Goal: Task Accomplishment & Management: Manage account settings

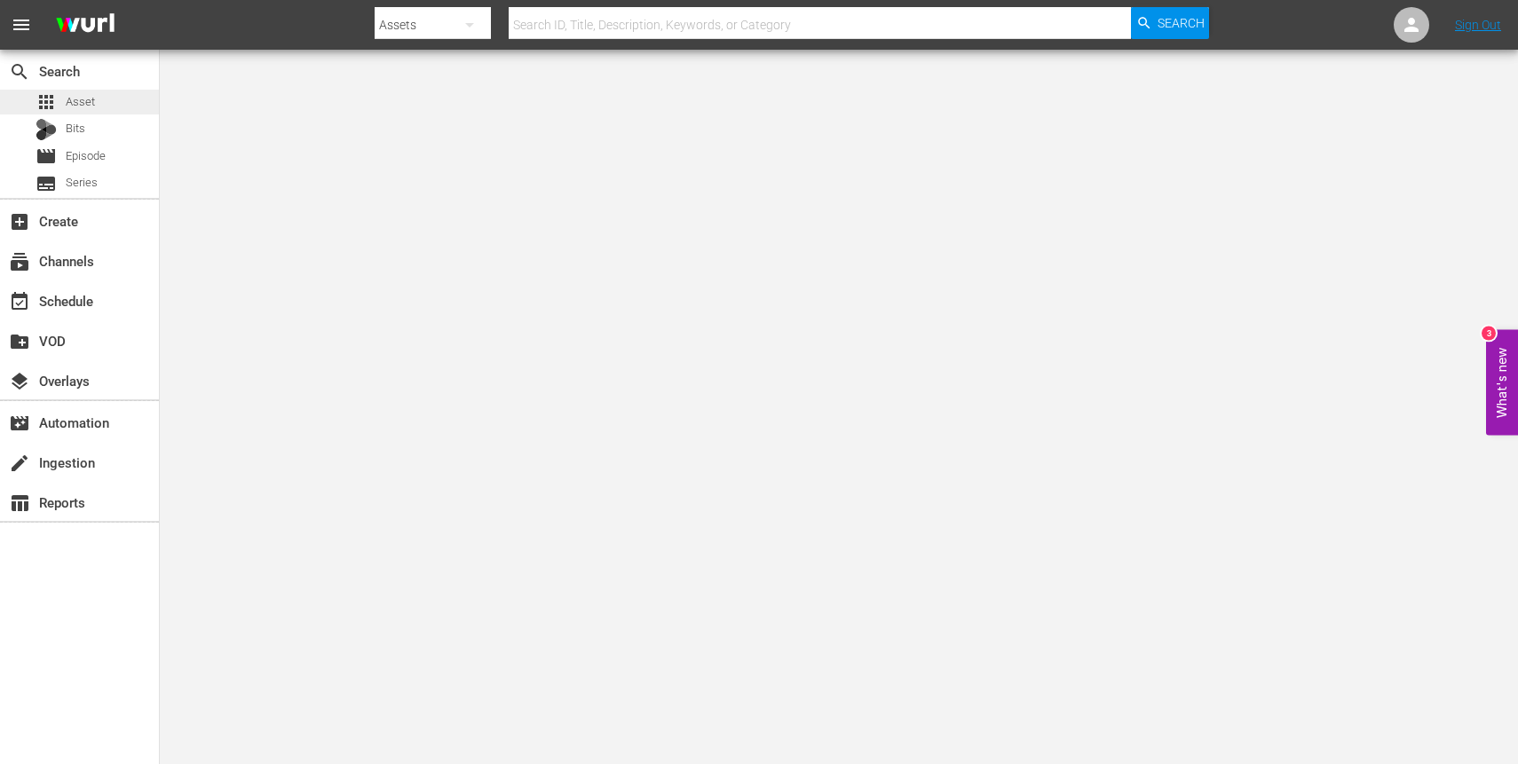
click at [46, 101] on span "apps" at bounding box center [46, 101] width 21 height 21
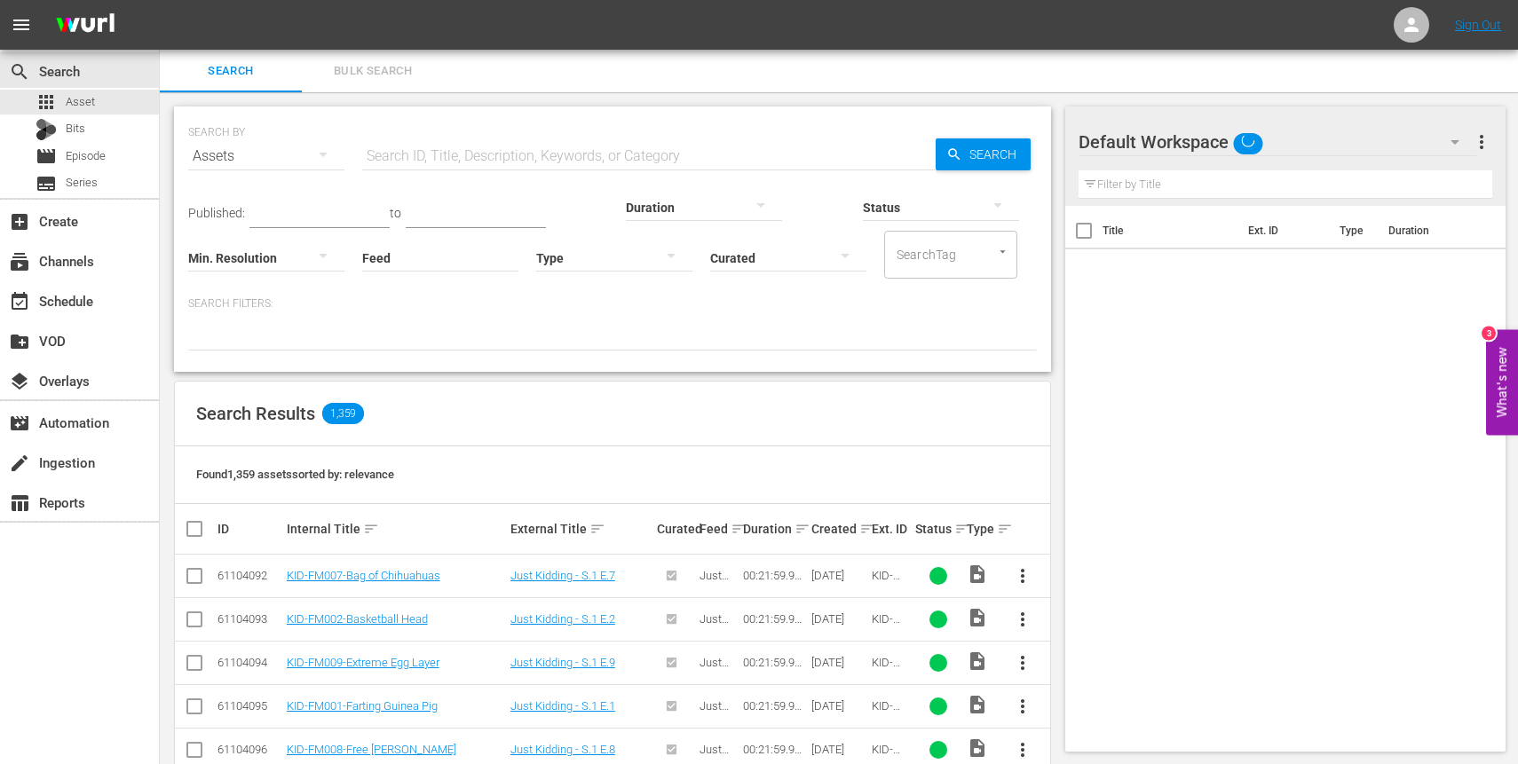
click at [502, 154] on input "text" at bounding box center [648, 156] width 573 height 43
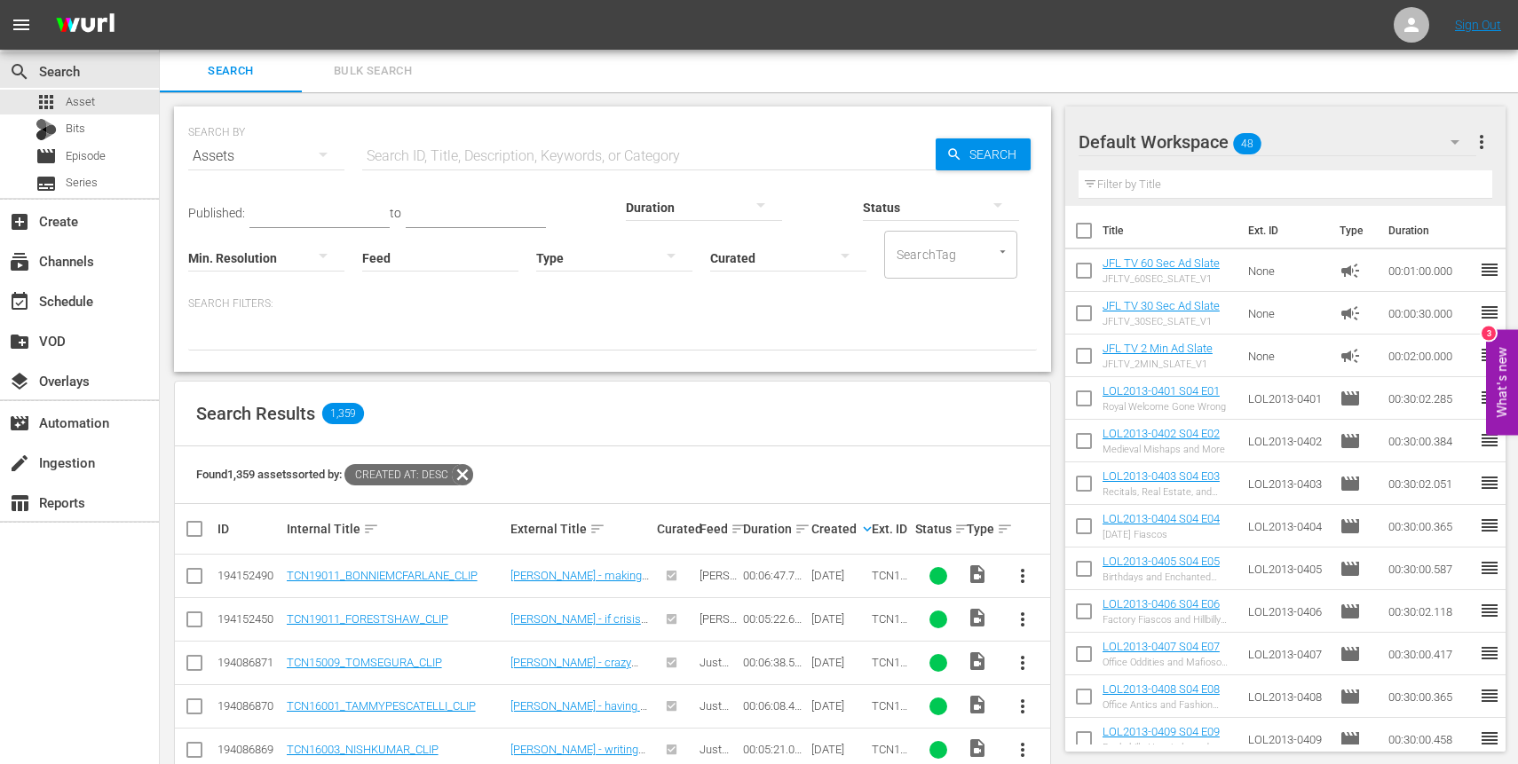
click at [502, 161] on input "text" at bounding box center [648, 156] width 573 height 43
type input "gag10"
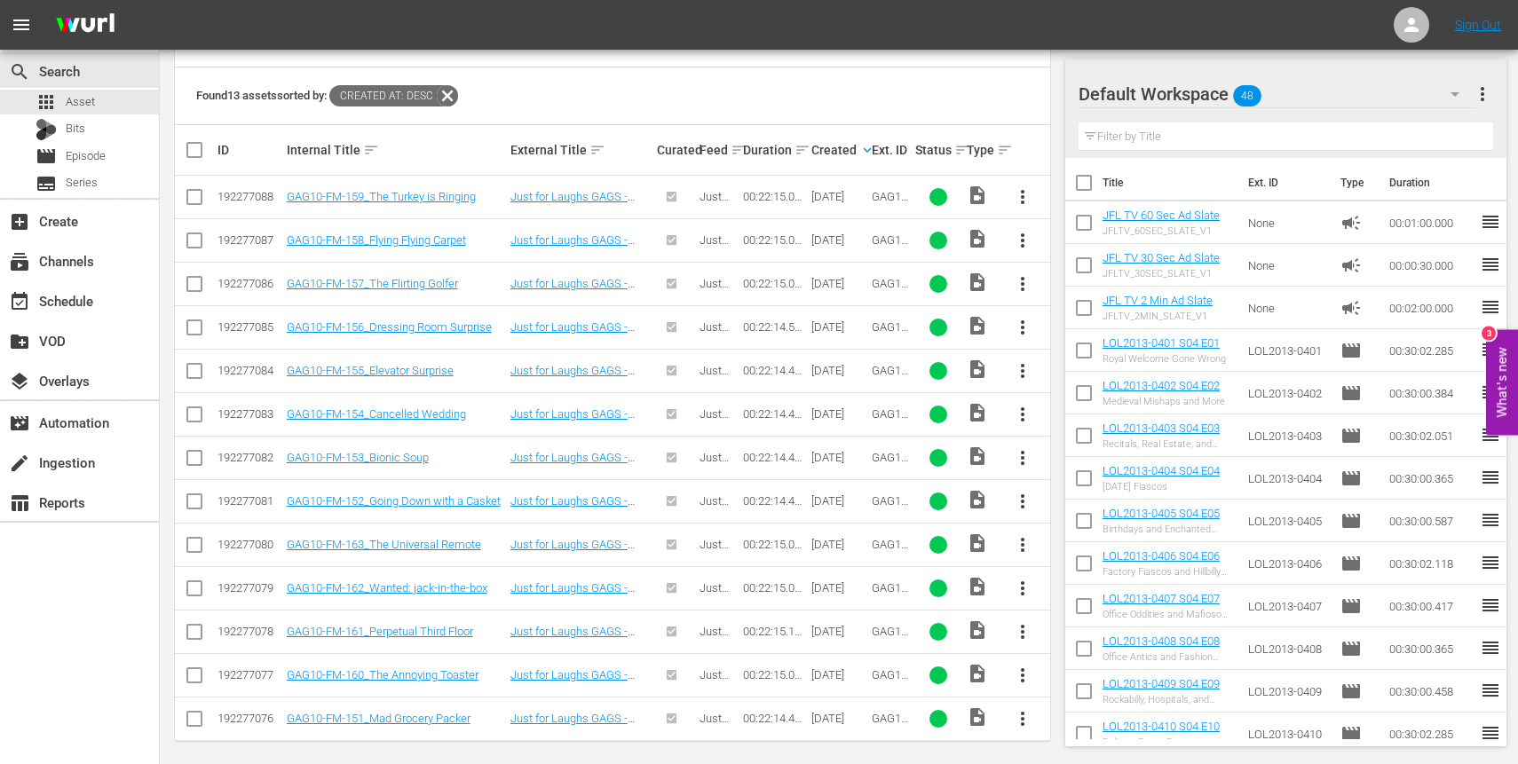
scroll to position [388, 0]
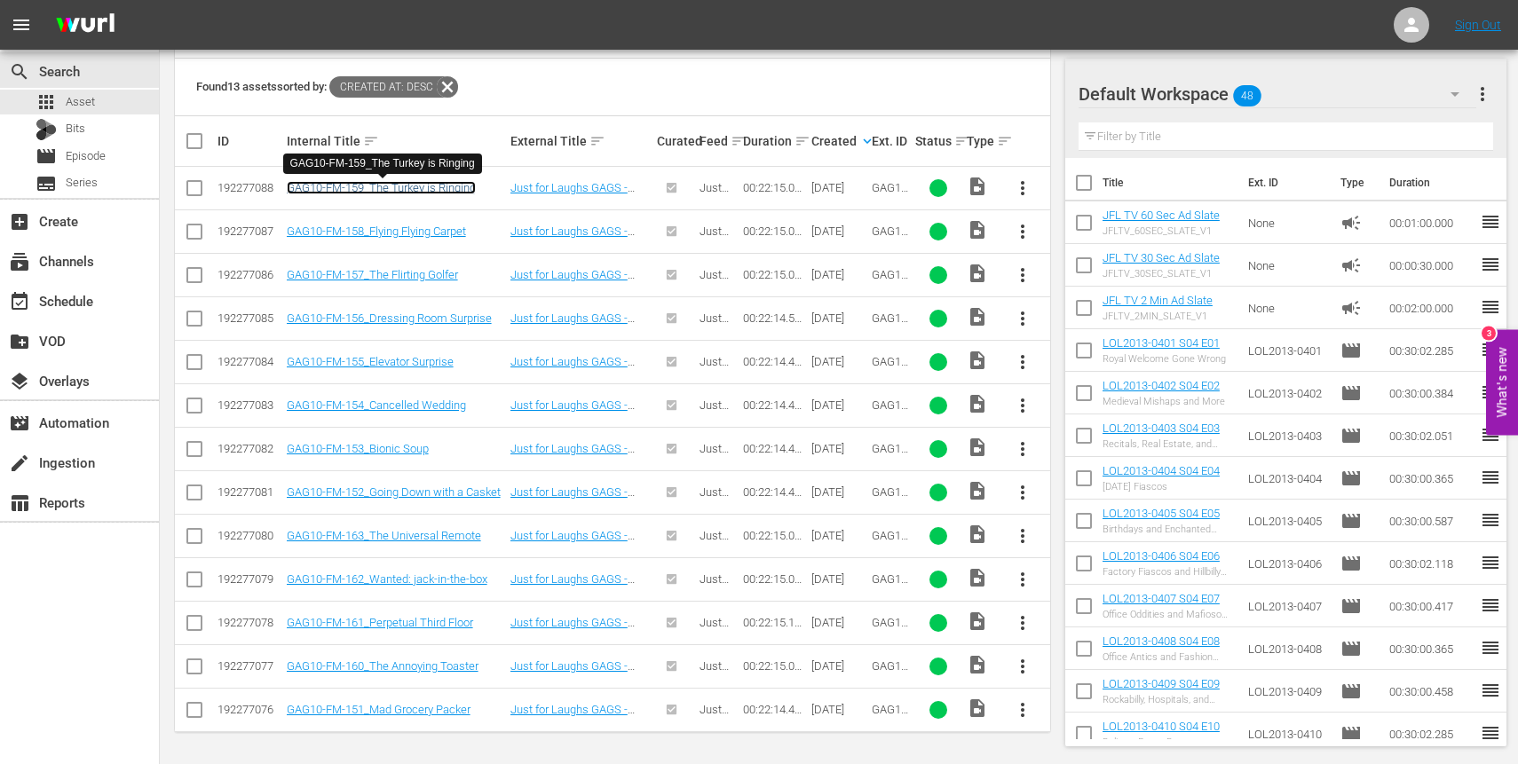
click at [342, 187] on link "GAG10-FM-159_The Turkey is Ringing" at bounding box center [381, 187] width 189 height 13
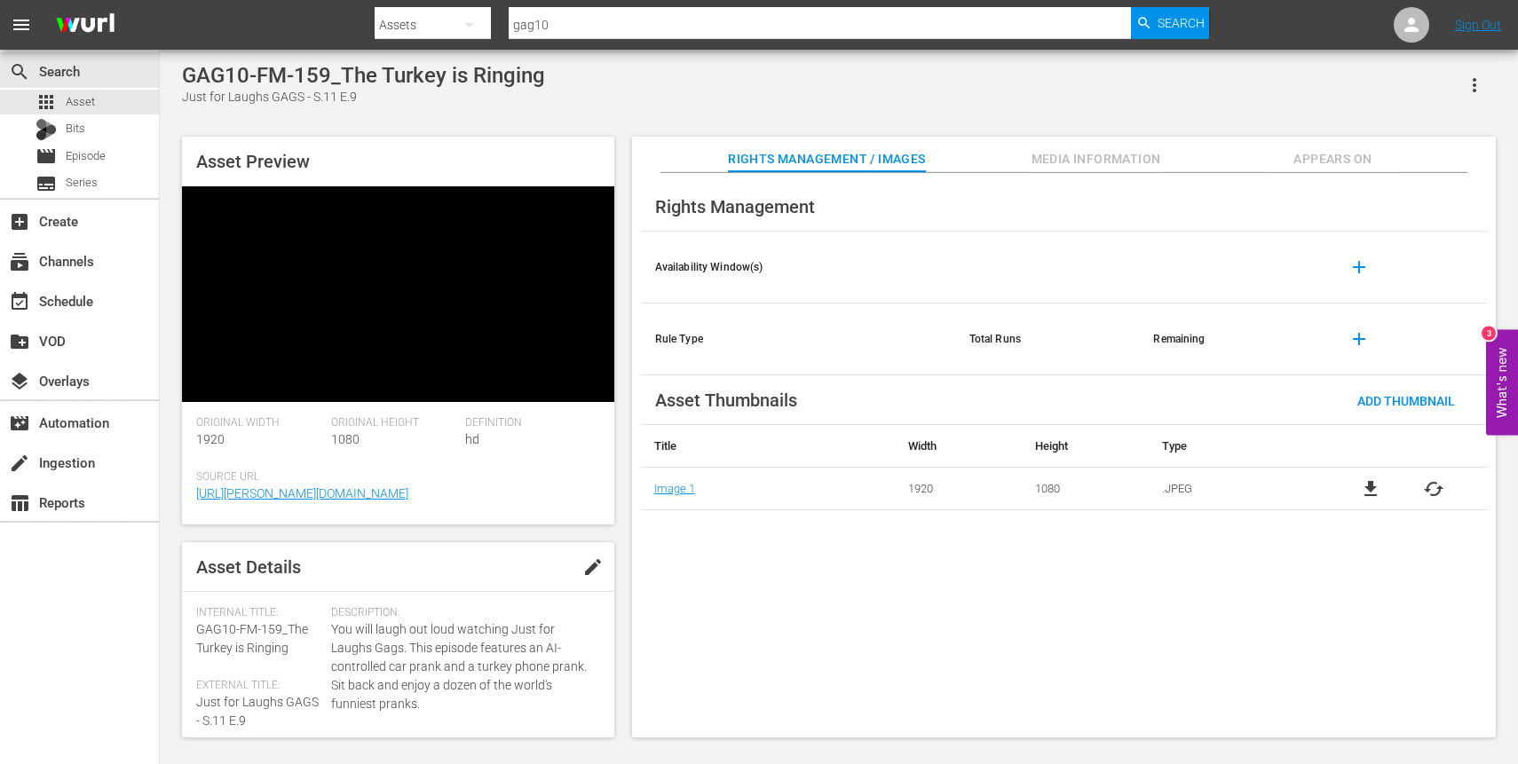
click at [1350, 169] on span "Appears On" at bounding box center [1332, 159] width 133 height 22
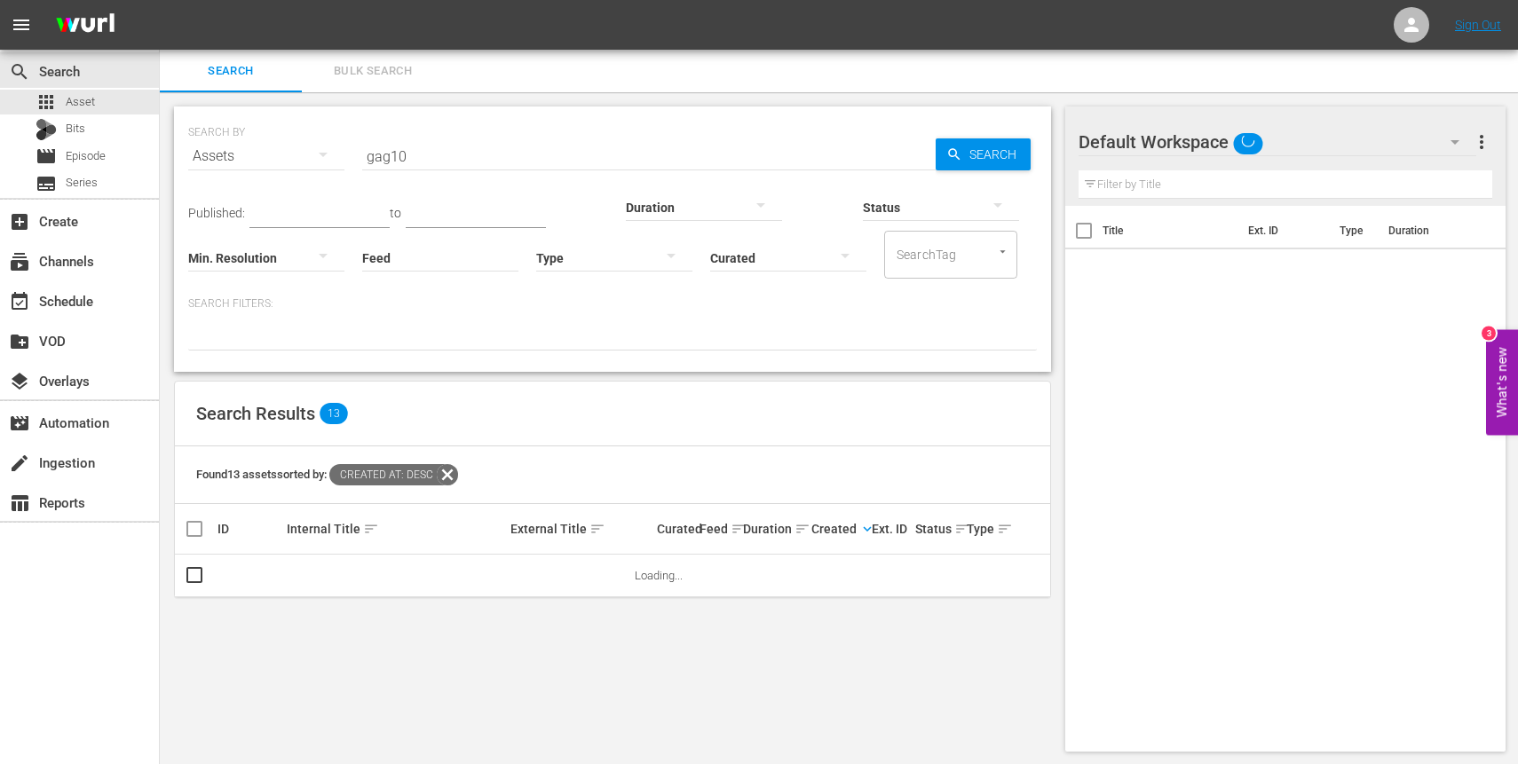
scroll to position [2, 0]
click at [456, 149] on input "gag10" at bounding box center [648, 154] width 573 height 43
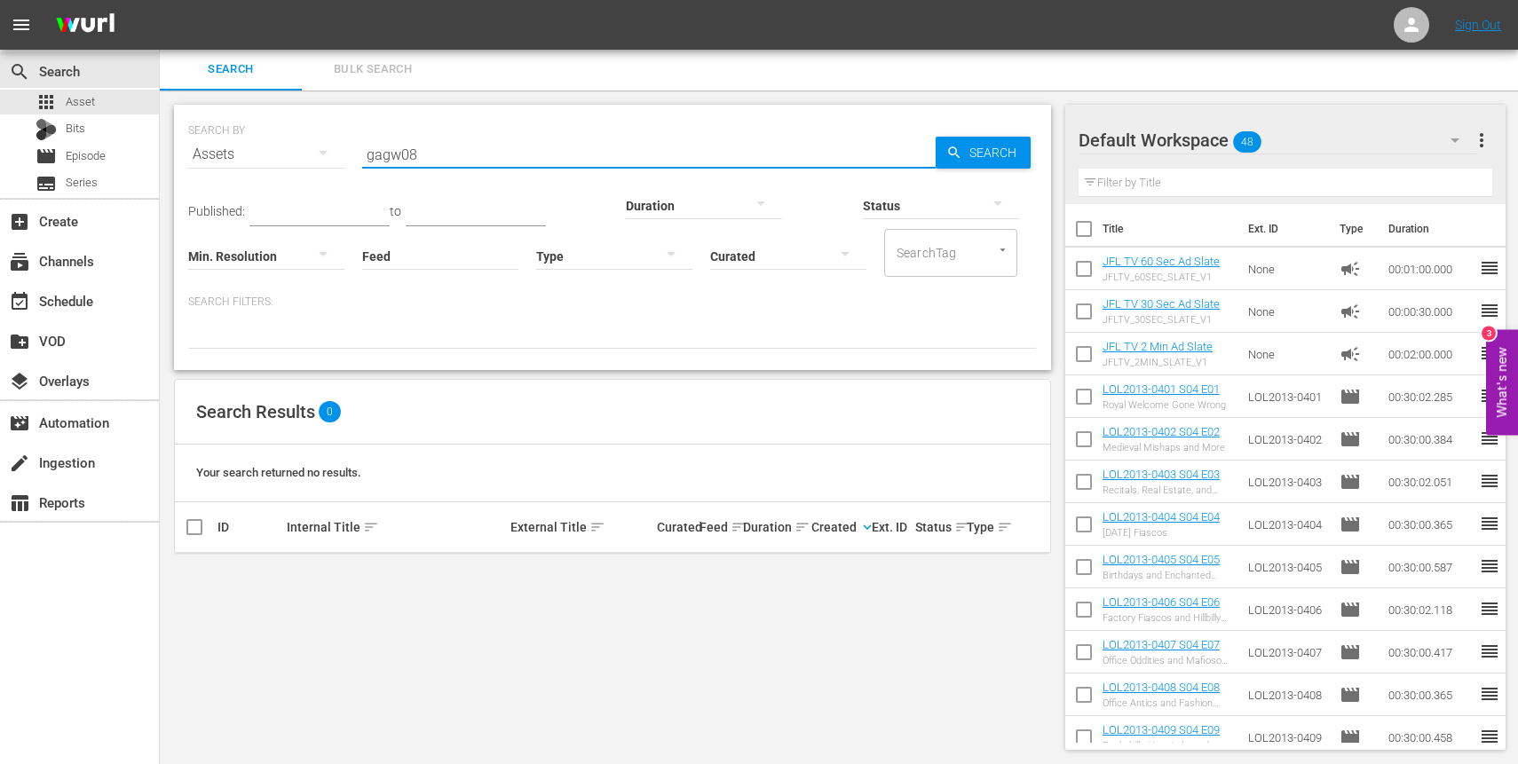
type input "gagw08"
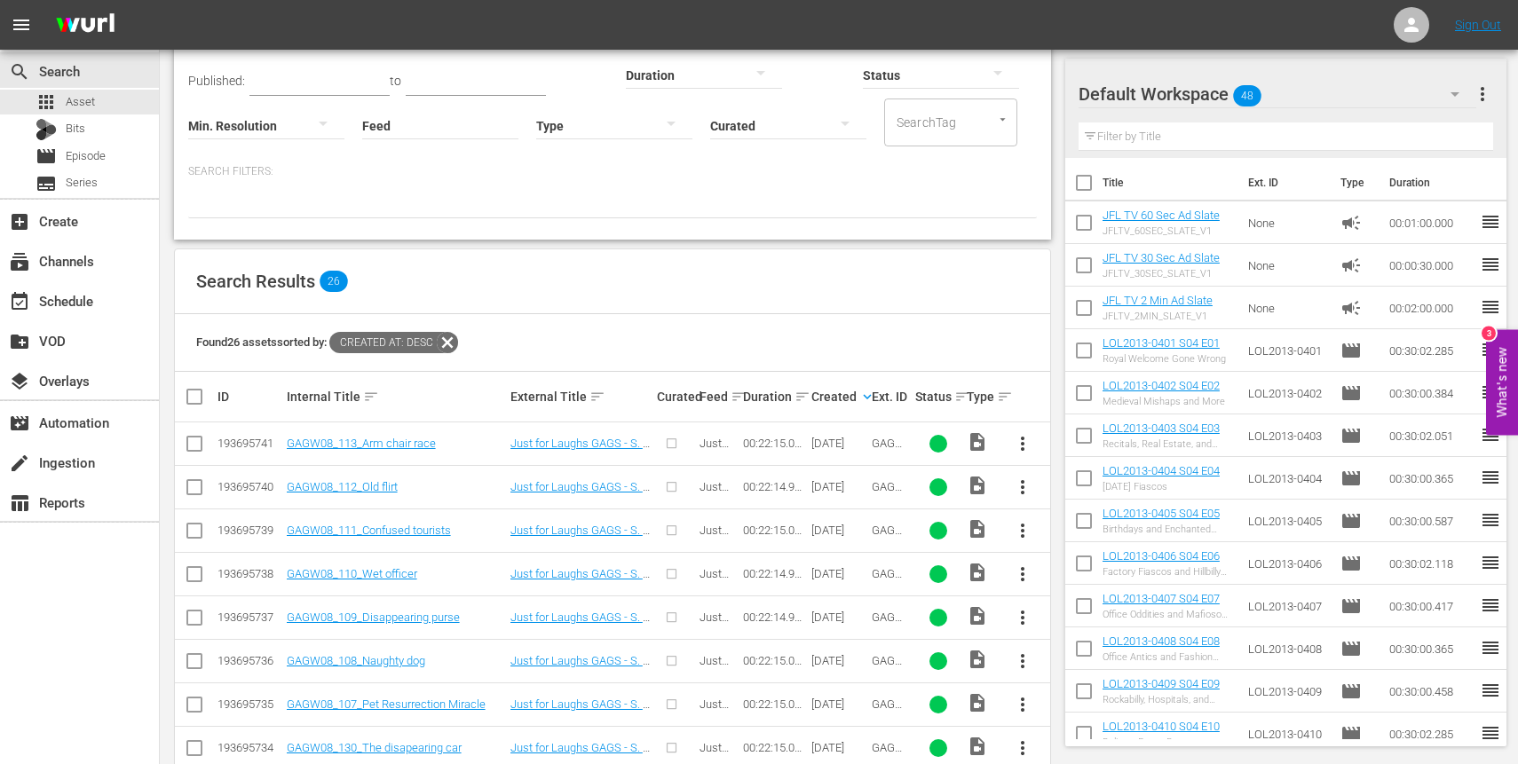
scroll to position [158, 0]
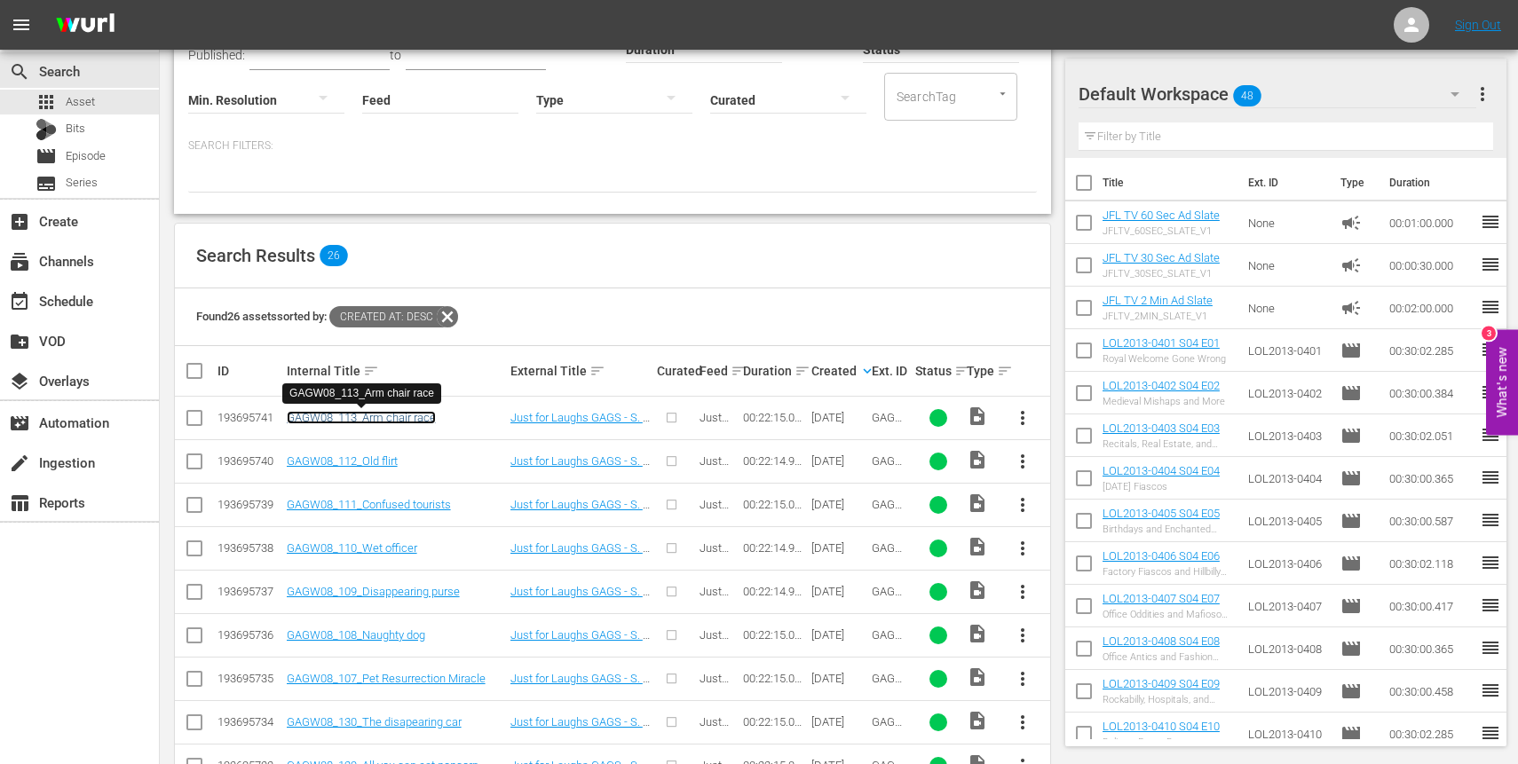
click at [412, 415] on link "GAGW08_113_Arm chair race" at bounding box center [361, 417] width 149 height 13
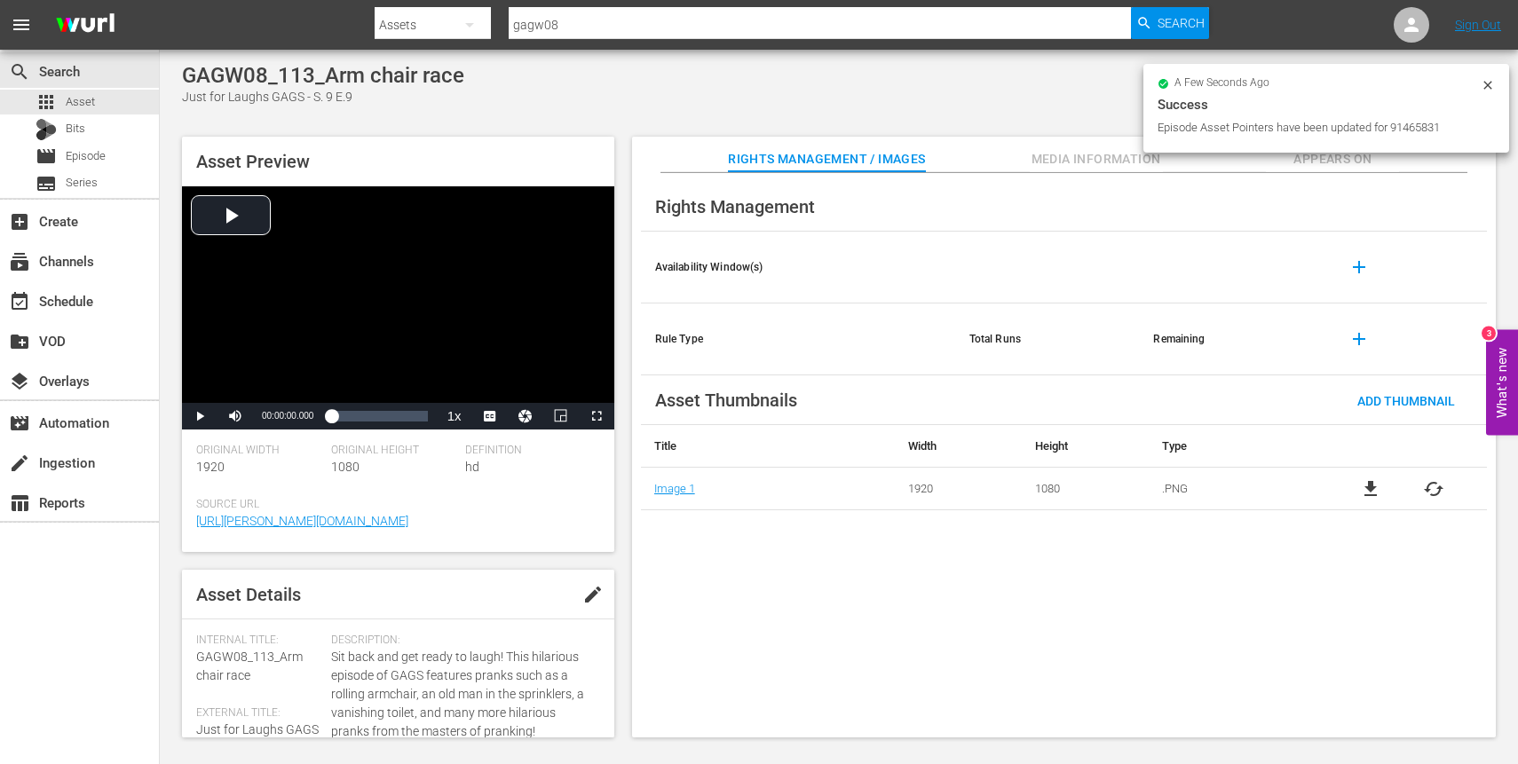
click at [1316, 144] on div "a few seconds ago Success Episode Asset Pointers have been updated for 91465831" at bounding box center [1326, 108] width 366 height 89
click at [1057, 117] on div "GAGW08_113_Arm chair race Just for Laughs GAGS - S. 9 E.9 Asset Preview Video P…" at bounding box center [839, 396] width 1332 height 666
click at [1486, 82] on icon at bounding box center [1488, 85] width 14 height 14
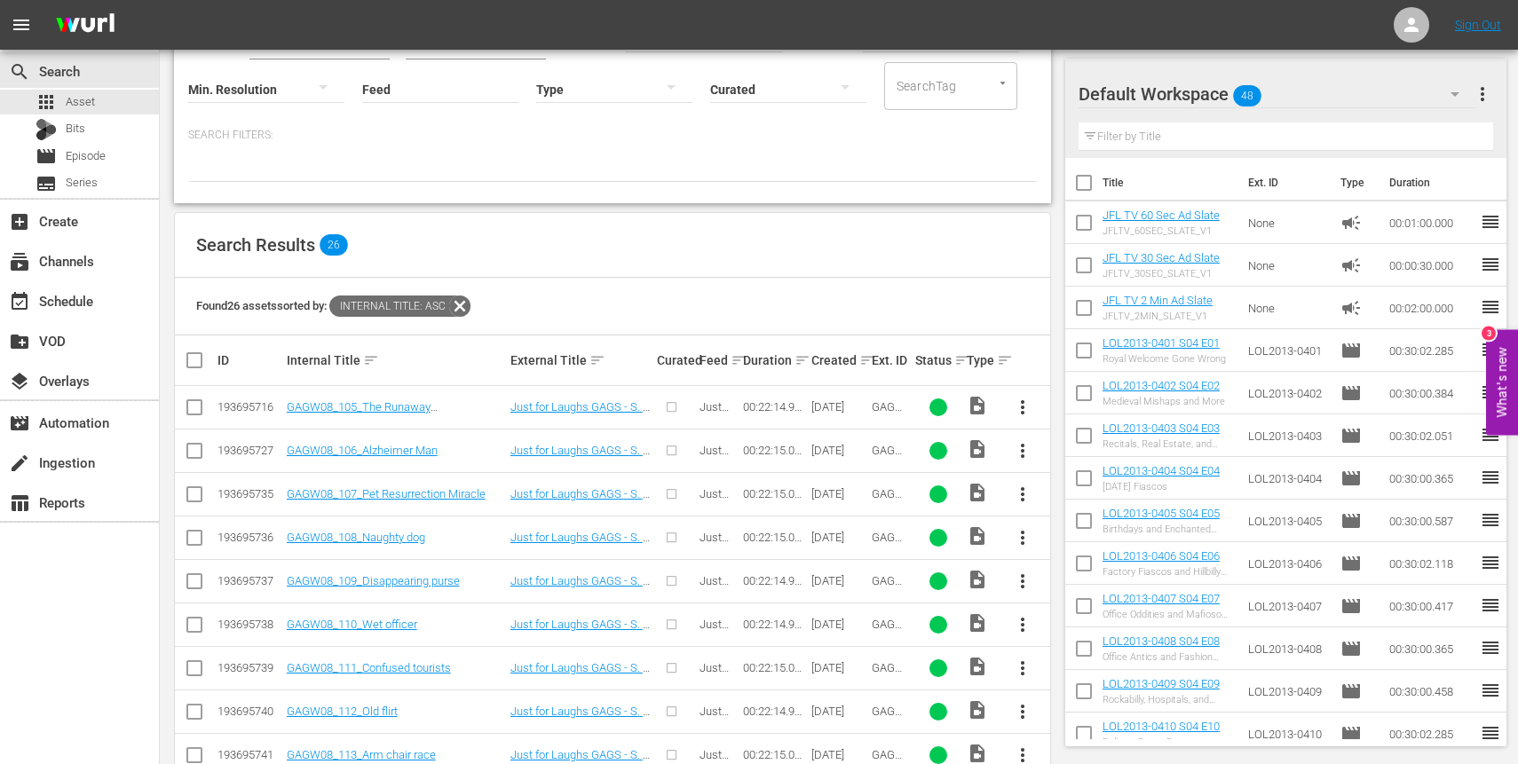
scroll to position [170, 0]
click at [195, 404] on input "checkbox" at bounding box center [194, 409] width 21 height 21
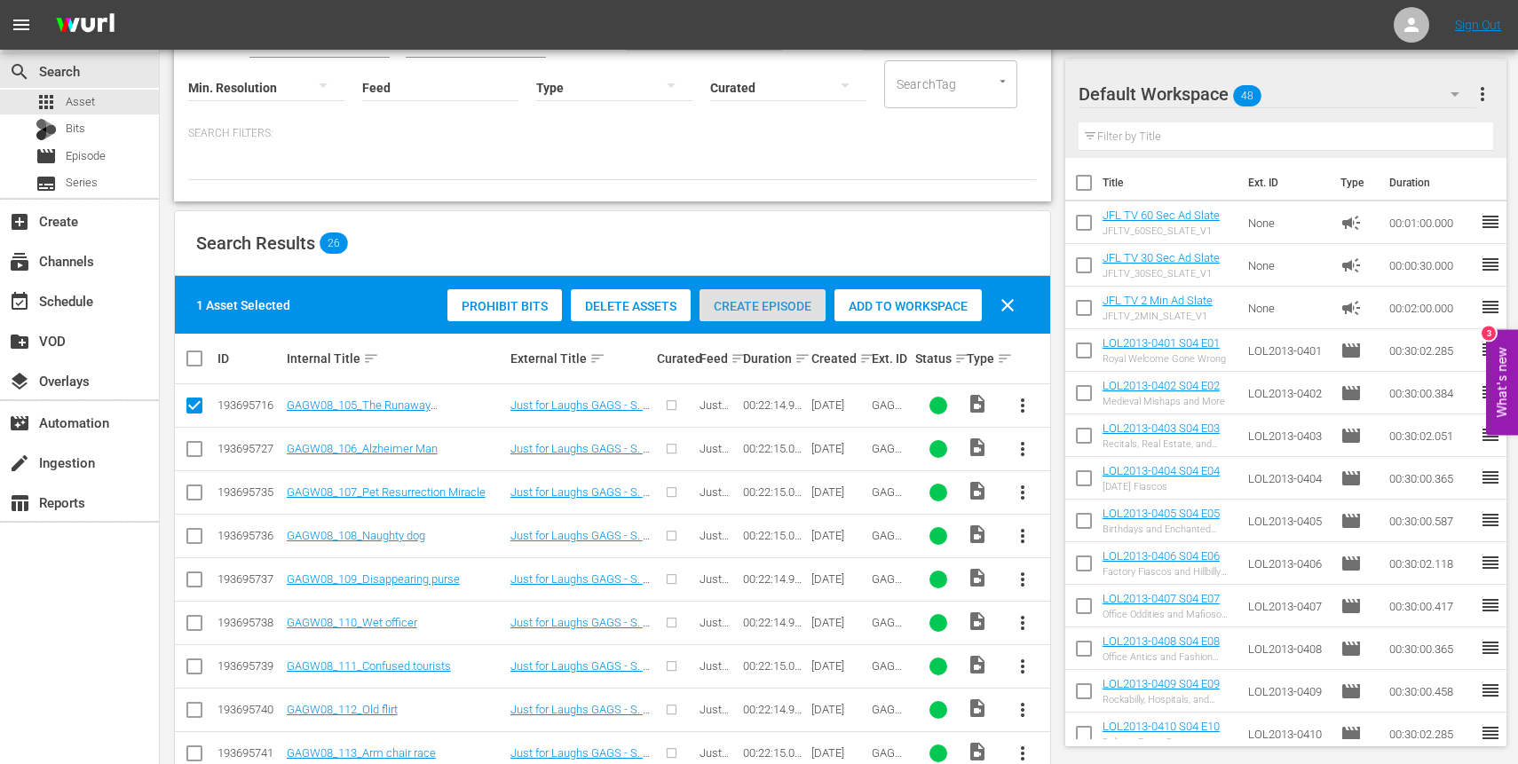
click at [781, 301] on span "Create Episode" at bounding box center [763, 306] width 126 height 14
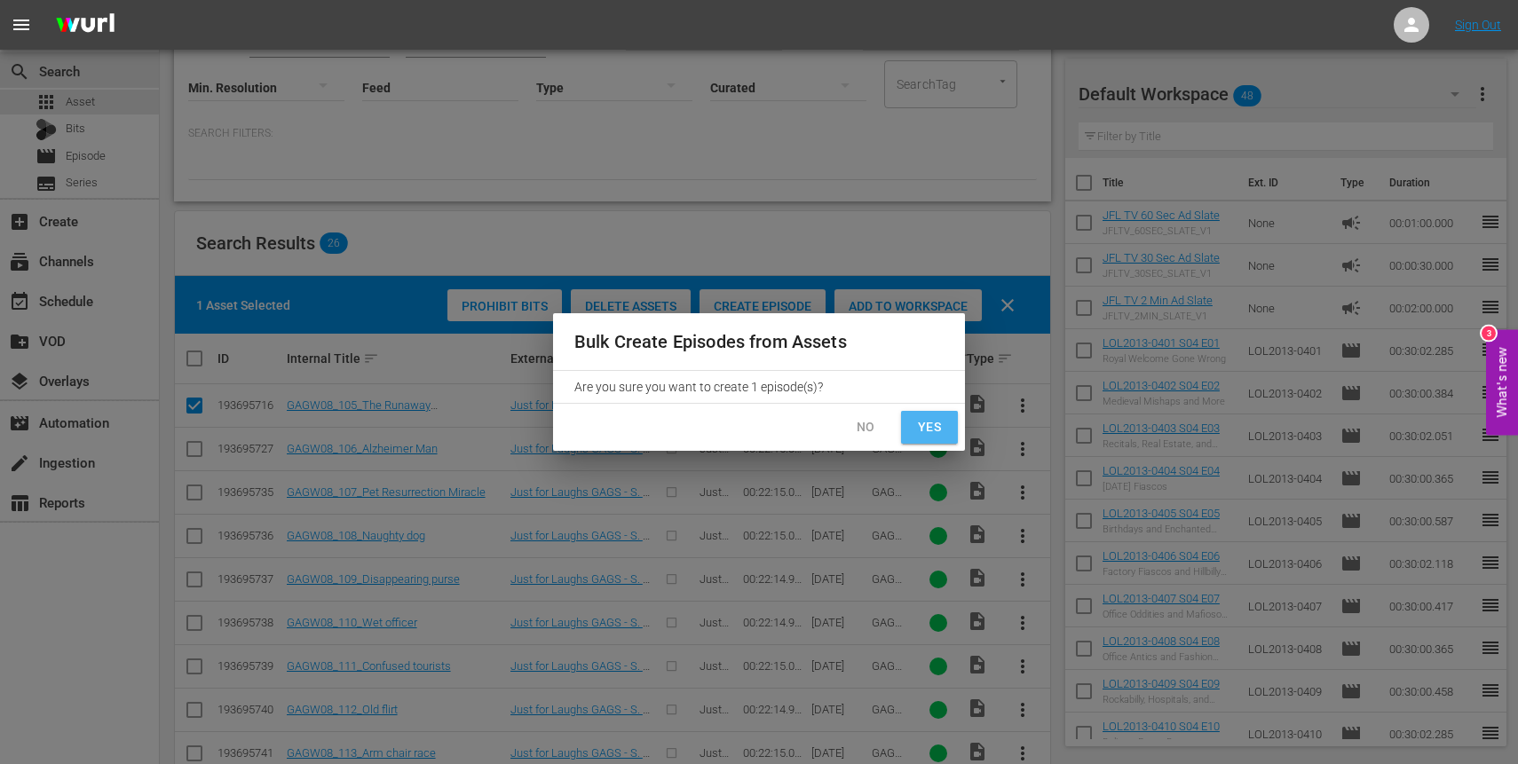
click at [926, 429] on span "Yes" at bounding box center [929, 427] width 28 height 22
checkbox input "false"
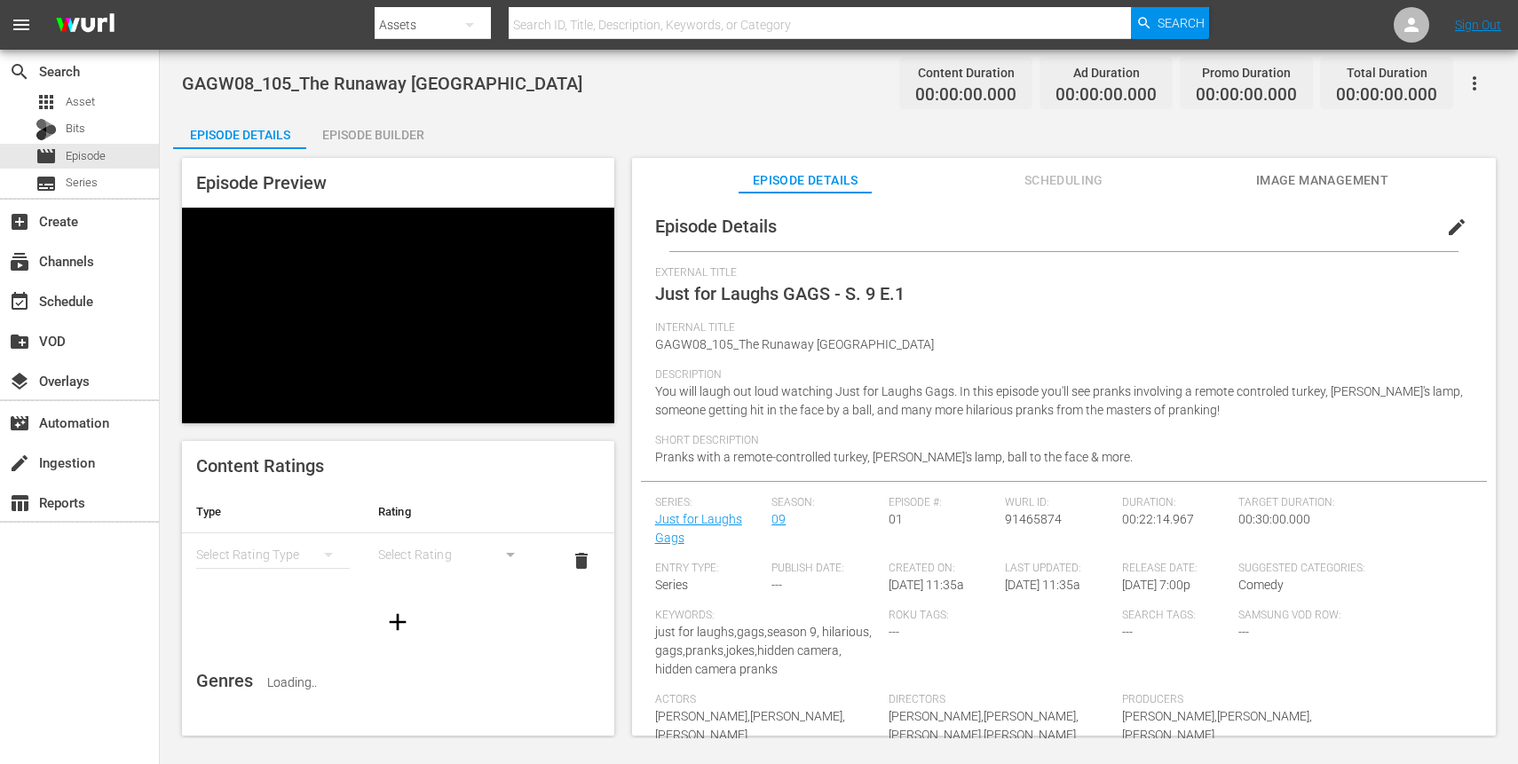
click at [376, 139] on div "Episode Builder" at bounding box center [372, 135] width 133 height 43
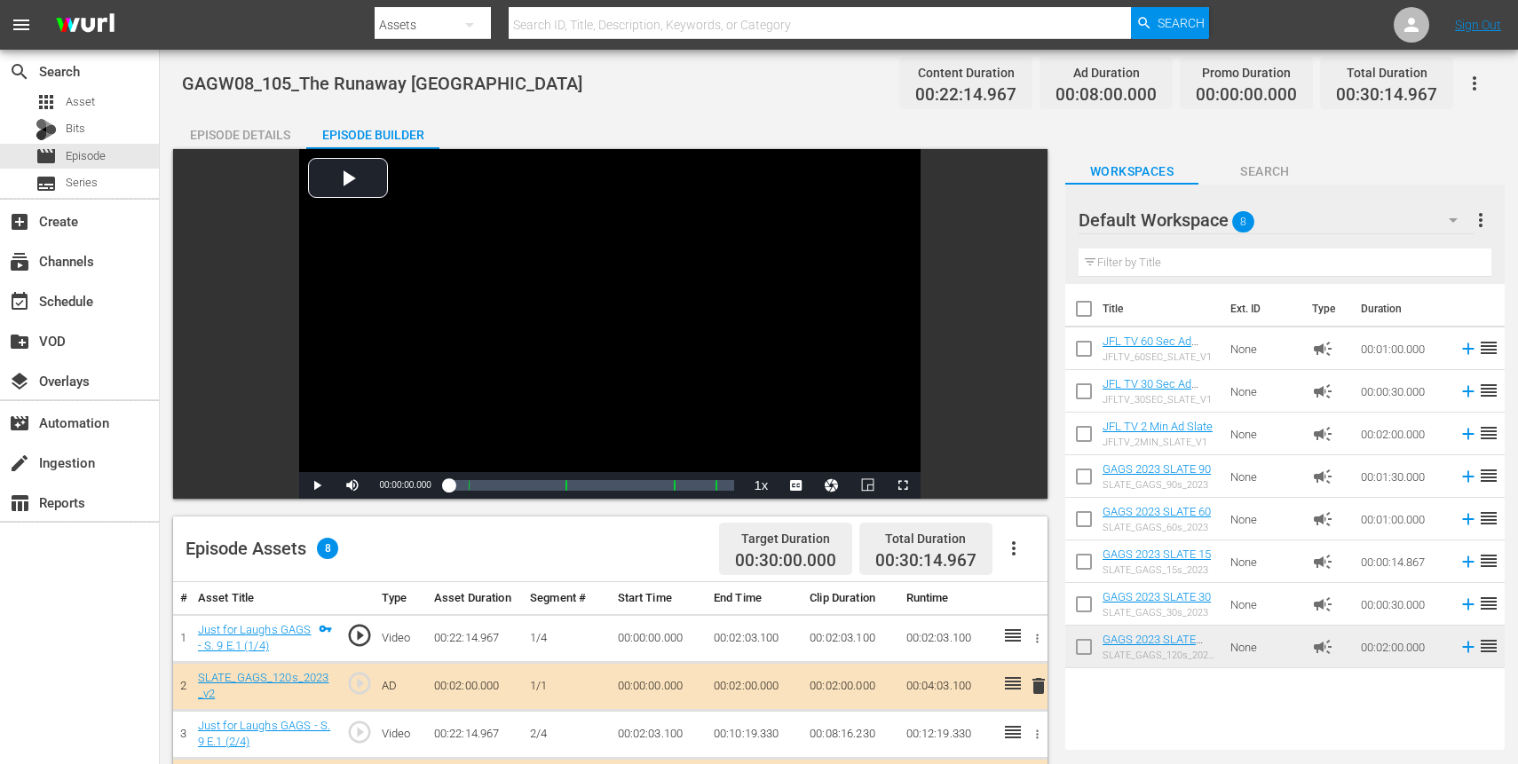
click at [237, 137] on div "Episode Details" at bounding box center [239, 135] width 133 height 43
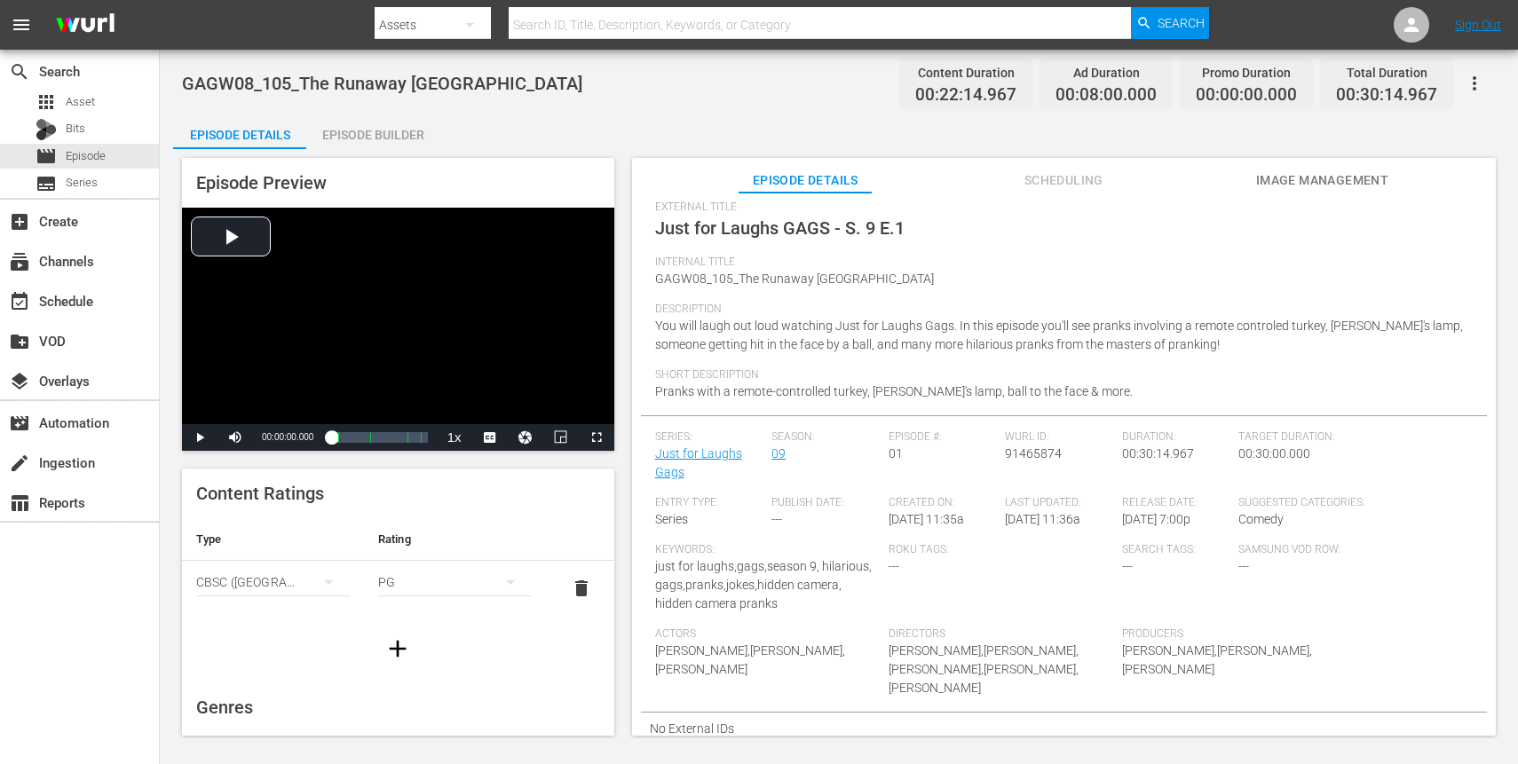
scroll to position [67, 0]
click at [401, 653] on icon "button" at bounding box center [398, 649] width 28 height 28
click at [301, 623] on div "simple table" at bounding box center [273, 637] width 154 height 50
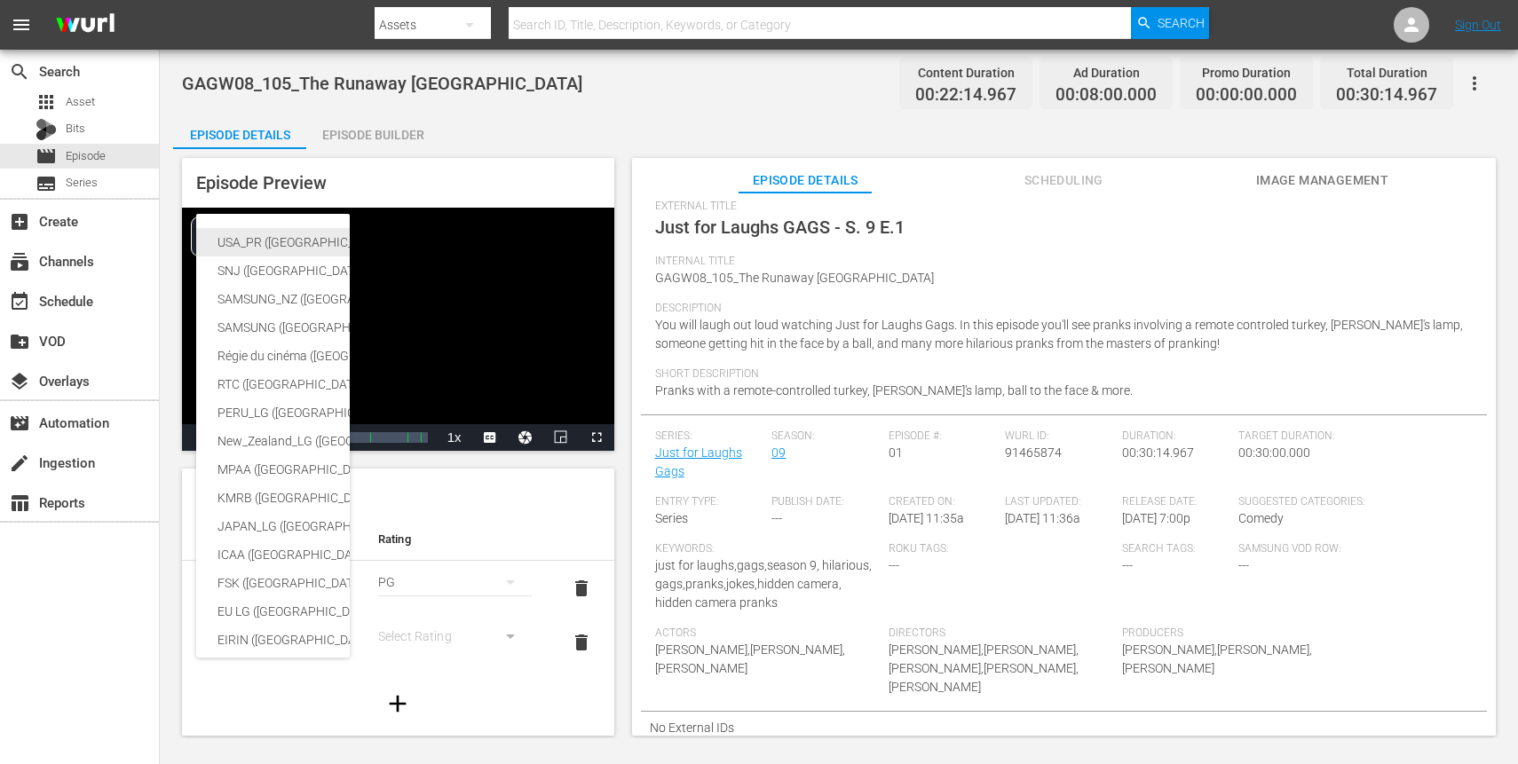
click at [280, 240] on div "USA_PR (United States of America (the))" at bounding box center [436, 242] width 436 height 28
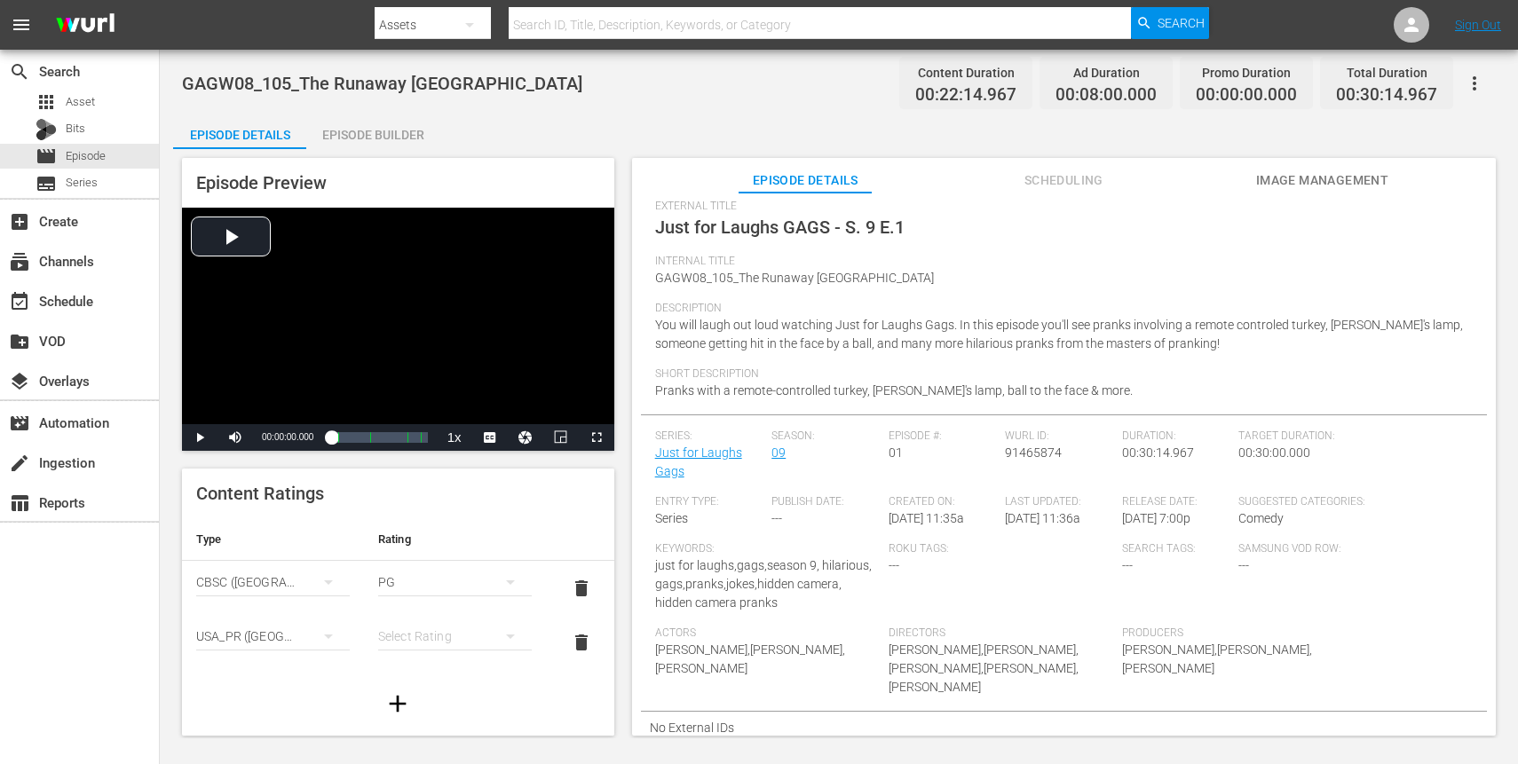
click at [424, 645] on div "simple table" at bounding box center [455, 637] width 154 height 50
click at [435, 574] on div "TVPG" at bounding box center [454, 572] width 111 height 28
click at [1483, 90] on icon "button" at bounding box center [1474, 83] width 21 height 21
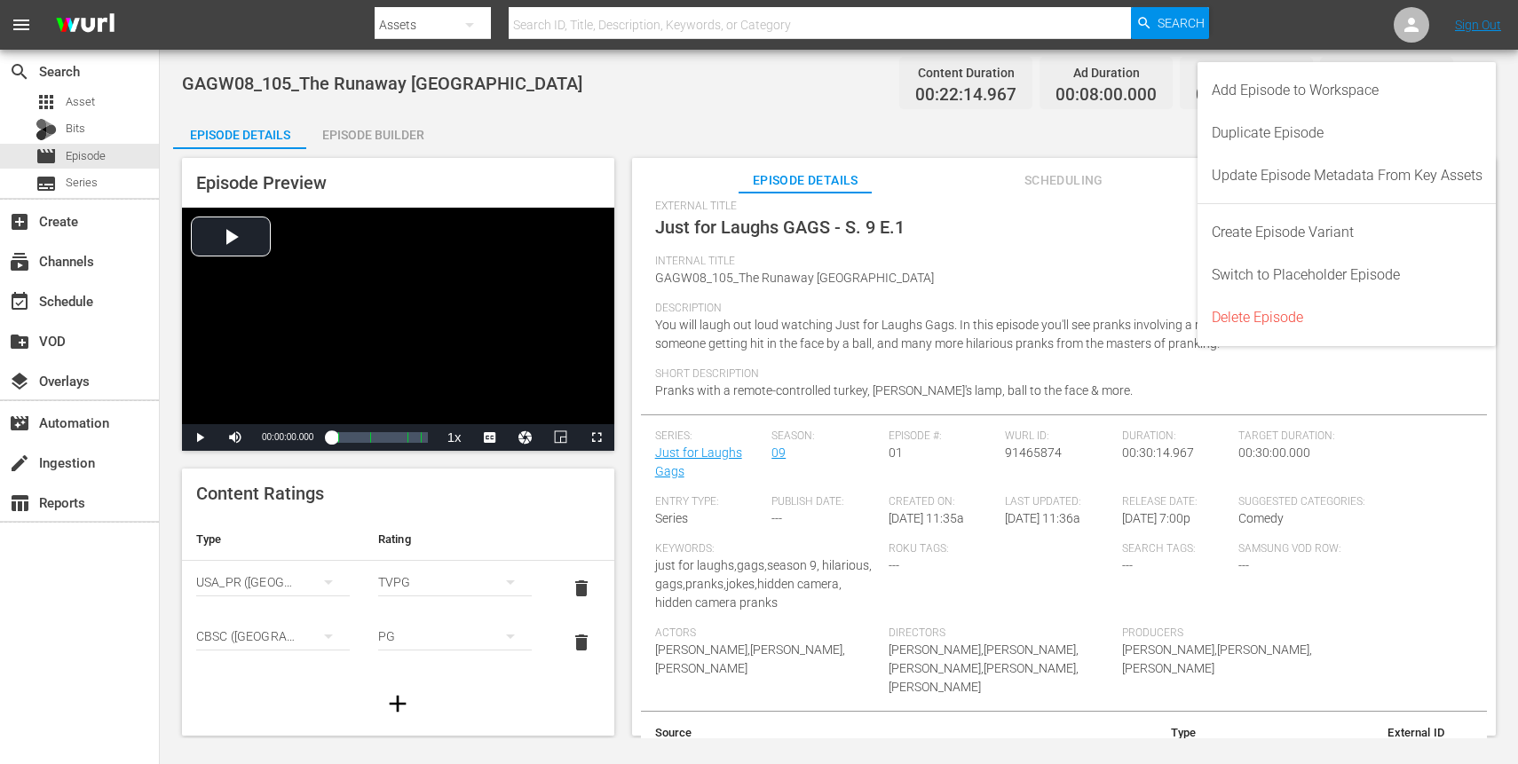
click at [1127, 204] on span "External Title" at bounding box center [1059, 207] width 809 height 14
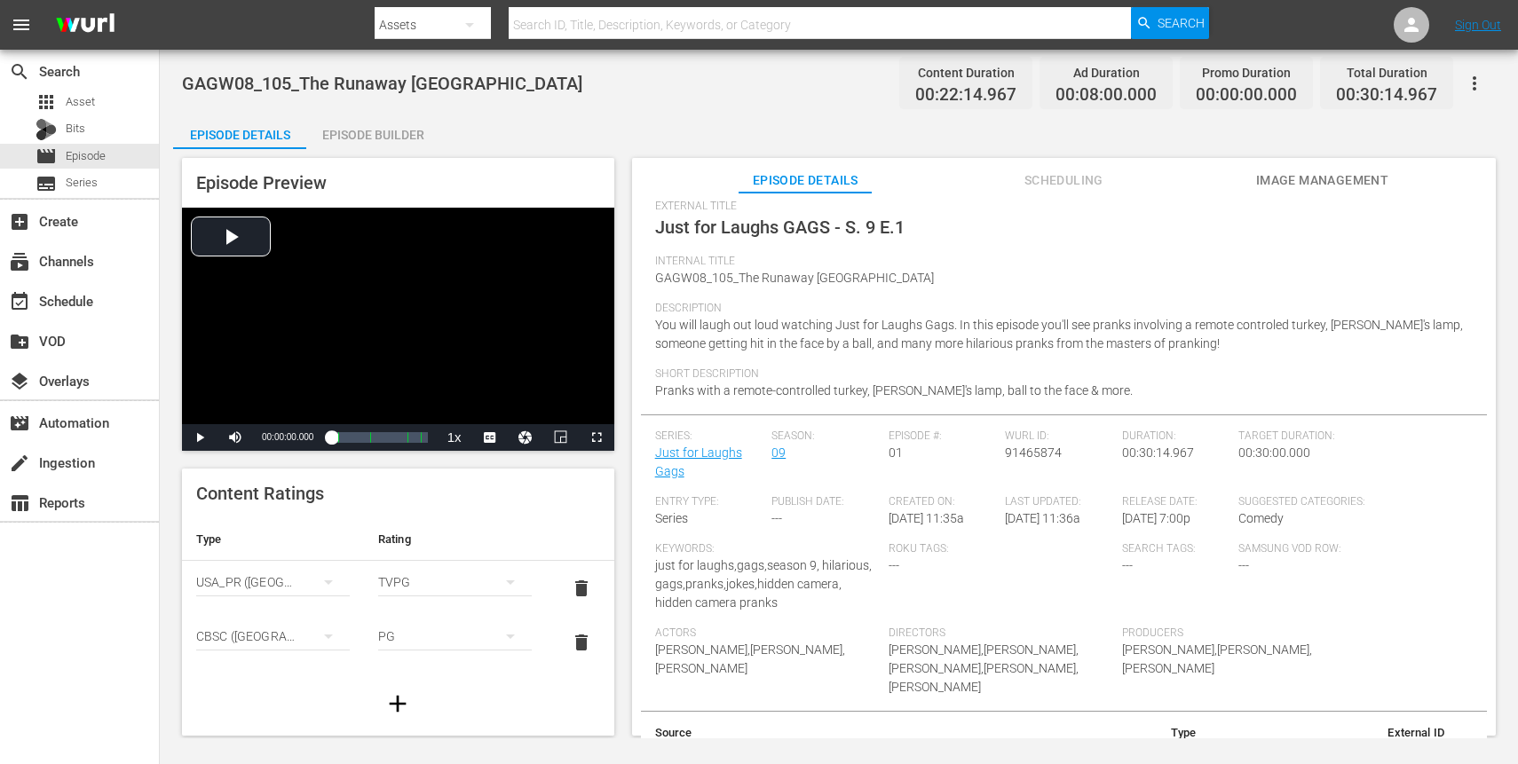
scroll to position [0, 0]
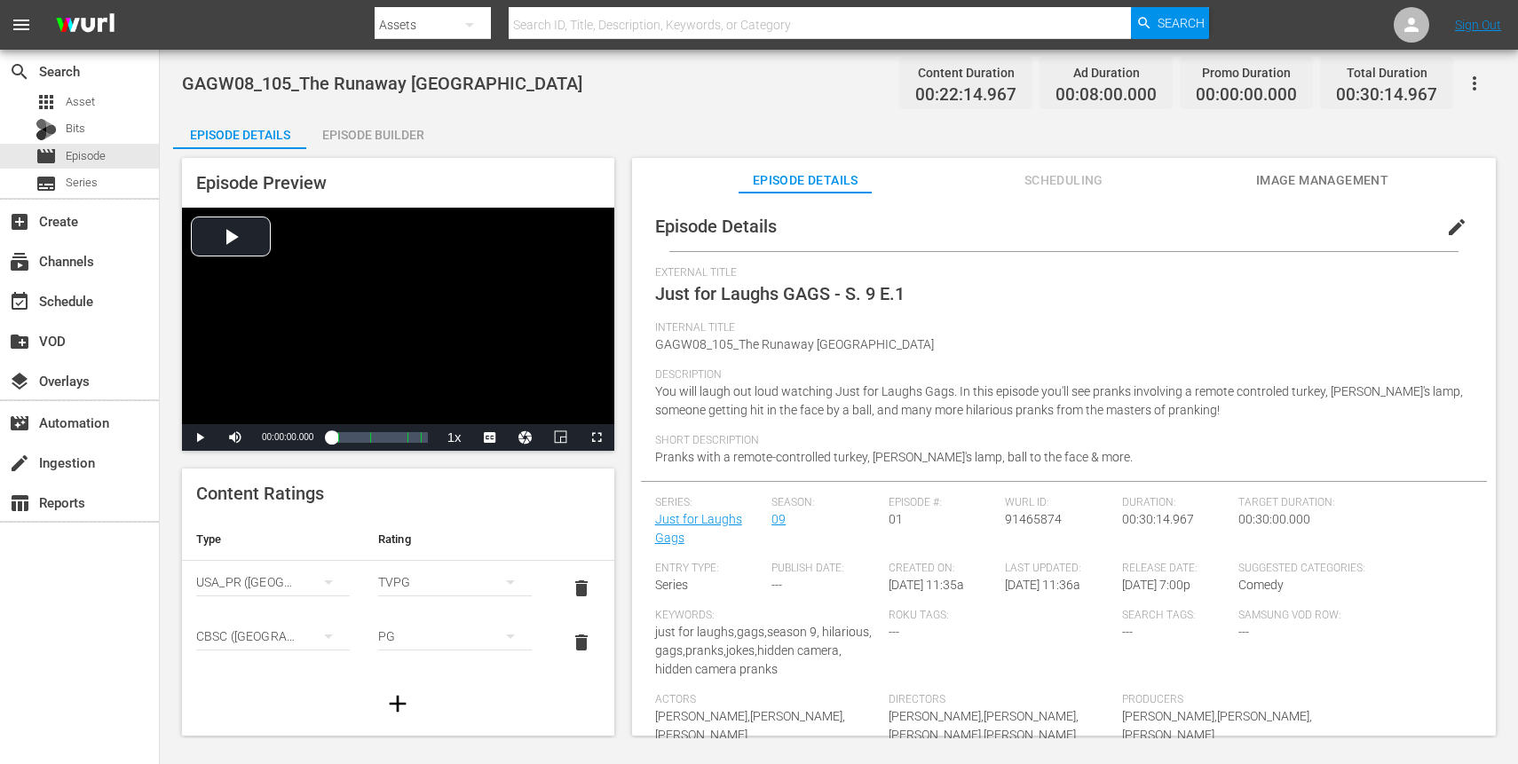
click at [1446, 225] on span "edit" at bounding box center [1456, 227] width 21 height 21
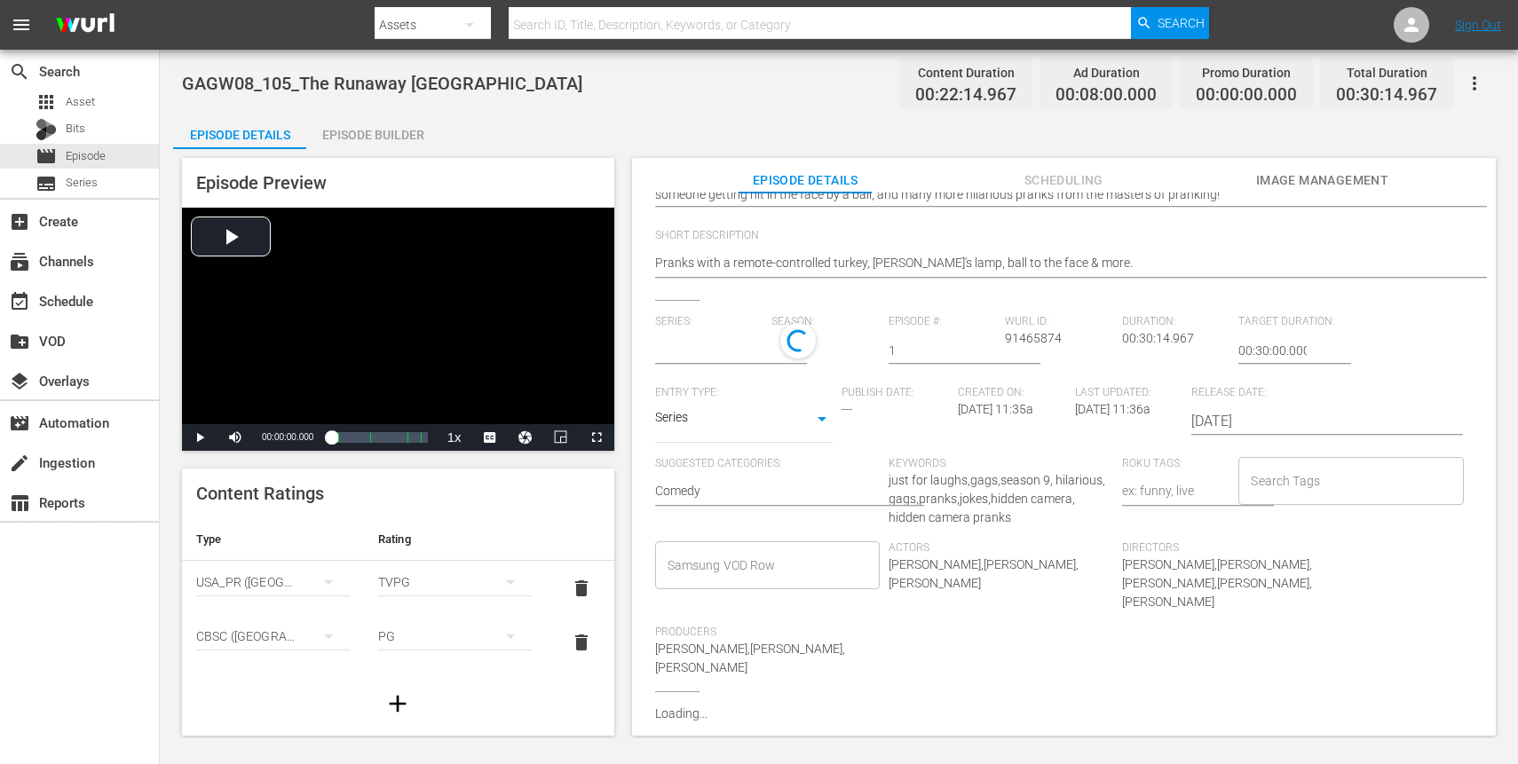
scroll to position [281, 0]
type input "Just for Laughs Gags"
click at [1262, 465] on input "Search Tags" at bounding box center [1337, 481] width 182 height 32
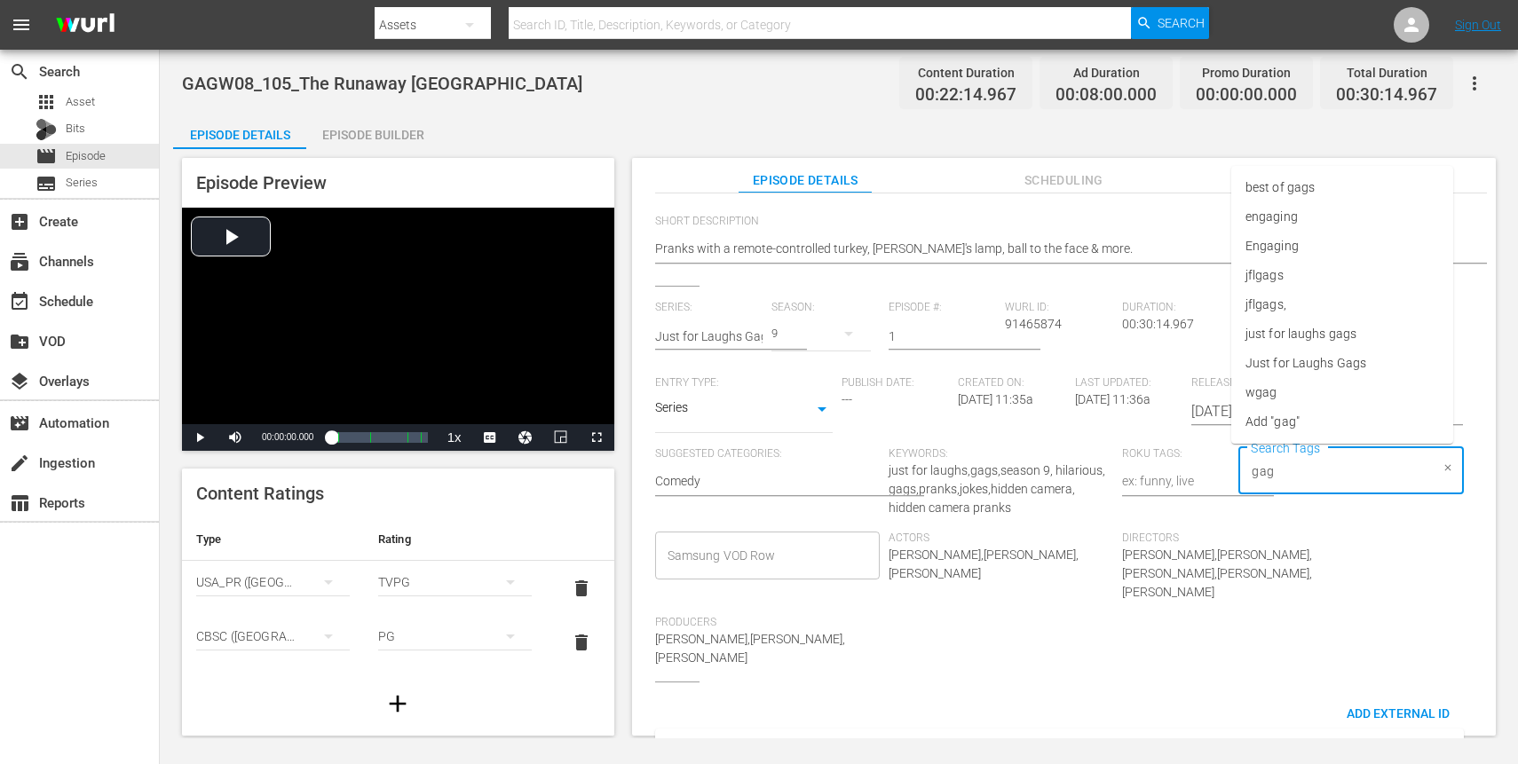
type input "gags"
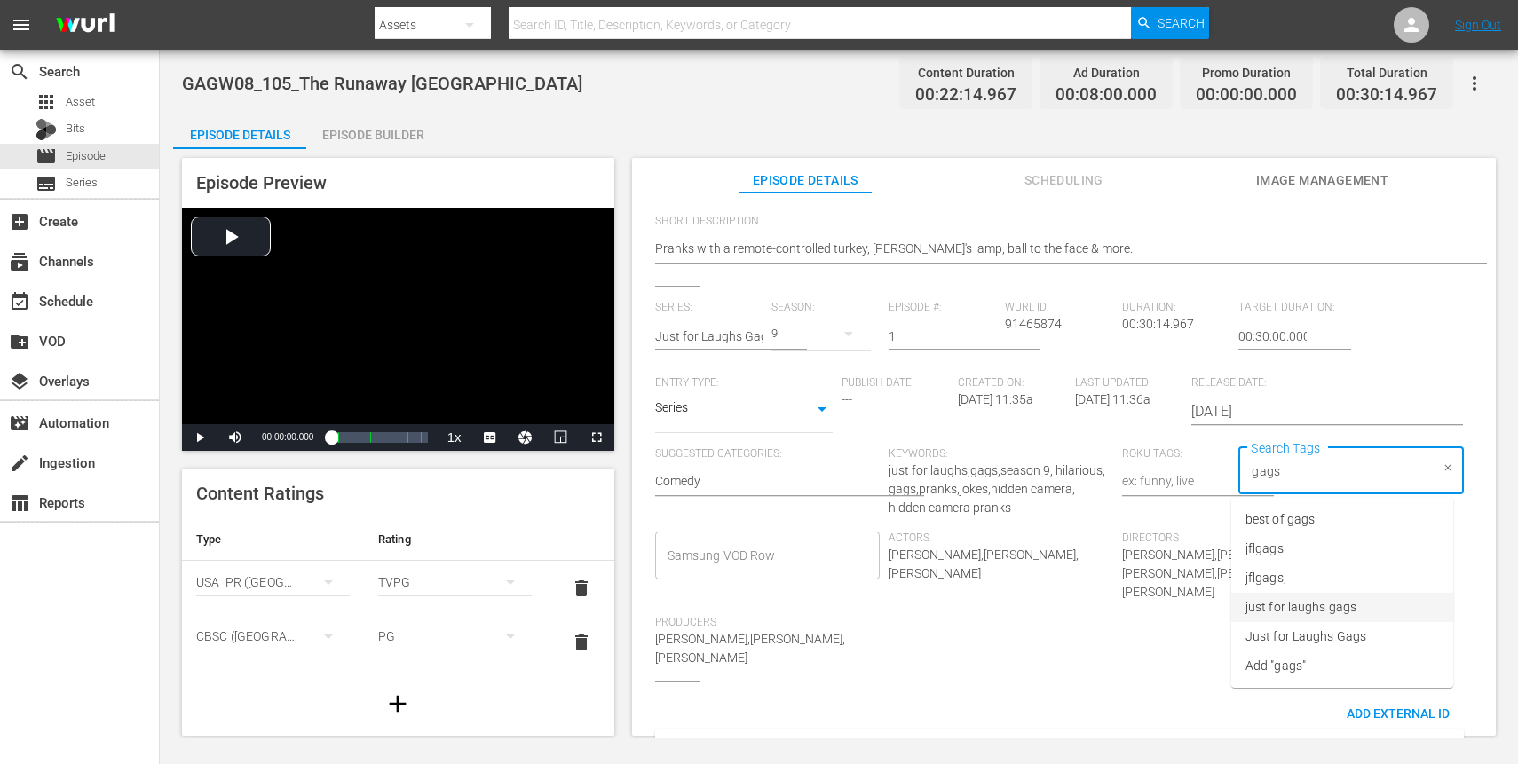
click at [1301, 608] on span "just for laughs gags" at bounding box center [1301, 607] width 111 height 19
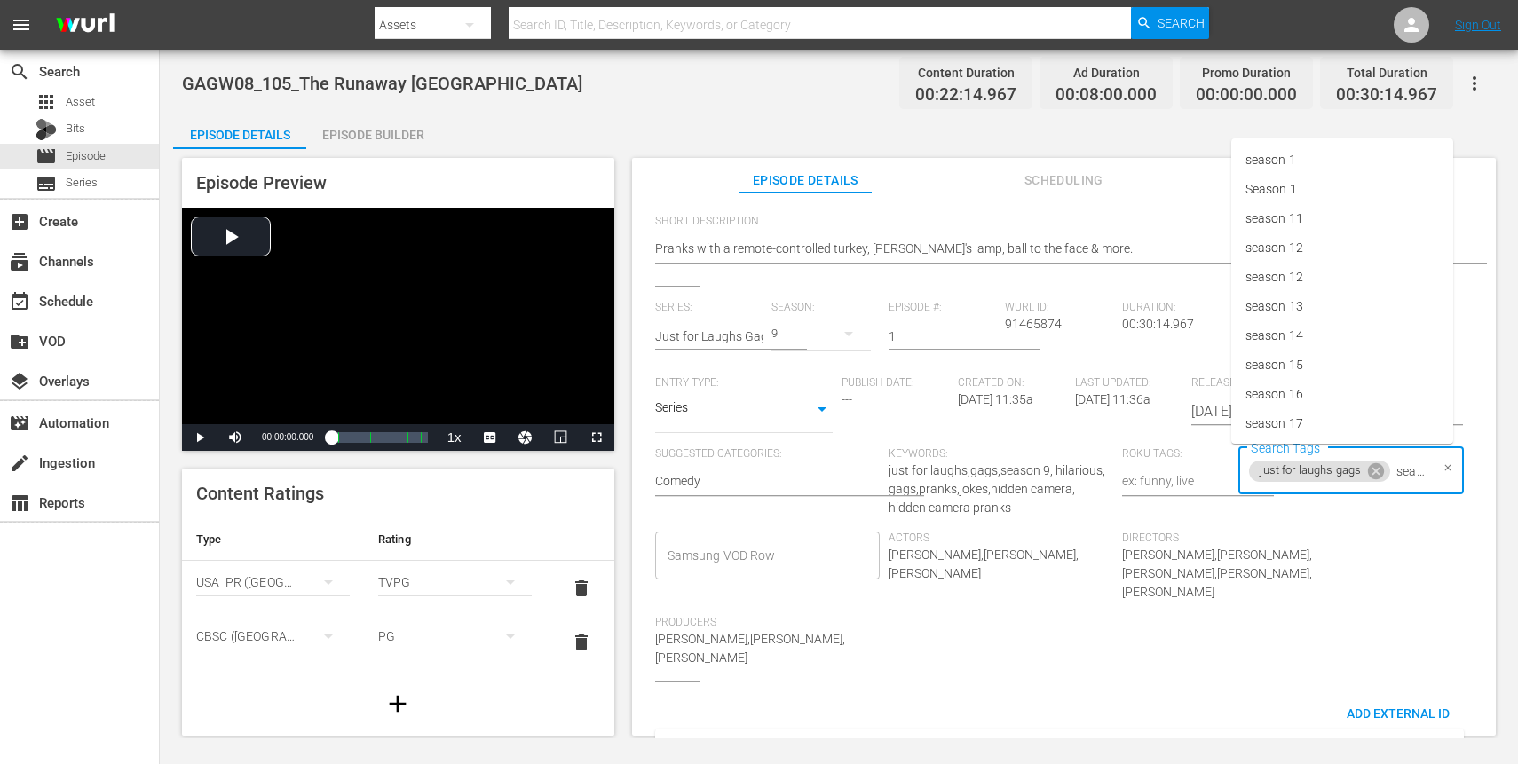
type input "season 9"
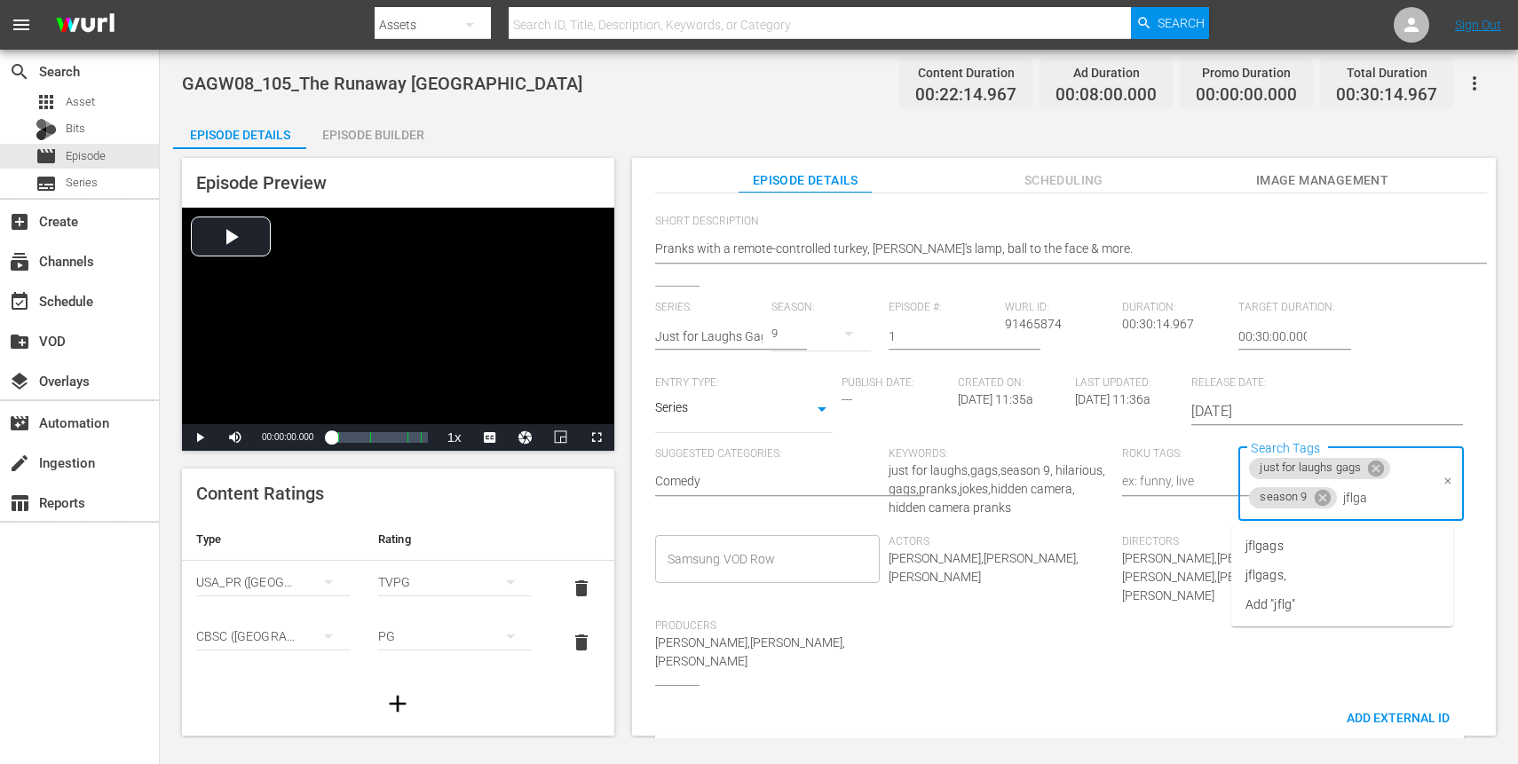
type input "jflgag"
click at [1298, 554] on li "jflgags" at bounding box center [1342, 546] width 222 height 29
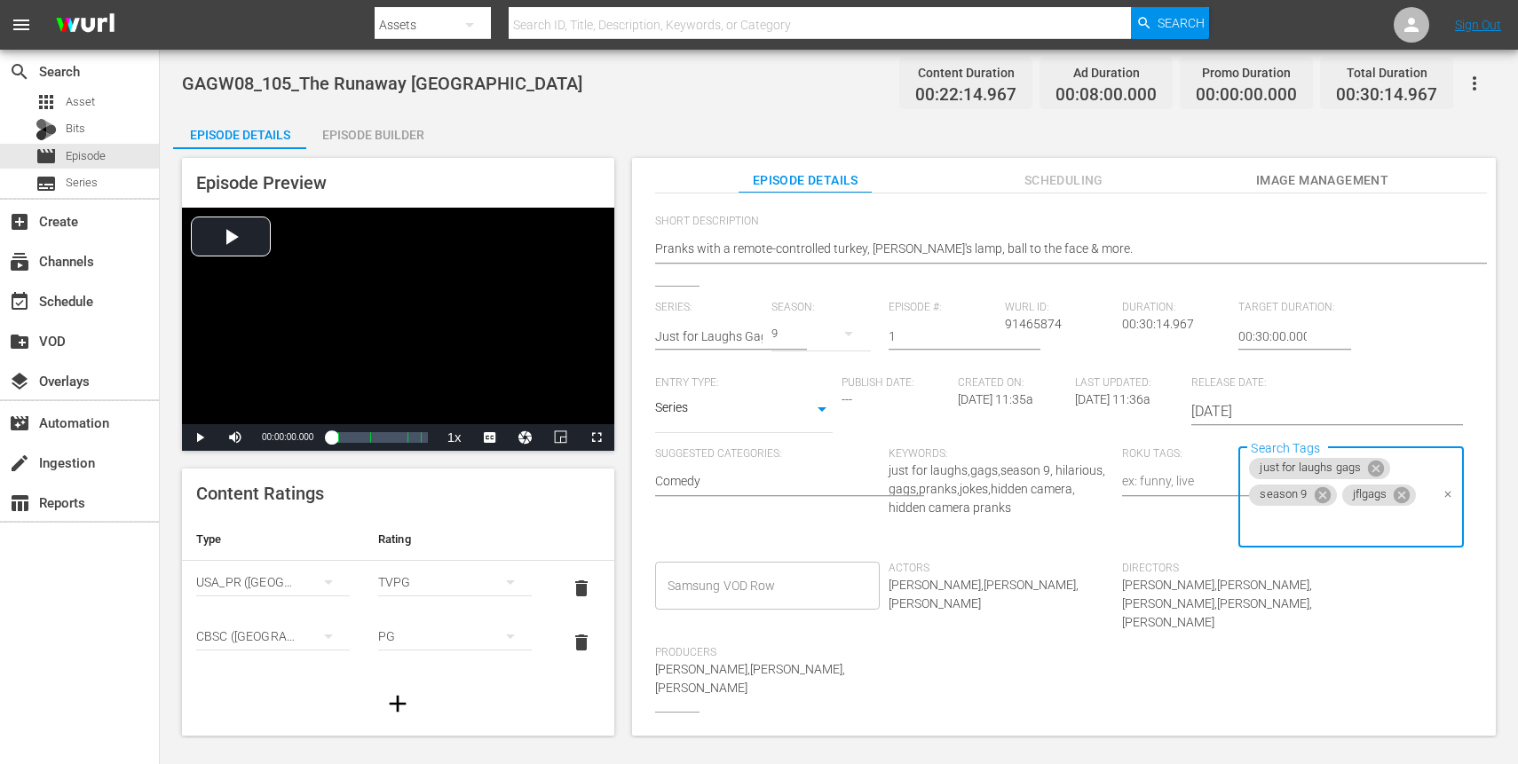
click at [1340, 524] on input "Search Tags" at bounding box center [1337, 525] width 182 height 32
type input "inter"
click at [1330, 593] on li "international" at bounding box center [1342, 602] width 222 height 29
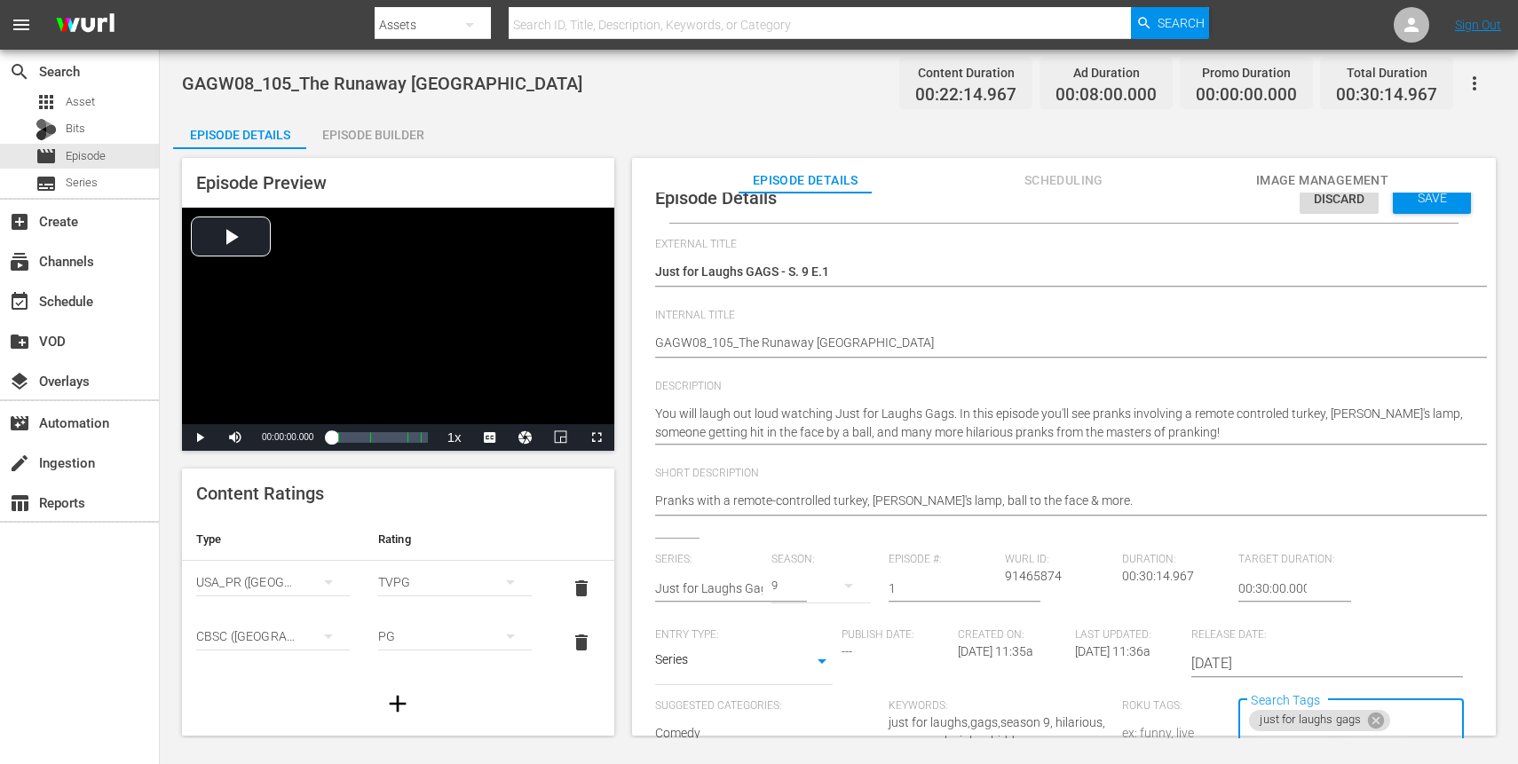
scroll to position [0, 0]
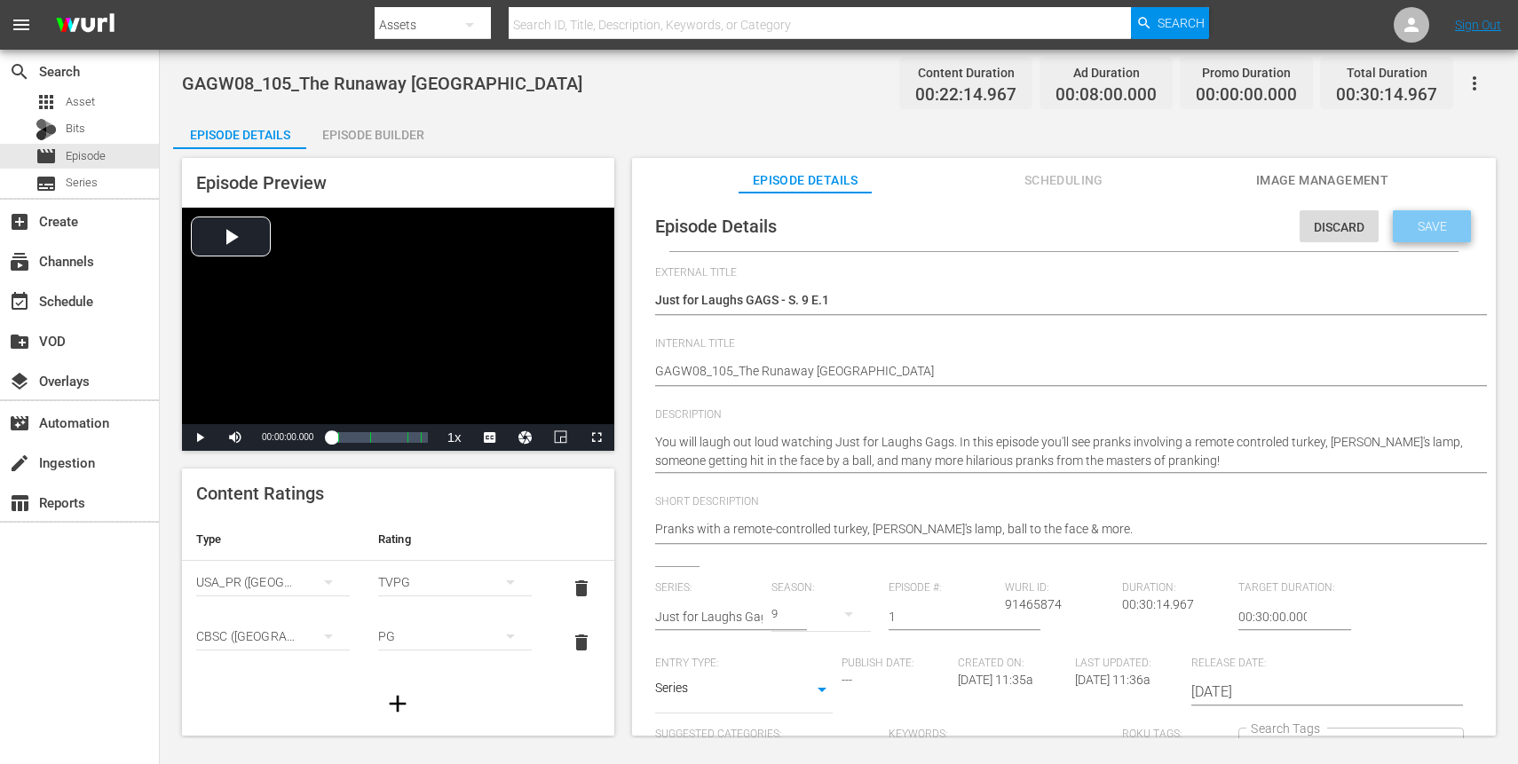
click at [1444, 237] on div "Save" at bounding box center [1432, 226] width 78 height 32
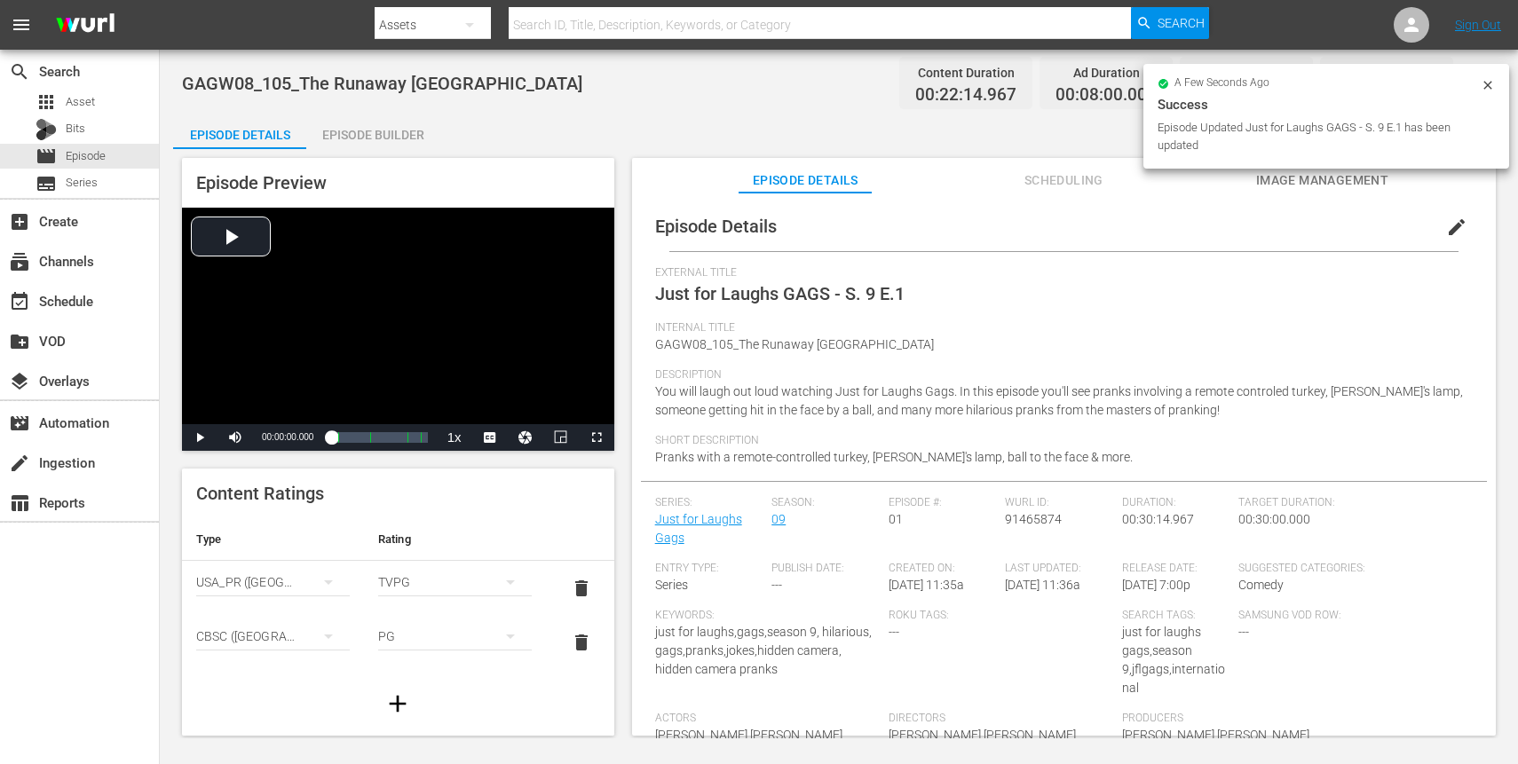
click at [1448, 225] on span "edit" at bounding box center [1456, 227] width 21 height 21
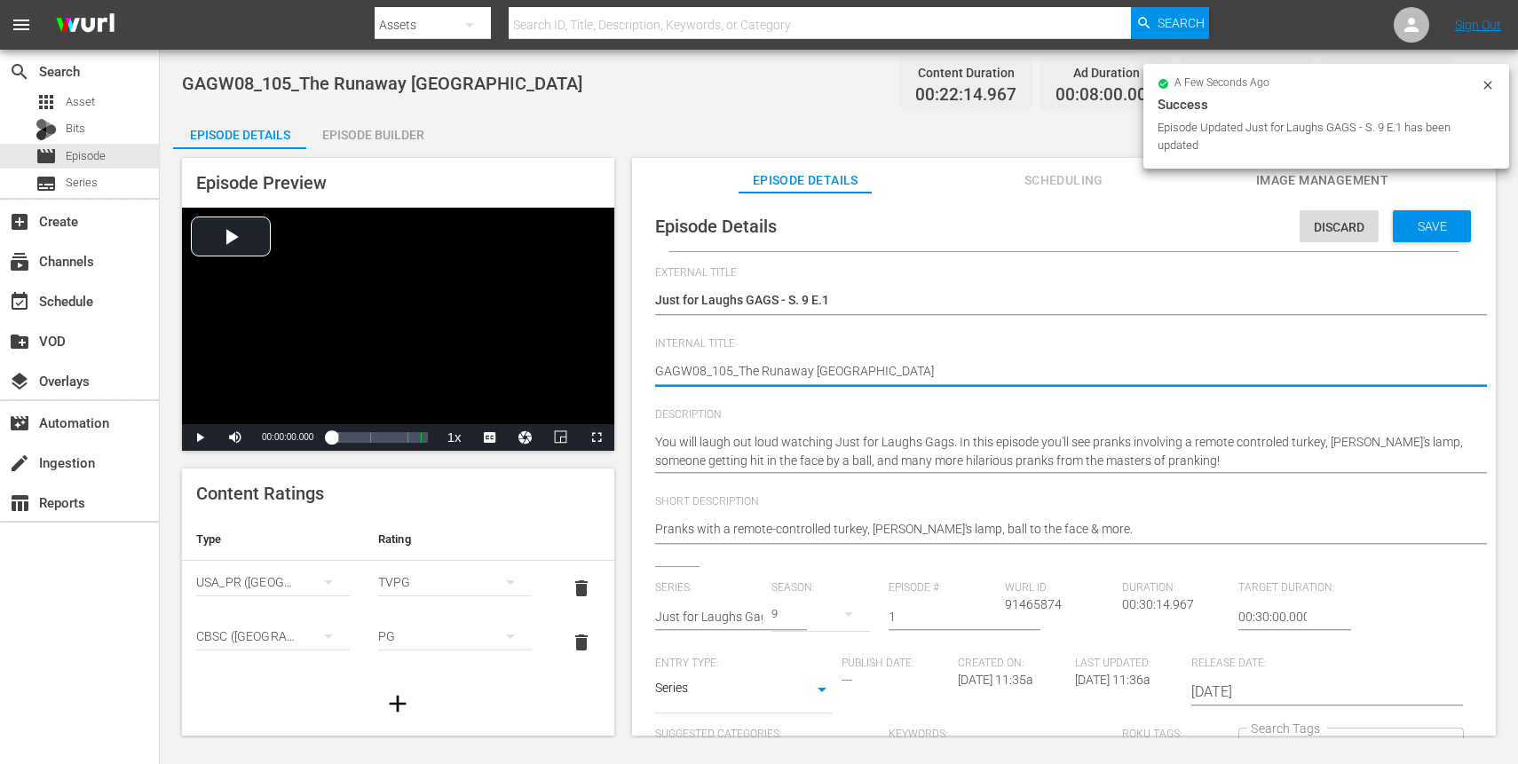
type textarea "GAGW08_105_The Runaway Turkey_"
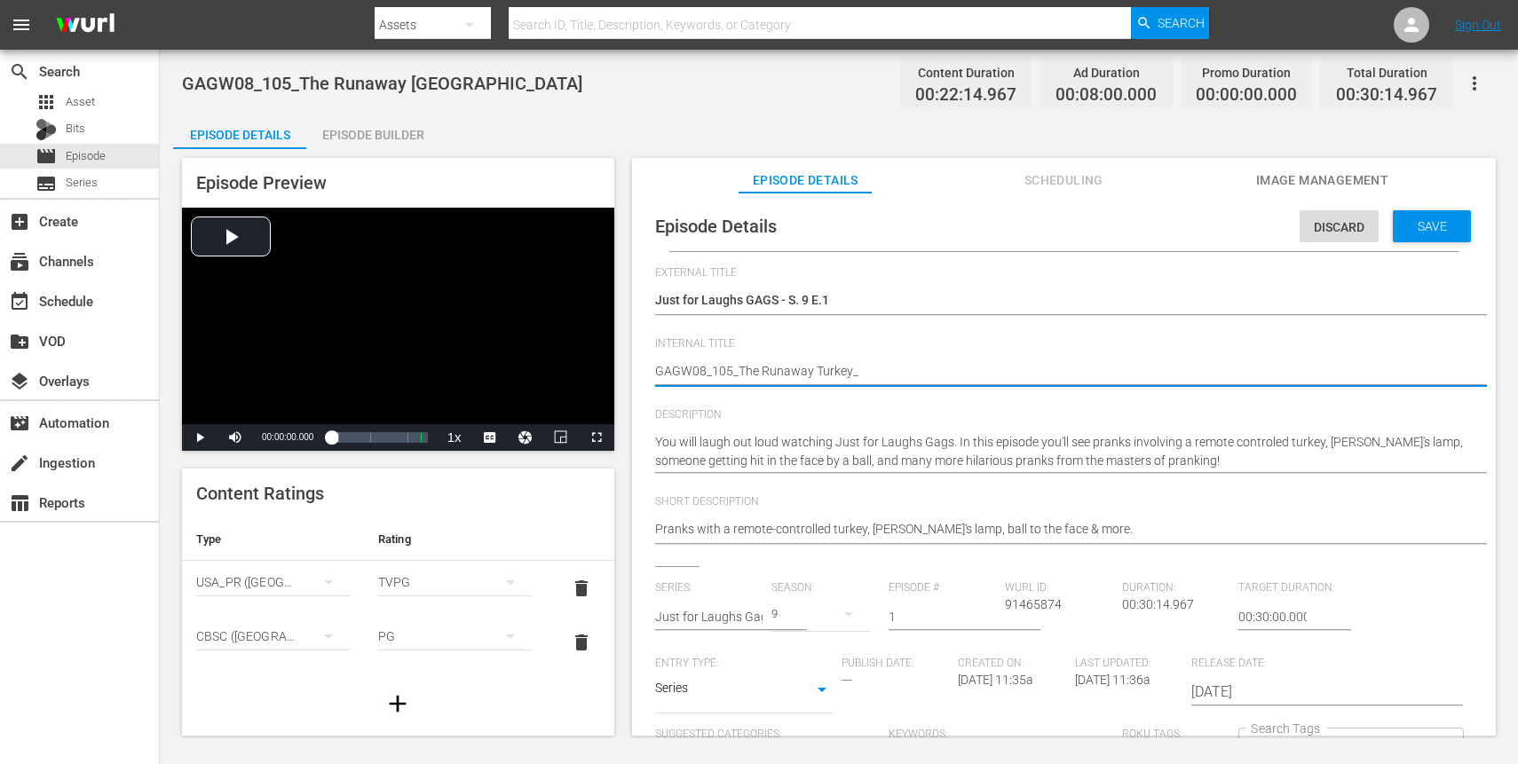
type textarea "GAGW08_105_The Runaway Turkey_I"
type textarea "GAGW08_105_The Runaway Turkey_IN"
type textarea "GAGW08_105_The Runaway Turkey_INT"
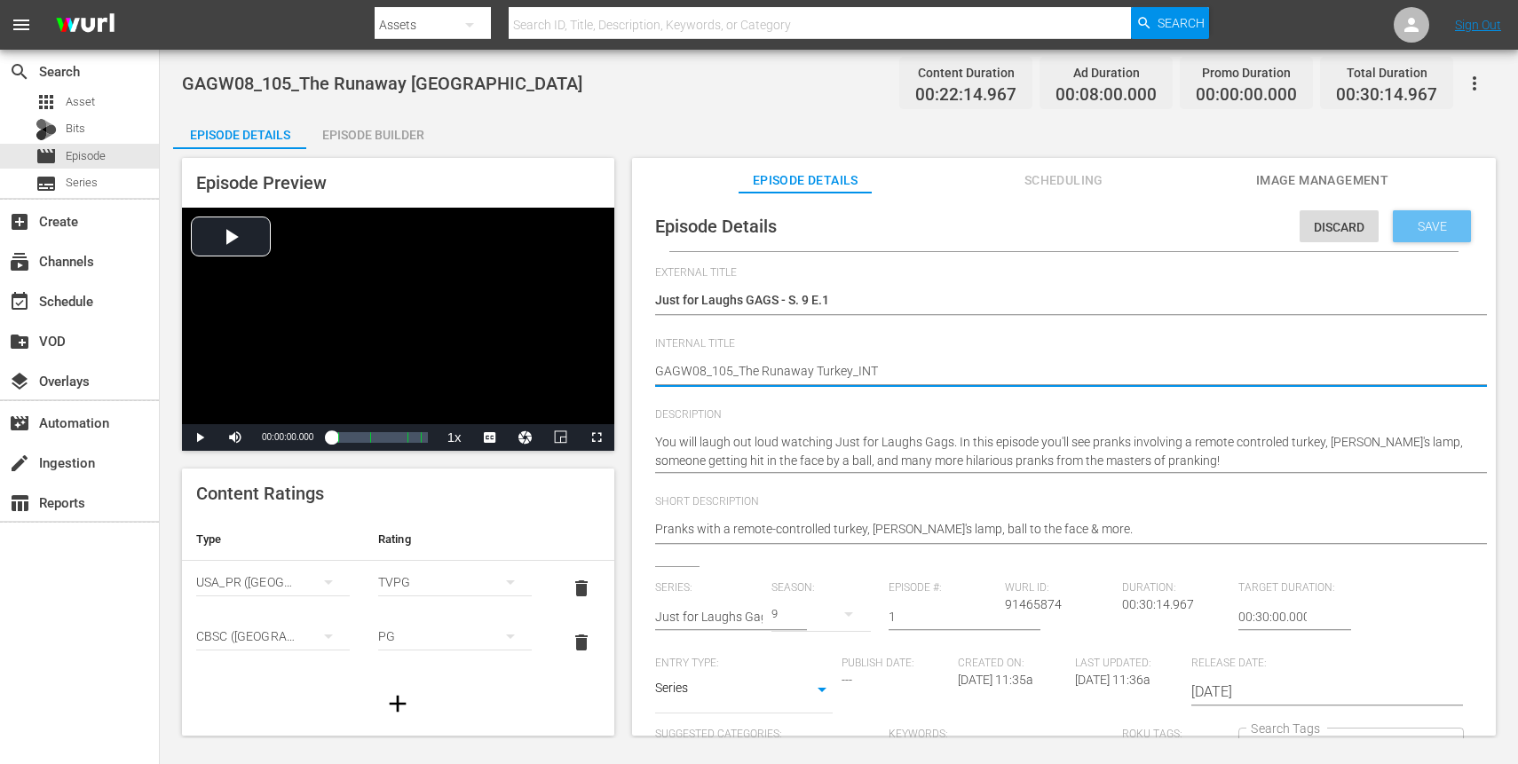
type textarea "GAGW08_105_The Runaway Turkey_INT"
click at [1428, 223] on span "Save" at bounding box center [1433, 226] width 58 height 14
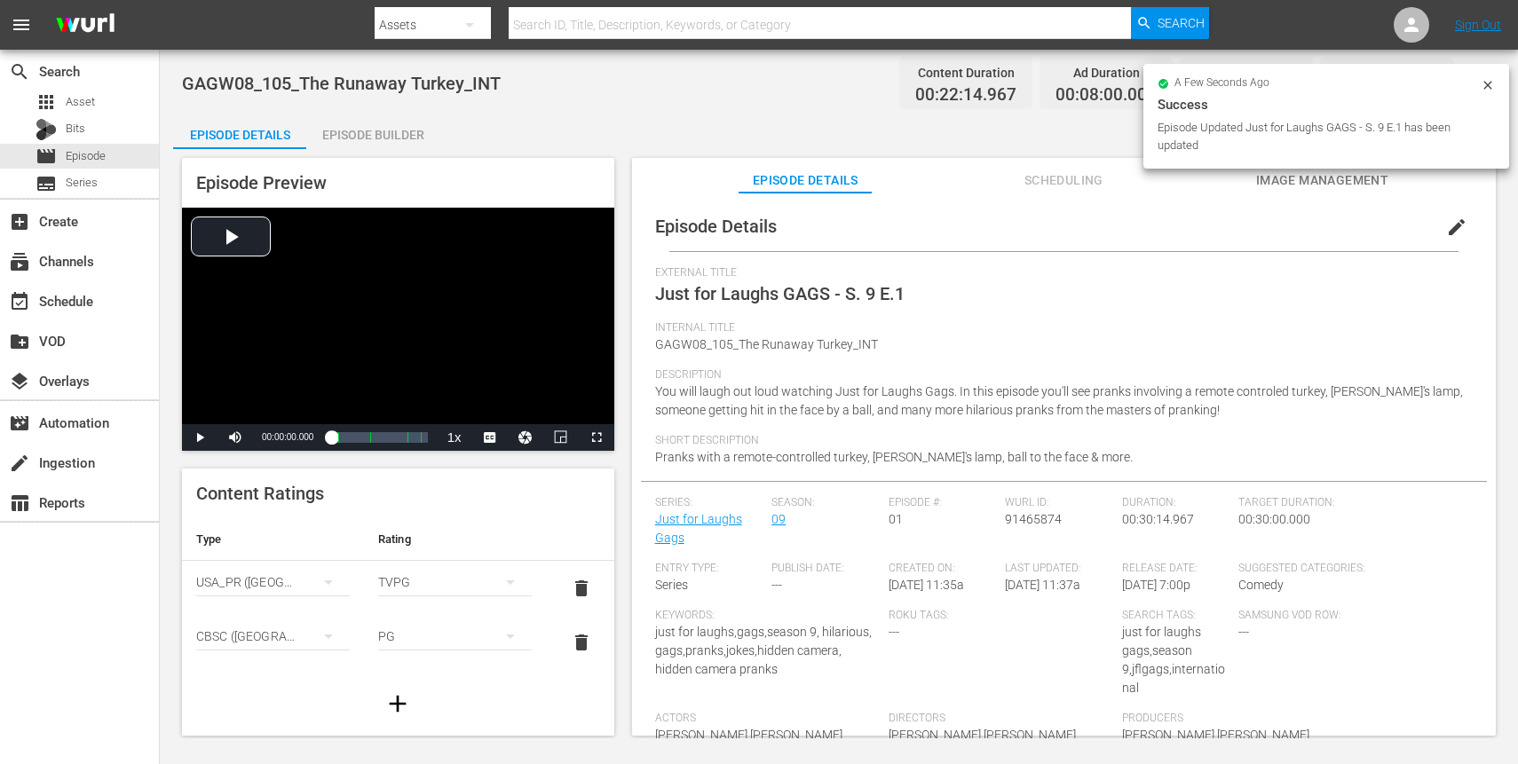
click at [1482, 82] on icon at bounding box center [1488, 85] width 14 height 14
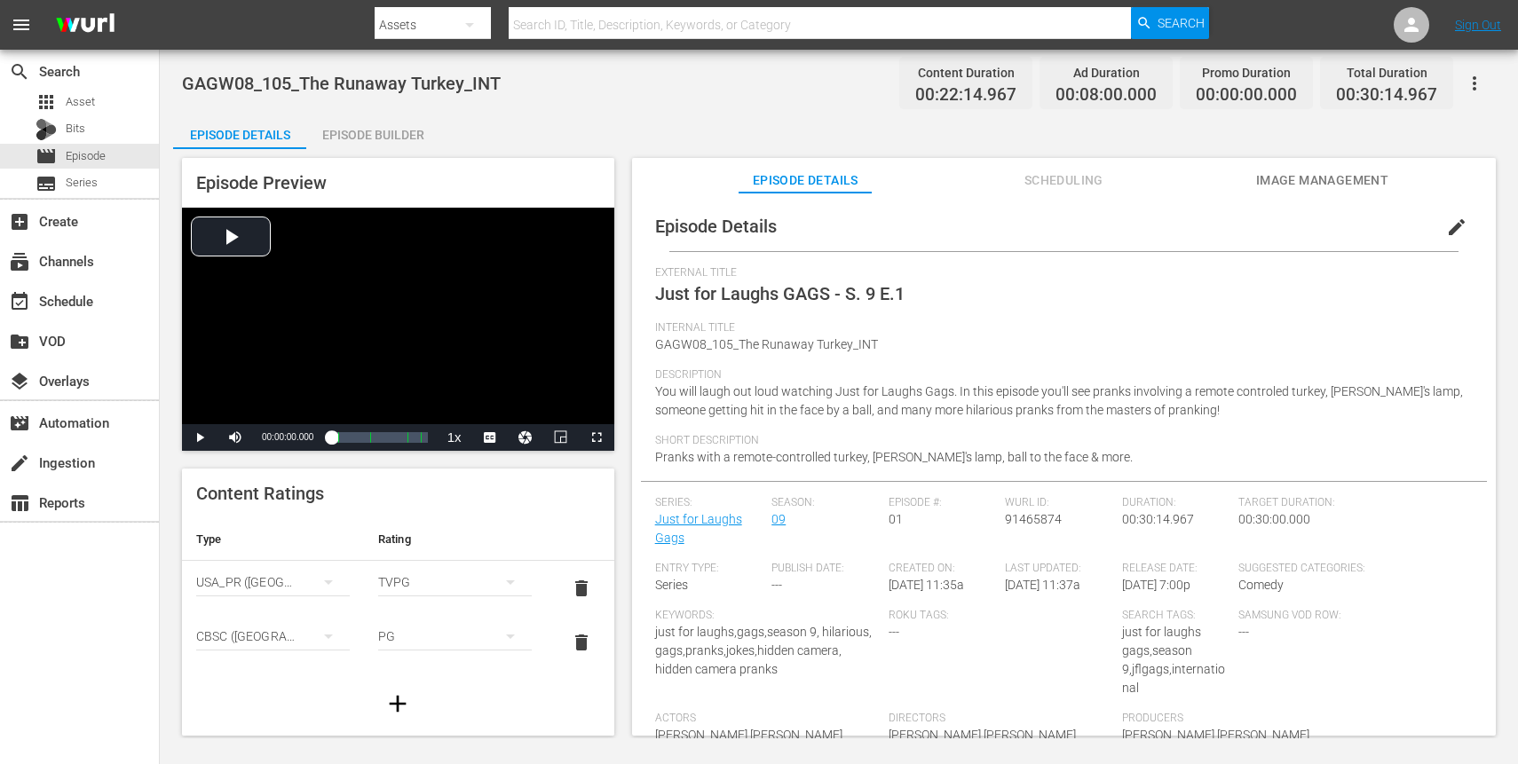
click at [1472, 84] on icon "button" at bounding box center [1474, 83] width 21 height 21
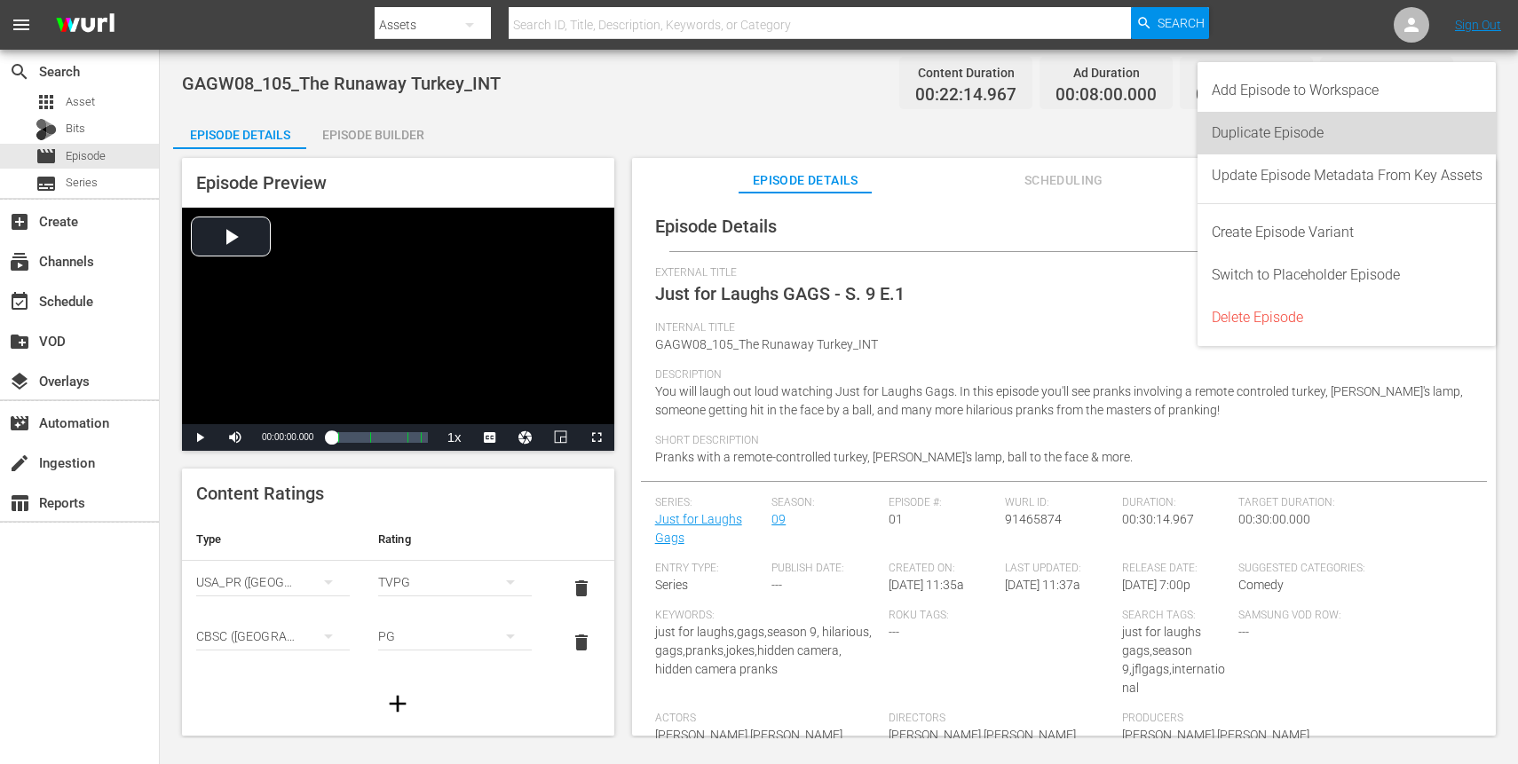
click at [1322, 145] on div "Duplicate Episode" at bounding box center [1347, 133] width 271 height 43
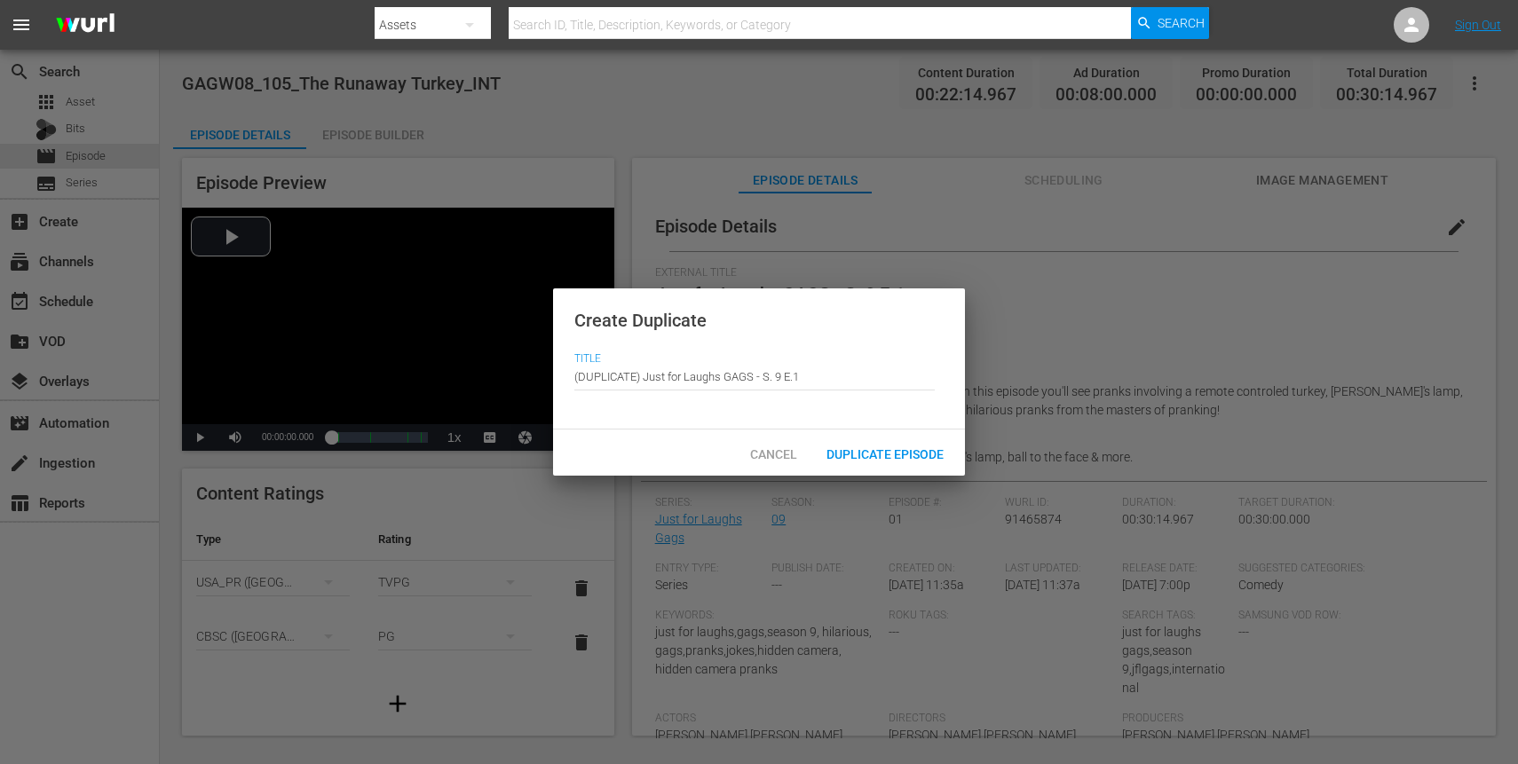
click at [827, 377] on input "(DUPLICATE) Just for Laughs GAGS - S. 9 E.1" at bounding box center [754, 376] width 360 height 43
click at [890, 444] on div "Duplicate Episode" at bounding box center [885, 453] width 146 height 33
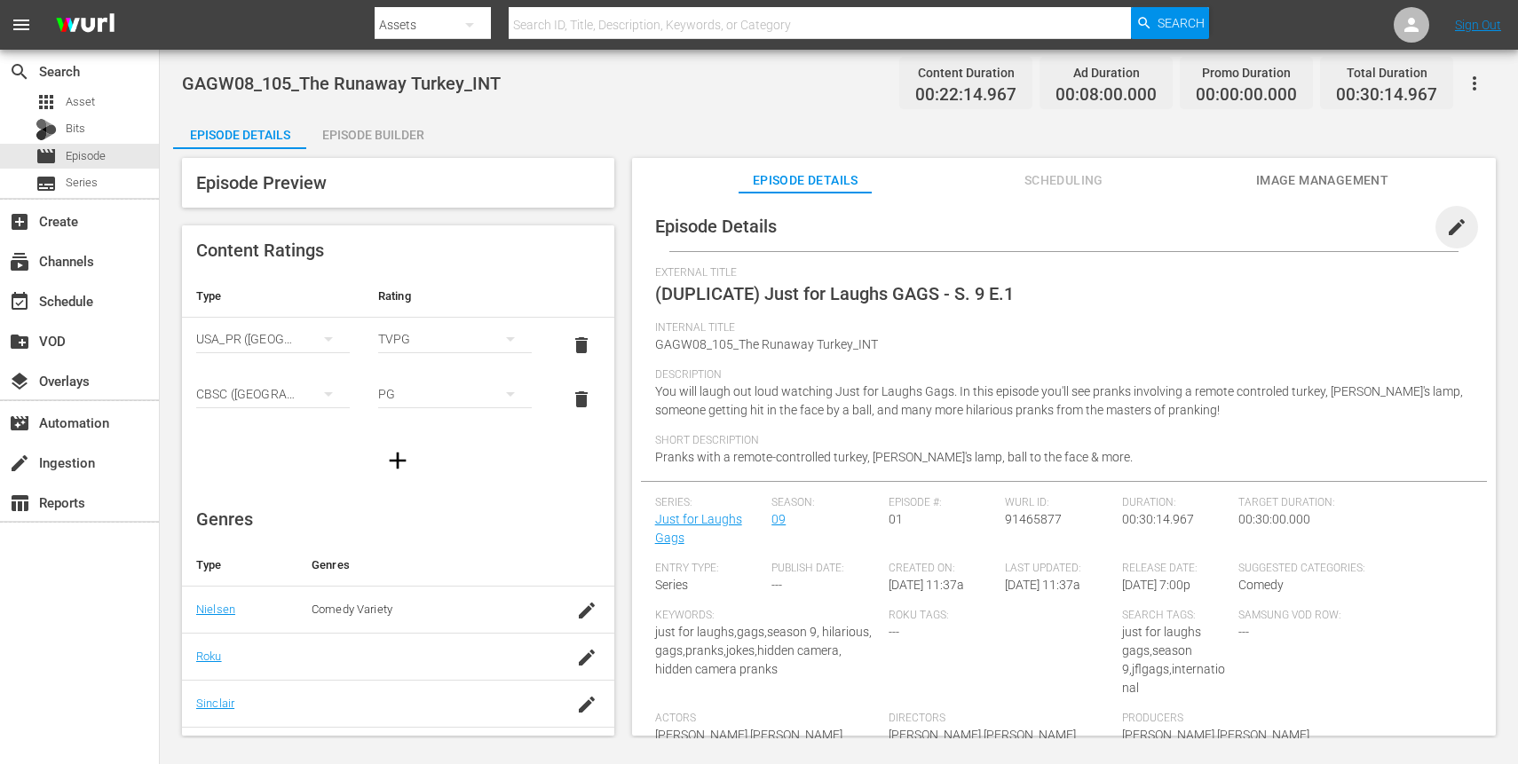
click at [1449, 228] on span "edit" at bounding box center [1456, 227] width 21 height 21
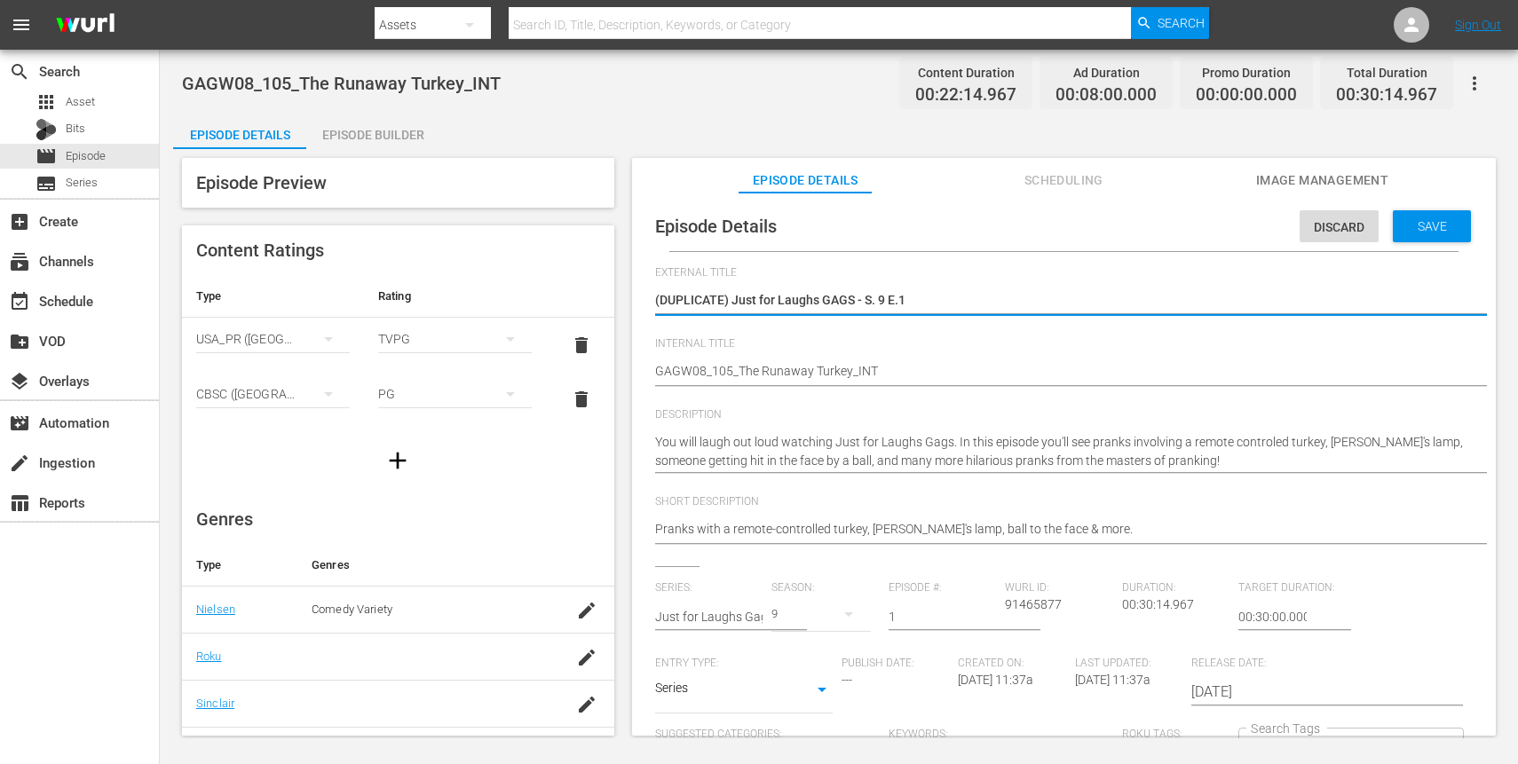
click at [719, 294] on textarea "(DUPLICATE) Just for Laughs GAGS - S. 9 E.1" at bounding box center [1059, 301] width 809 height 21
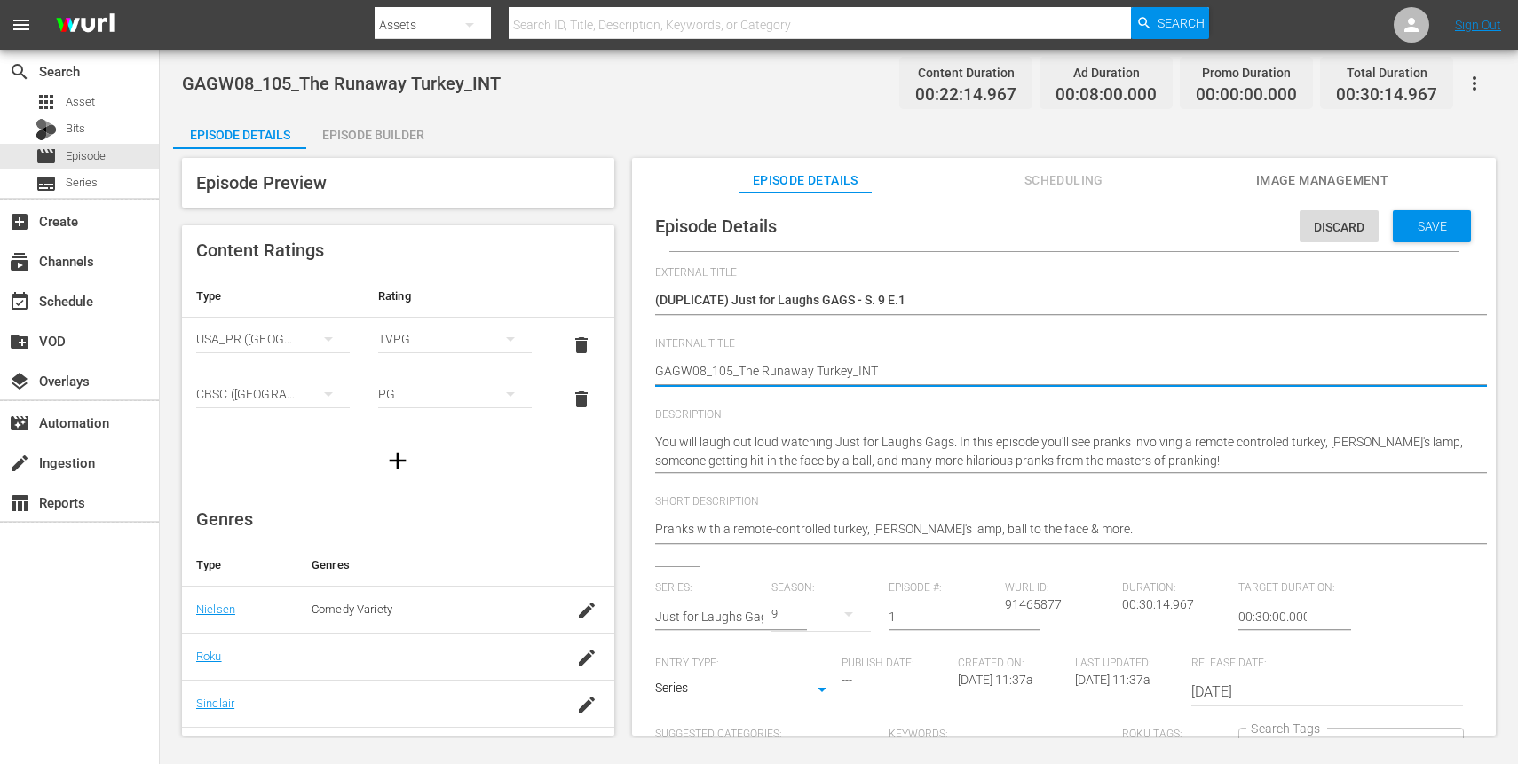
drag, startPoint x: 736, startPoint y: 374, endPoint x: 847, endPoint y: 376, distance: 111.0
click at [847, 376] on textarea "GAGW08_105_The Runaway Turkey_INT" at bounding box center [1059, 372] width 809 height 21
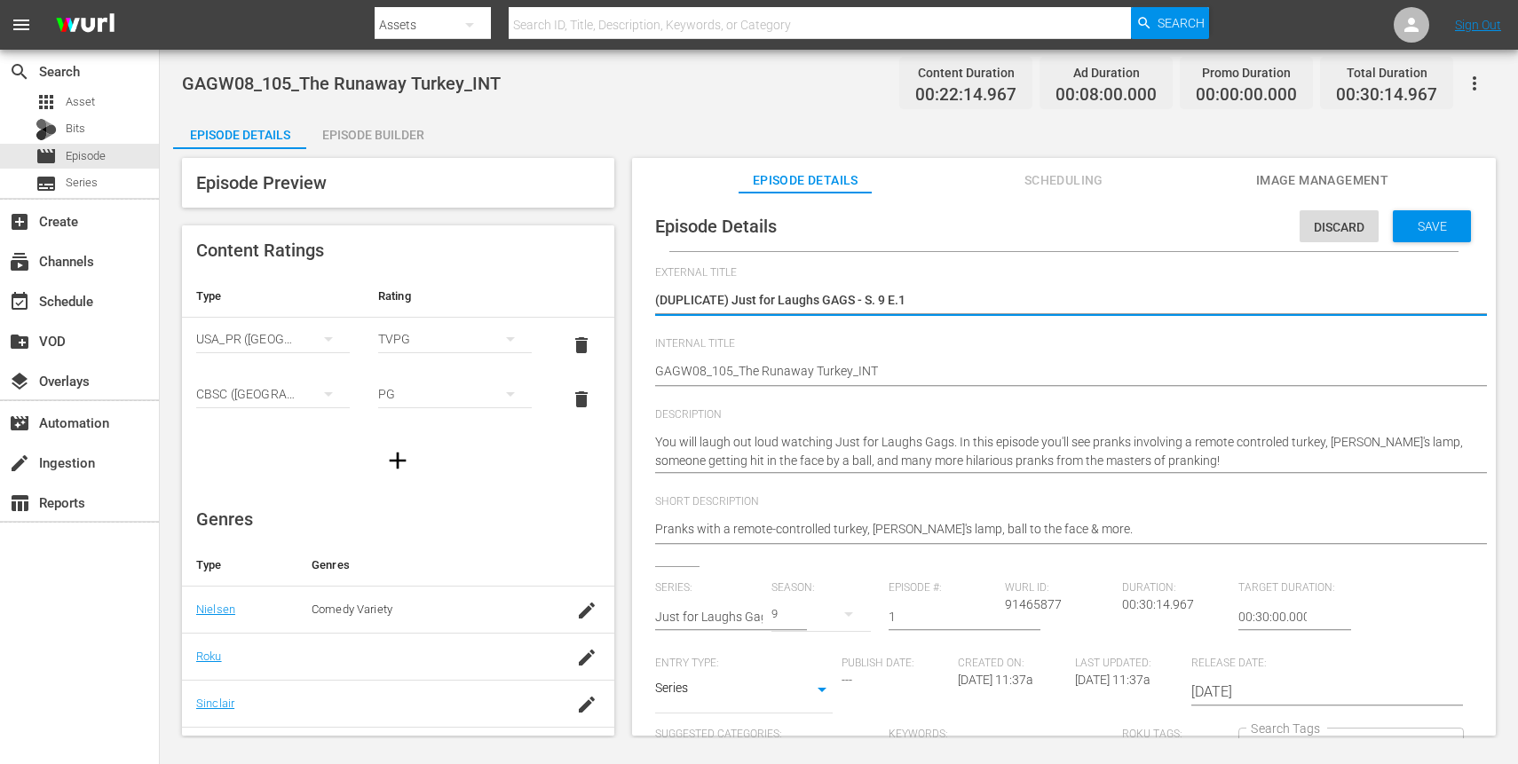
click at [789, 305] on textarea "(DUPLICATE) Just for Laughs GAGS - S. 9 E.1" at bounding box center [1059, 301] width 809 height 21
paste textarea "The Runaway Turkey"
type textarea "The Runaway Turkey"
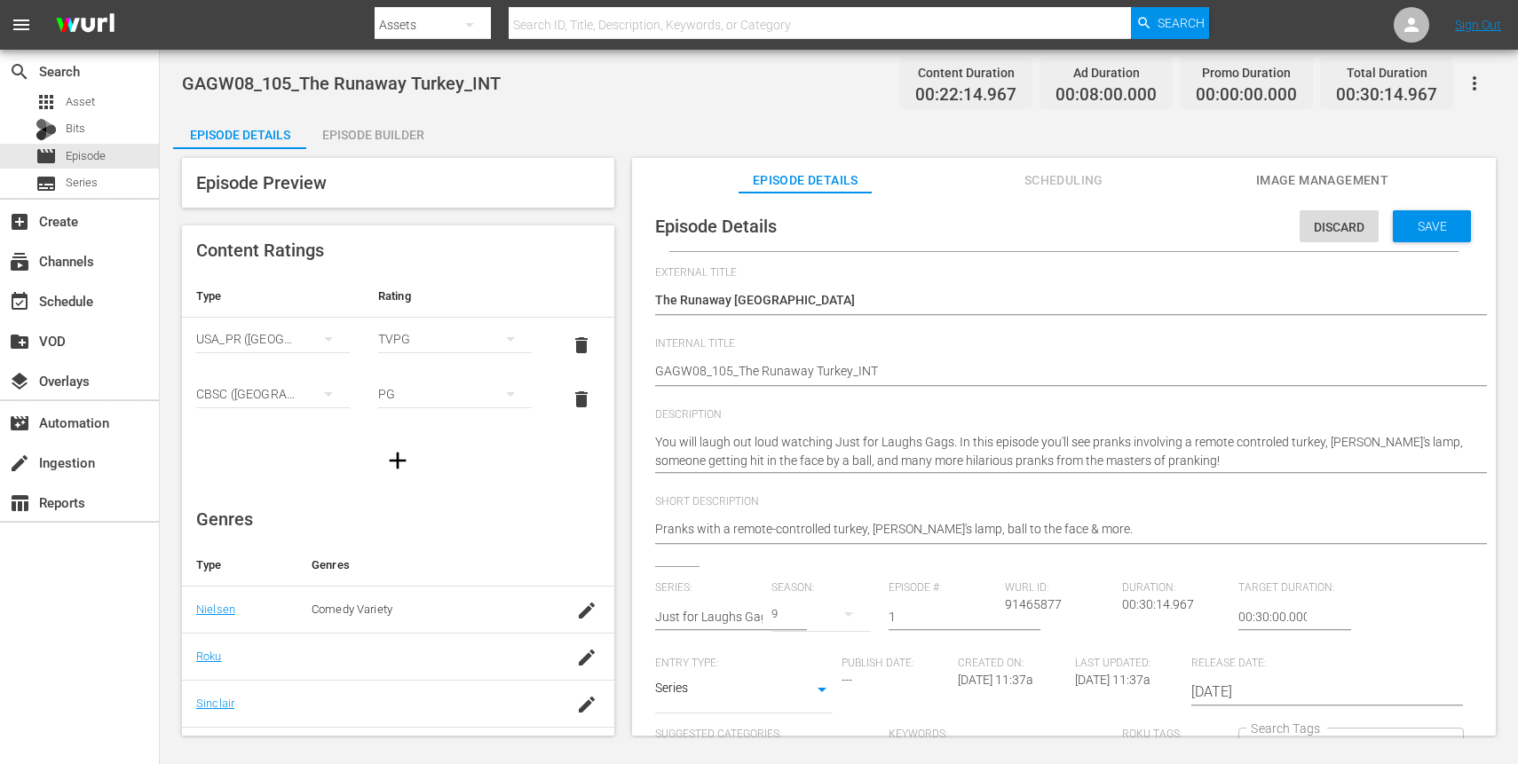
click at [1007, 479] on div "You will laugh out loud watching Just for Laughs Gags. In this episode you'll s…" at bounding box center [1059, 452] width 809 height 59
click at [1019, 459] on textarea "You will laugh out loud watching Just for Laughs Gags. In this episode you'll s…" at bounding box center [1059, 451] width 809 height 37
click at [877, 444] on textarea "You will laugh out loud watching Just for Laughs Gags. In this episode you'll s…" at bounding box center [1059, 451] width 809 height 37
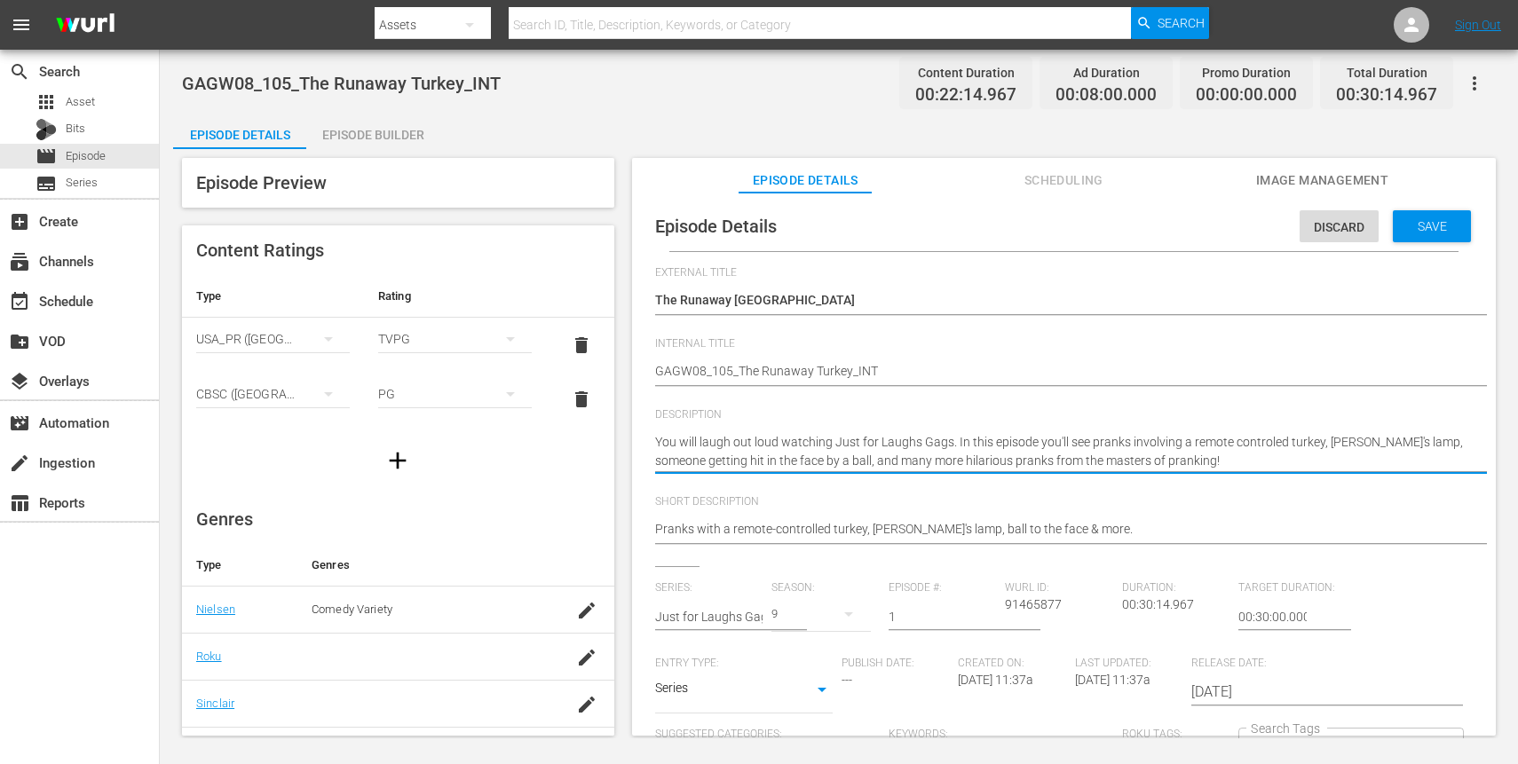
click at [865, 447] on textarea "You will laugh out loud watching Just for Laughs Gags. In this episode you'll s…" at bounding box center [1059, 451] width 809 height 37
click at [860, 518] on div "Pranks with a remote-controlled turkey, Aladdin's lamp, ball to the face & more…" at bounding box center [1059, 531] width 809 height 43
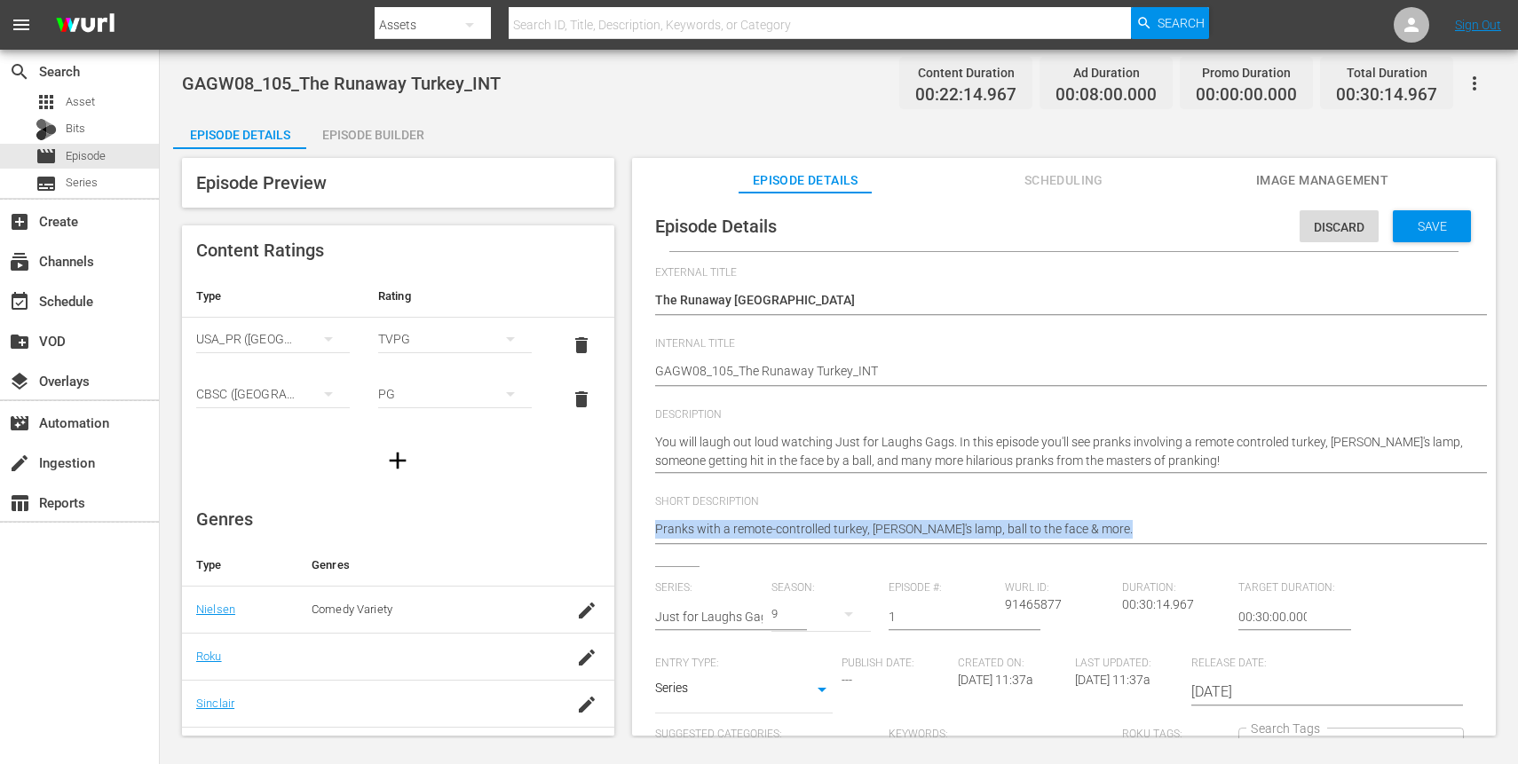
click at [860, 518] on div "Pranks with a remote-controlled turkey, Aladdin's lamp, ball to the face & more…" at bounding box center [1059, 531] width 809 height 43
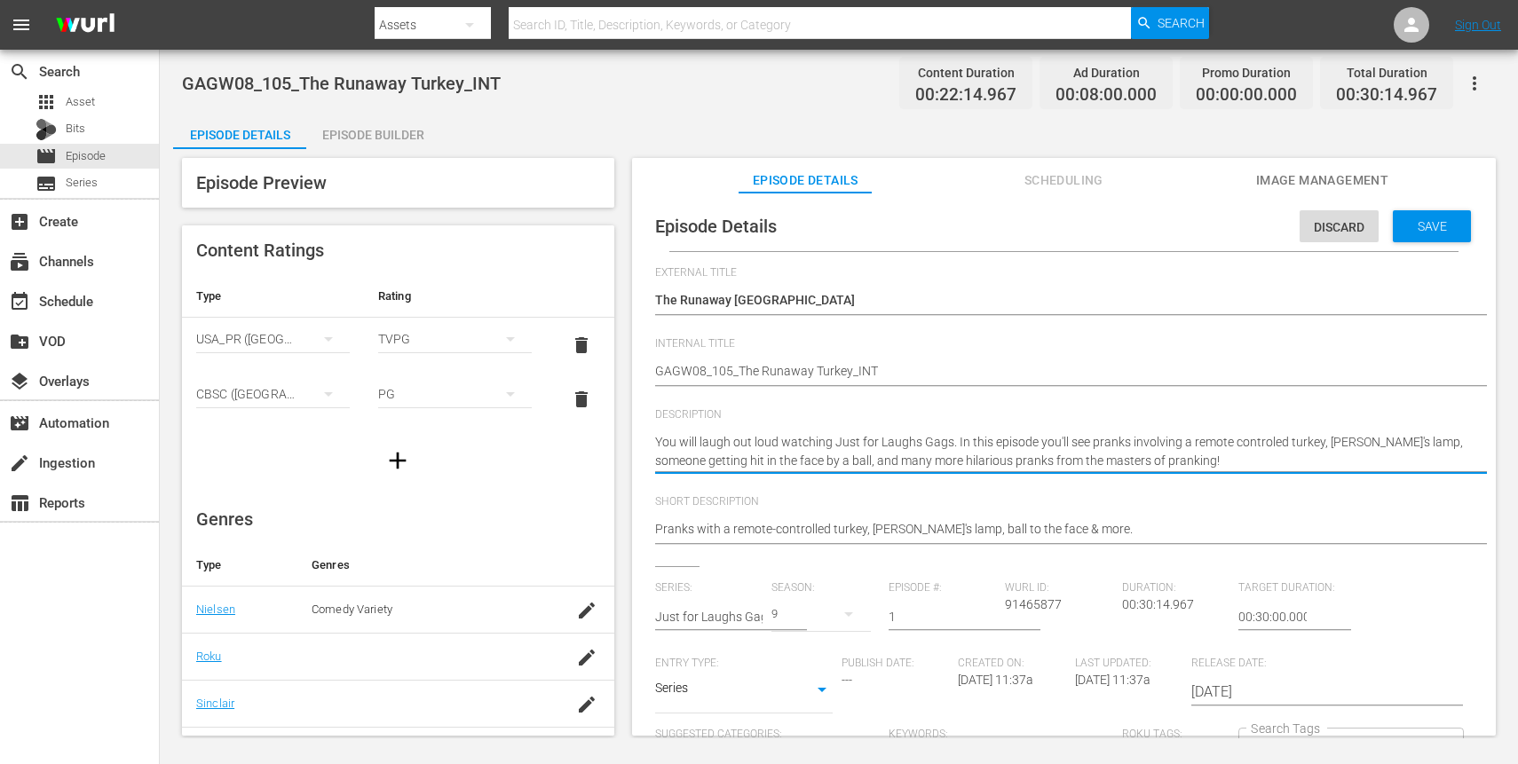
click at [904, 452] on textarea "You will laugh out loud watching Just for Laughs Gags. In this episode you'll s…" at bounding box center [1059, 451] width 809 height 37
click at [1069, 458] on textarea "You will laugh out loud watching Just for Laughs Gags. In this episode you'll s…" at bounding box center [1059, 451] width 809 height 37
click at [1257, 446] on textarea "You will laugh out loud watching Just for Laughs Gags. In this episode you'll s…" at bounding box center [1059, 451] width 809 height 37
click at [1260, 444] on textarea "You will laugh out loud watching Just for Laughs Gags. In this episode you'll s…" at bounding box center [1059, 451] width 809 height 37
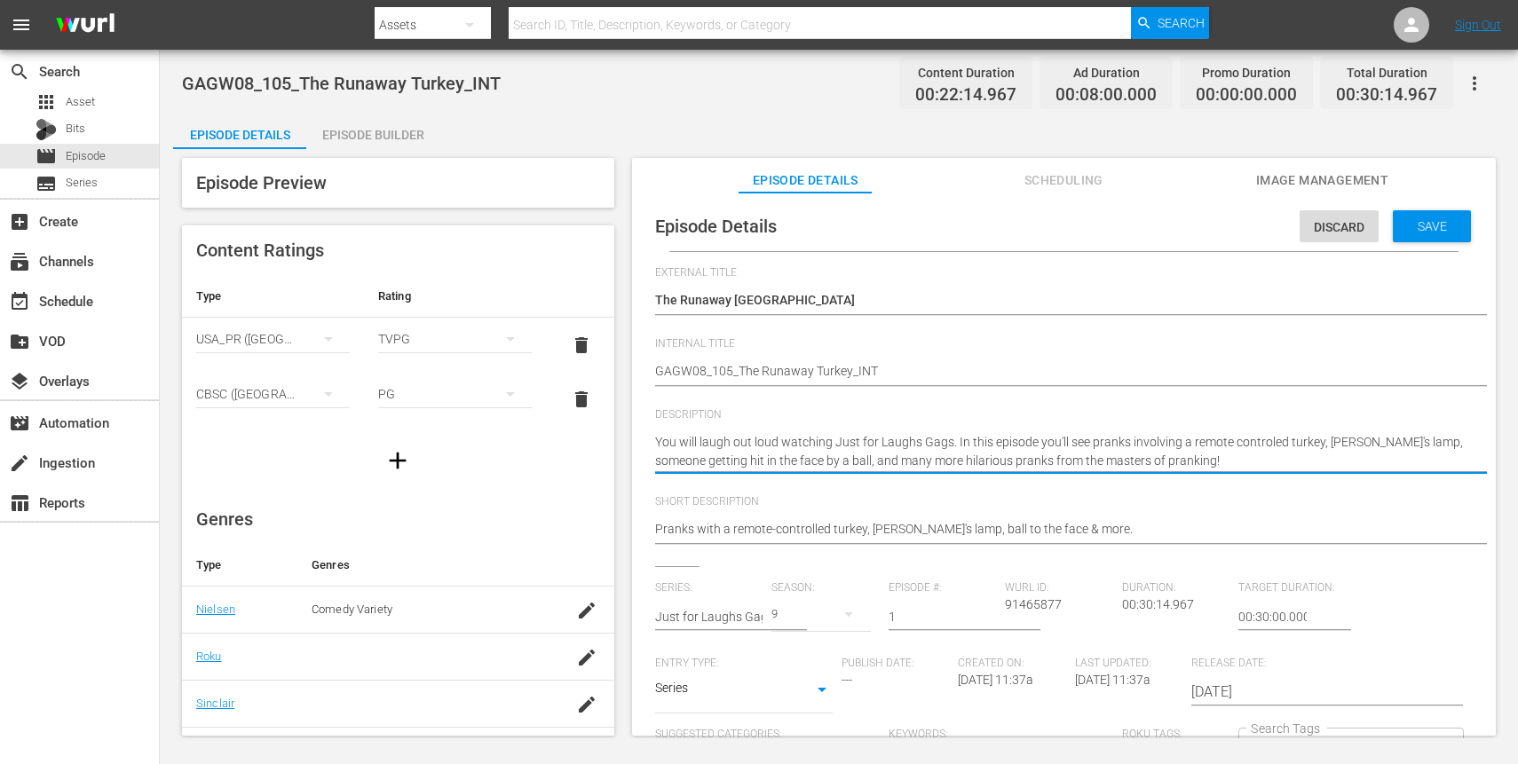
type textarea "You will laugh out loud watching Just for Laughs Gags. In this episode you'll s…"
click at [1006, 444] on textarea "You will laugh out loud watching Just for Laughs Gags. In this episode you'll s…" at bounding box center [1059, 451] width 809 height 37
type textarea "You will laugh out loud watching Just for Laughs Gags. In this episode you'll s…"
click at [1121, 455] on textarea "You will laugh out loud watching Just for Laughs Gags. In this episode you'll s…" at bounding box center [1059, 451] width 809 height 37
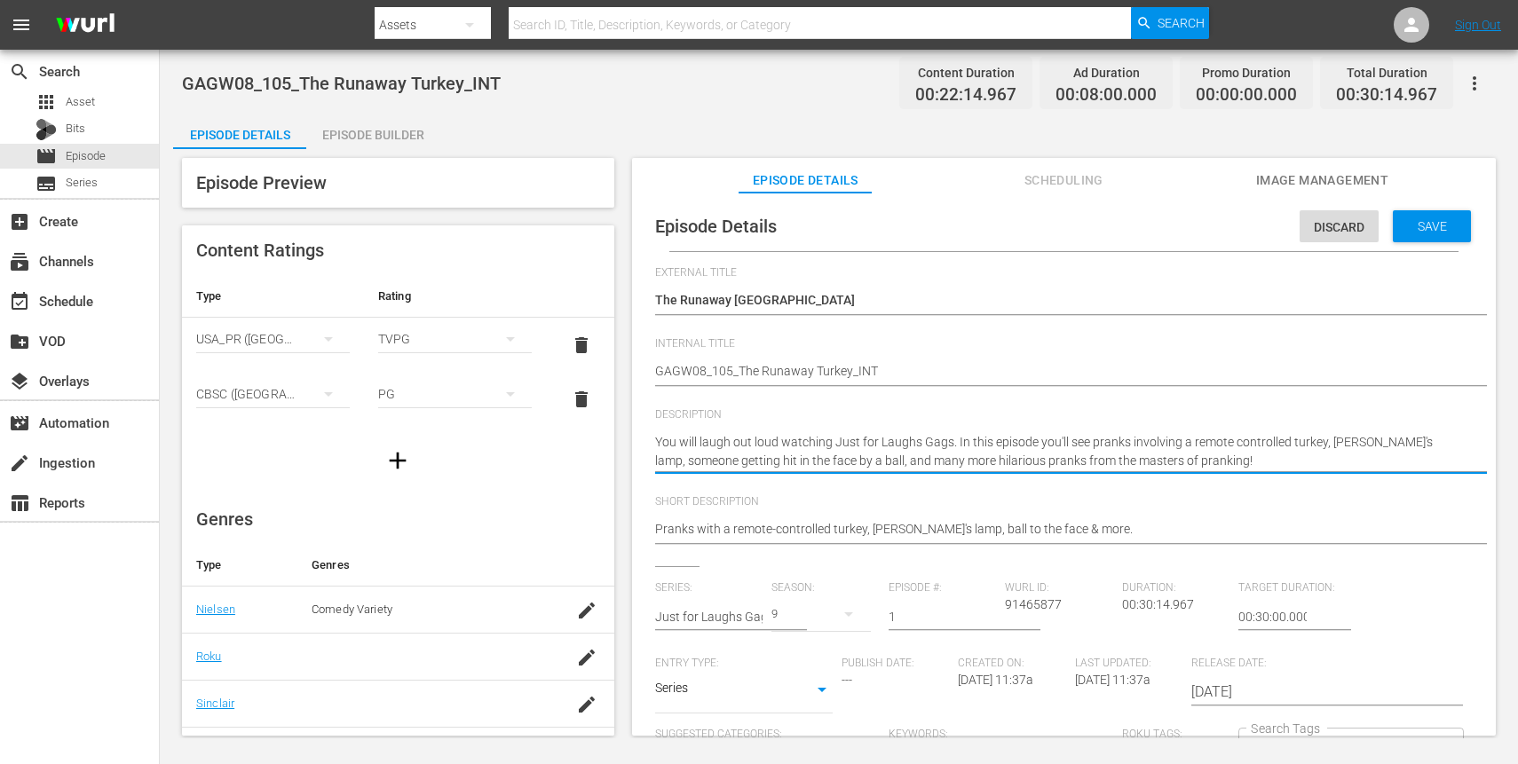
click at [1178, 455] on textarea "You will laugh out loud watching Just for Laughs Gags. In this episode you'll s…" at bounding box center [1059, 451] width 809 height 37
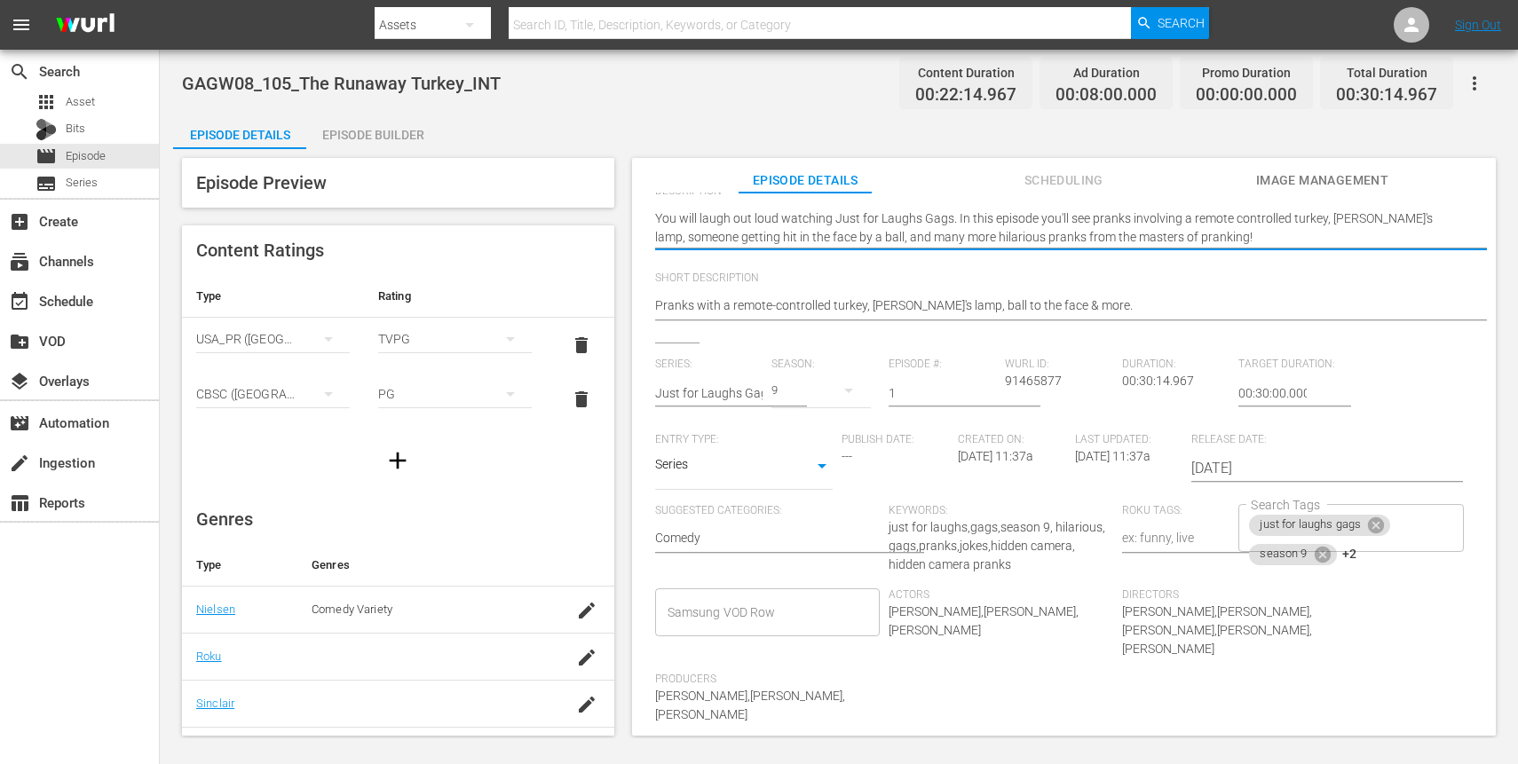
scroll to position [235, 0]
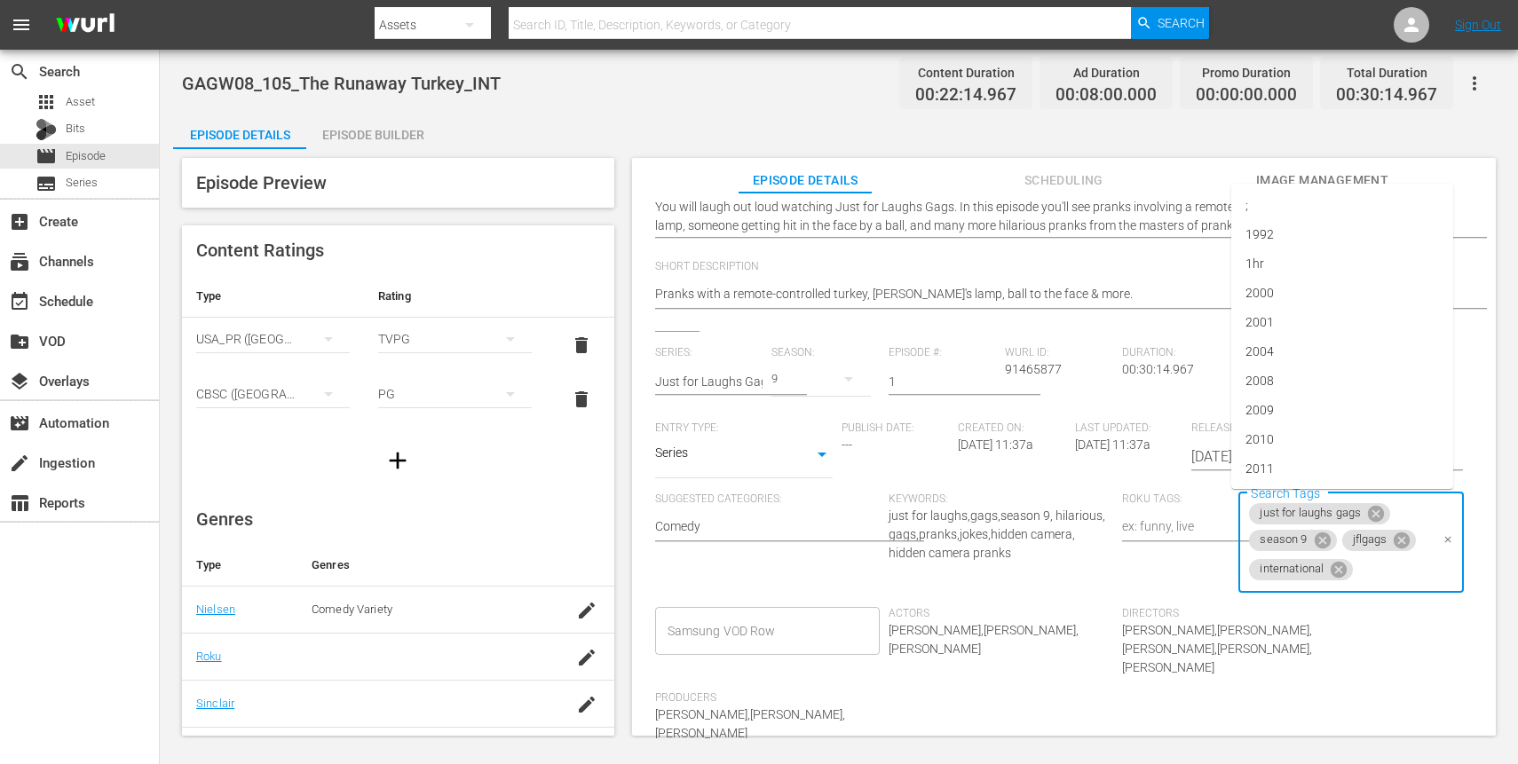
click at [1416, 534] on div "just for laughs gags season 9 jflgags international Search Tags" at bounding box center [1350, 543] width 225 height 101
click at [1331, 567] on icon at bounding box center [1339, 569] width 16 height 16
click at [1324, 571] on input "Search Tags" at bounding box center [1337, 570] width 182 height 32
type input "ROKU"
click at [1253, 620] on span "roku" at bounding box center [1258, 618] width 25 height 19
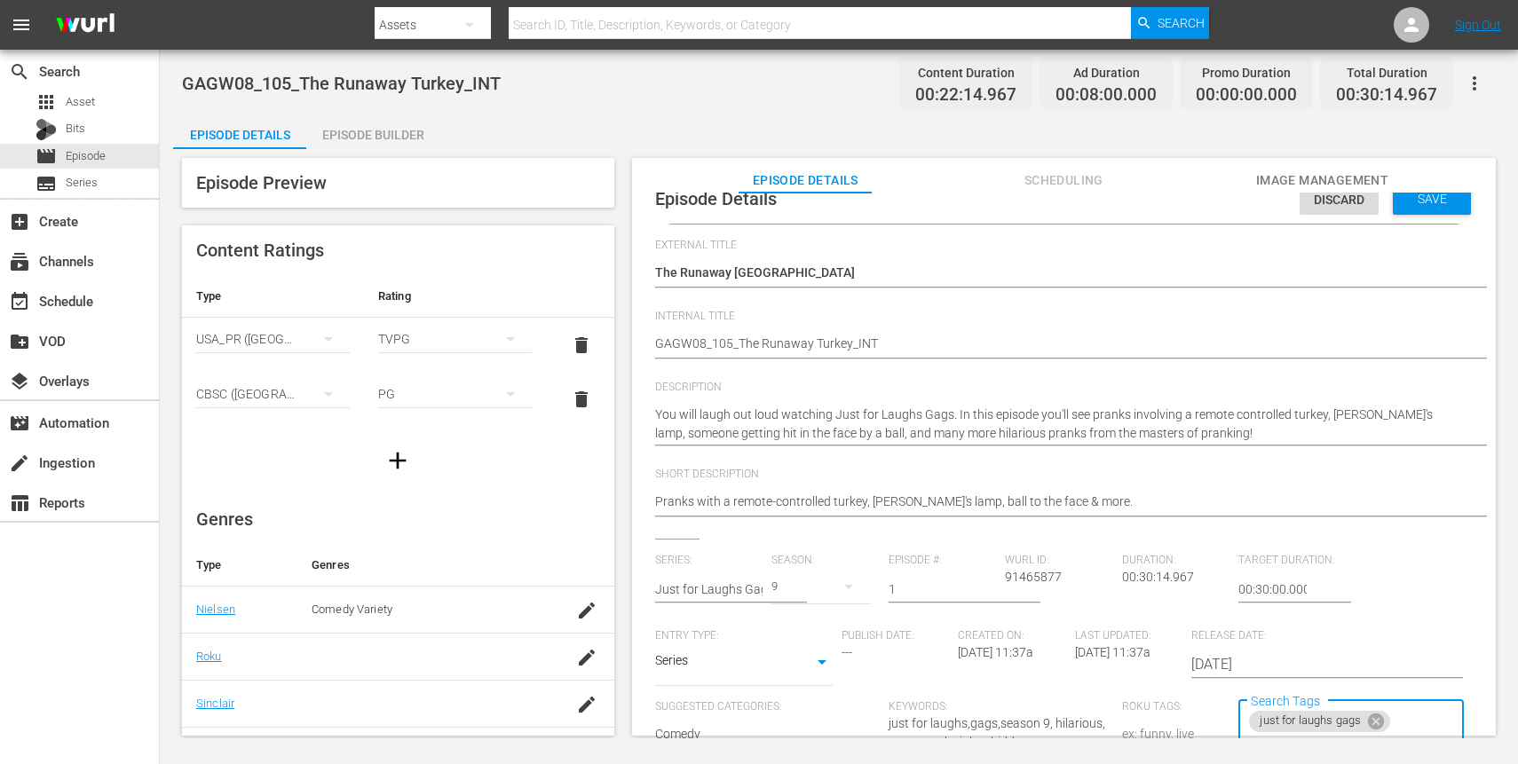
scroll to position [0, 0]
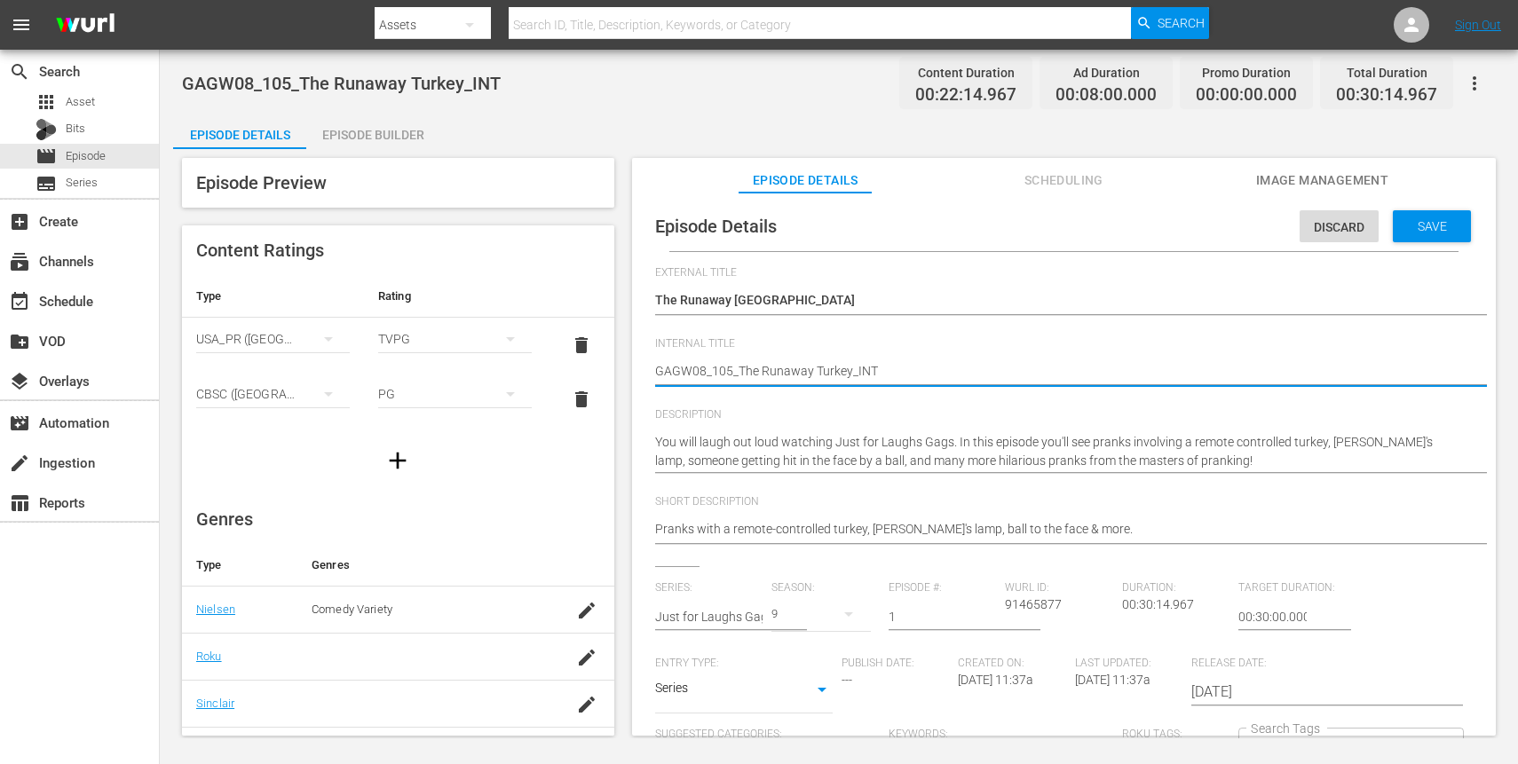
type textarea "GAGW08_105_The Runaway Turkey_IN"
type textarea "GAGW08_105_The Runaway Turkey_I"
type textarea "GAGW08_105_The Runaway Turkey_"
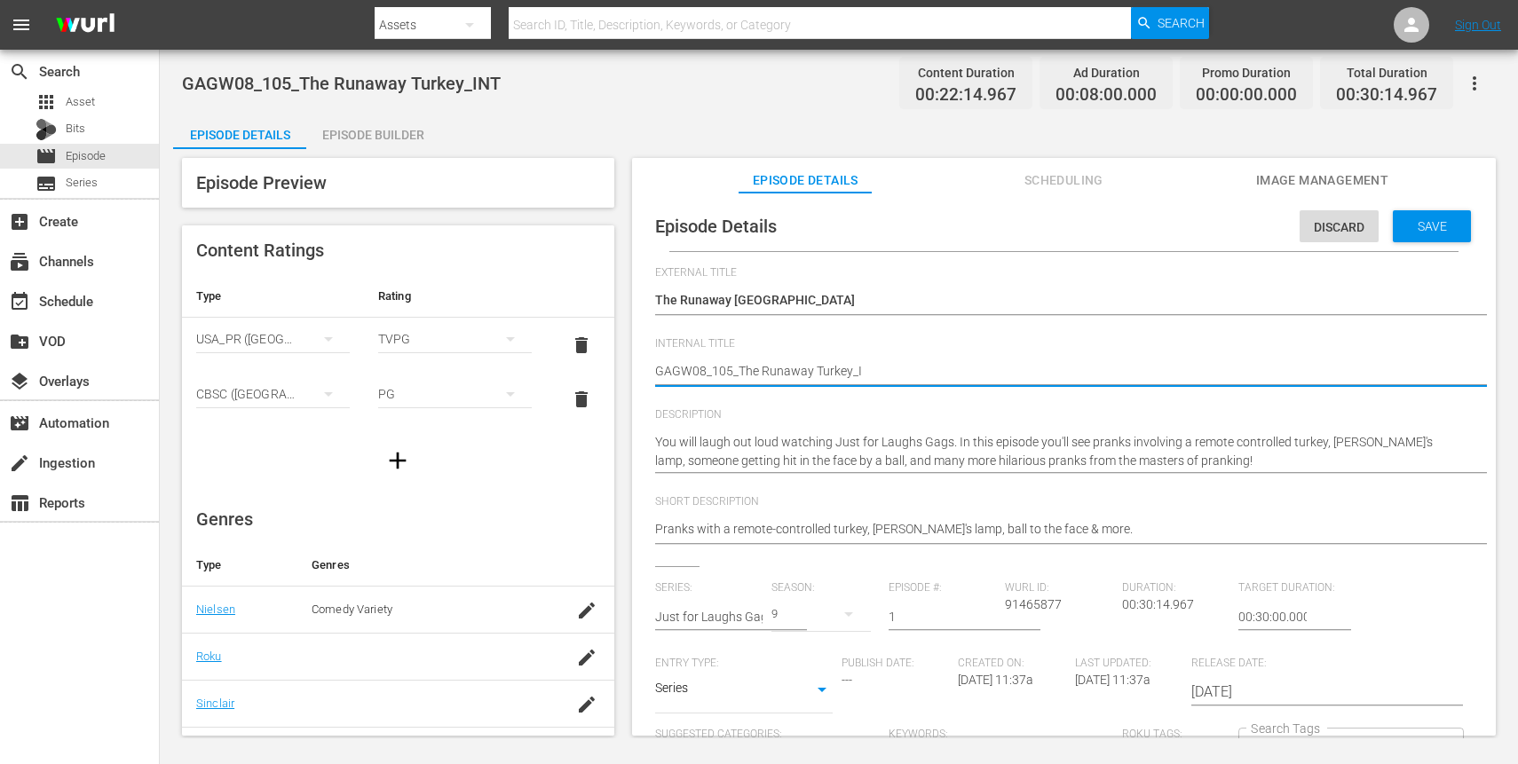
type textarea "GAGW08_105_The Runaway Turkey_"
type textarea "GAGW08_105_The Runaway Turkey_T"
type textarea "GAGW08_105_The Runaway Turkey_TO"
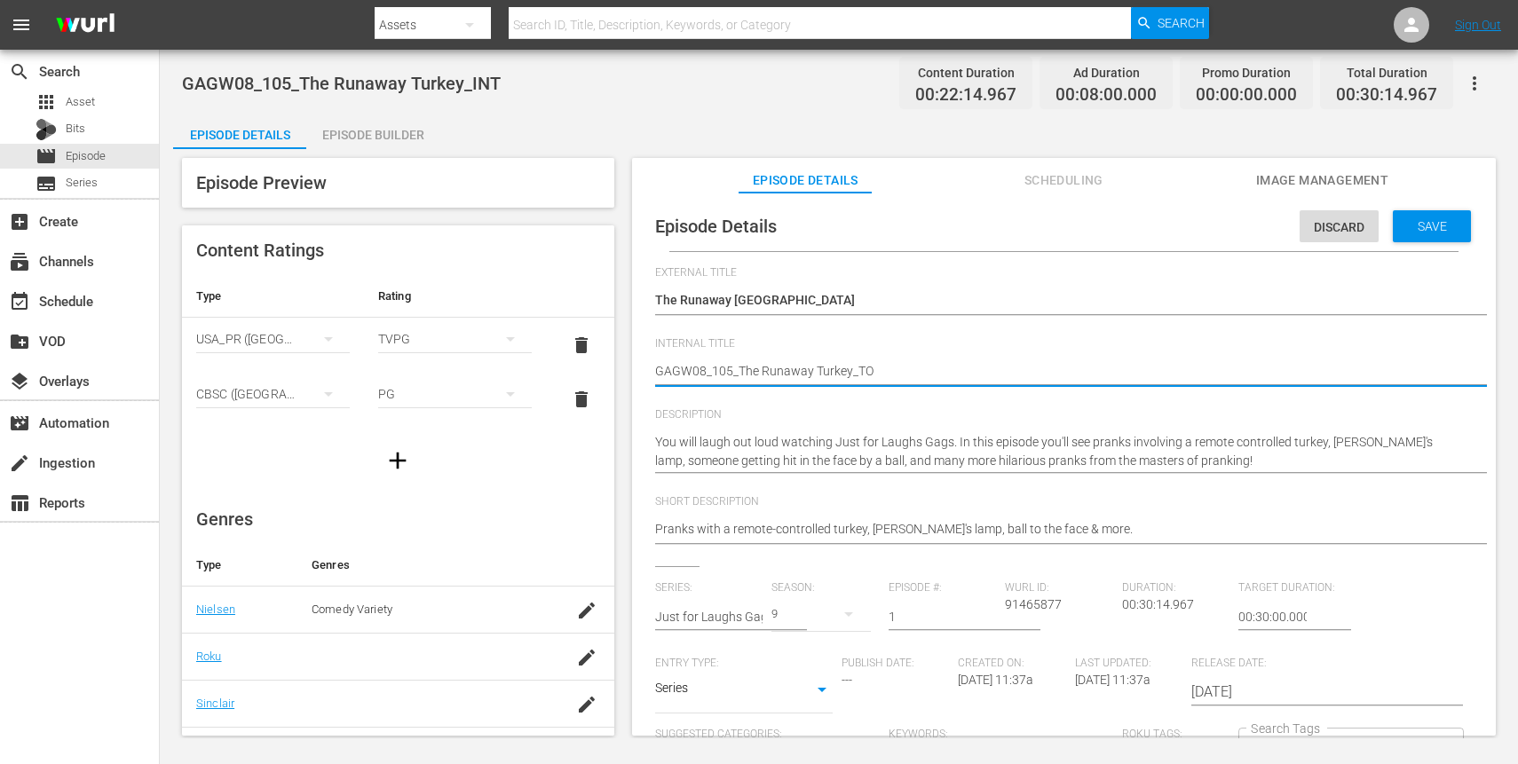
type textarea "GAGW08_105_The Runaway Turkey_TOK"
type textarea "GAGW08_105_The Runaway Turkey_TO"
type textarea "GAGW08_105_The Runaway Turkey_T"
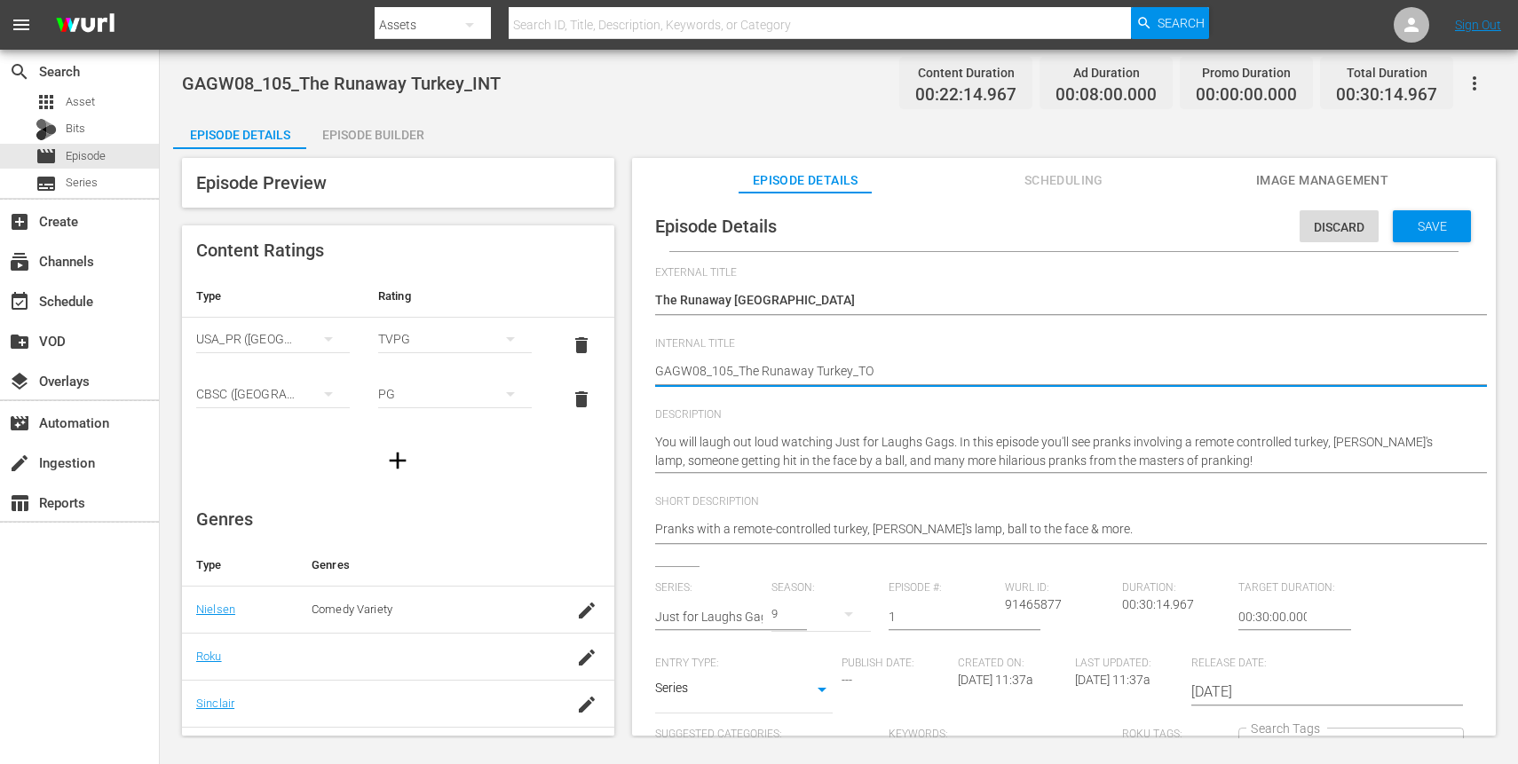
type textarea "GAGW08_105_The Runaway Turkey_T"
type textarea "GAGW08_105_The Runaway Turkey_"
type textarea "GAGW08_105_The Runaway Turkey_R"
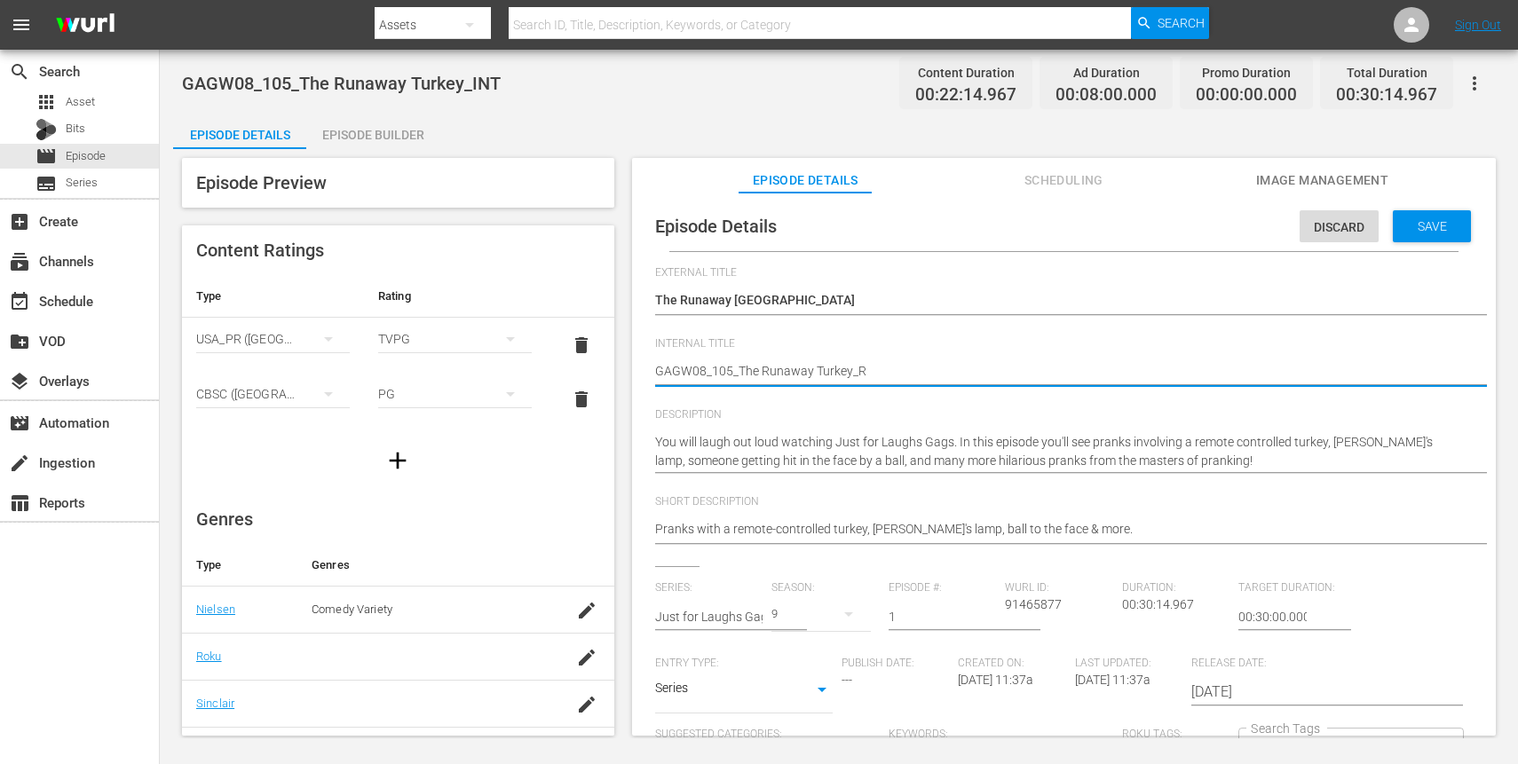
type textarea "GAGW08_105_The Runaway Turkey_RO"
type textarea "GAGW08_105_The Runaway Turkey_ROK"
type textarea "GAGW08_105_The Runaway Turkey_ROKU"
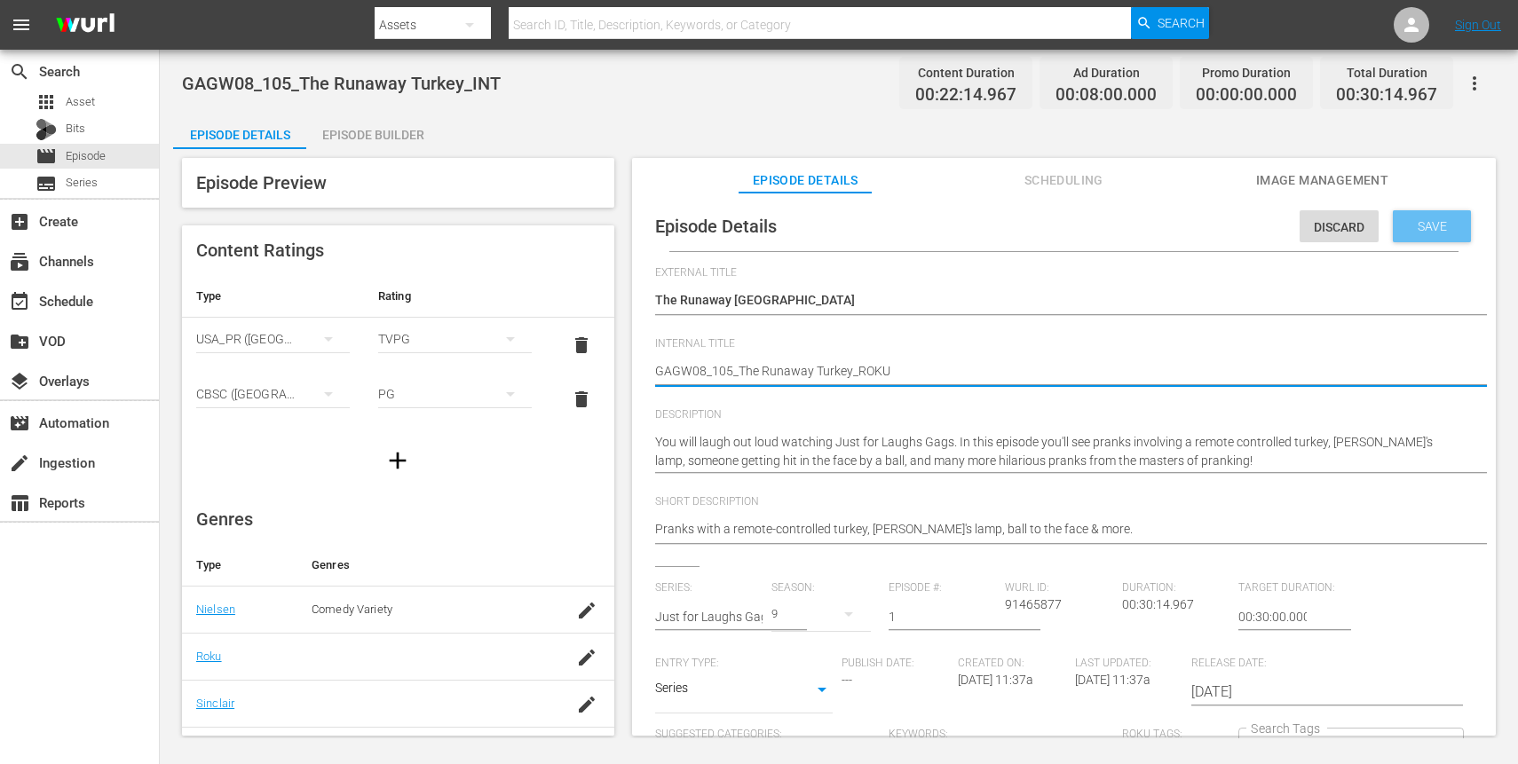
type textarea "GAGW08_105_The Runaway Turkey_ROKU"
click at [1428, 229] on span "Save" at bounding box center [1433, 226] width 58 height 14
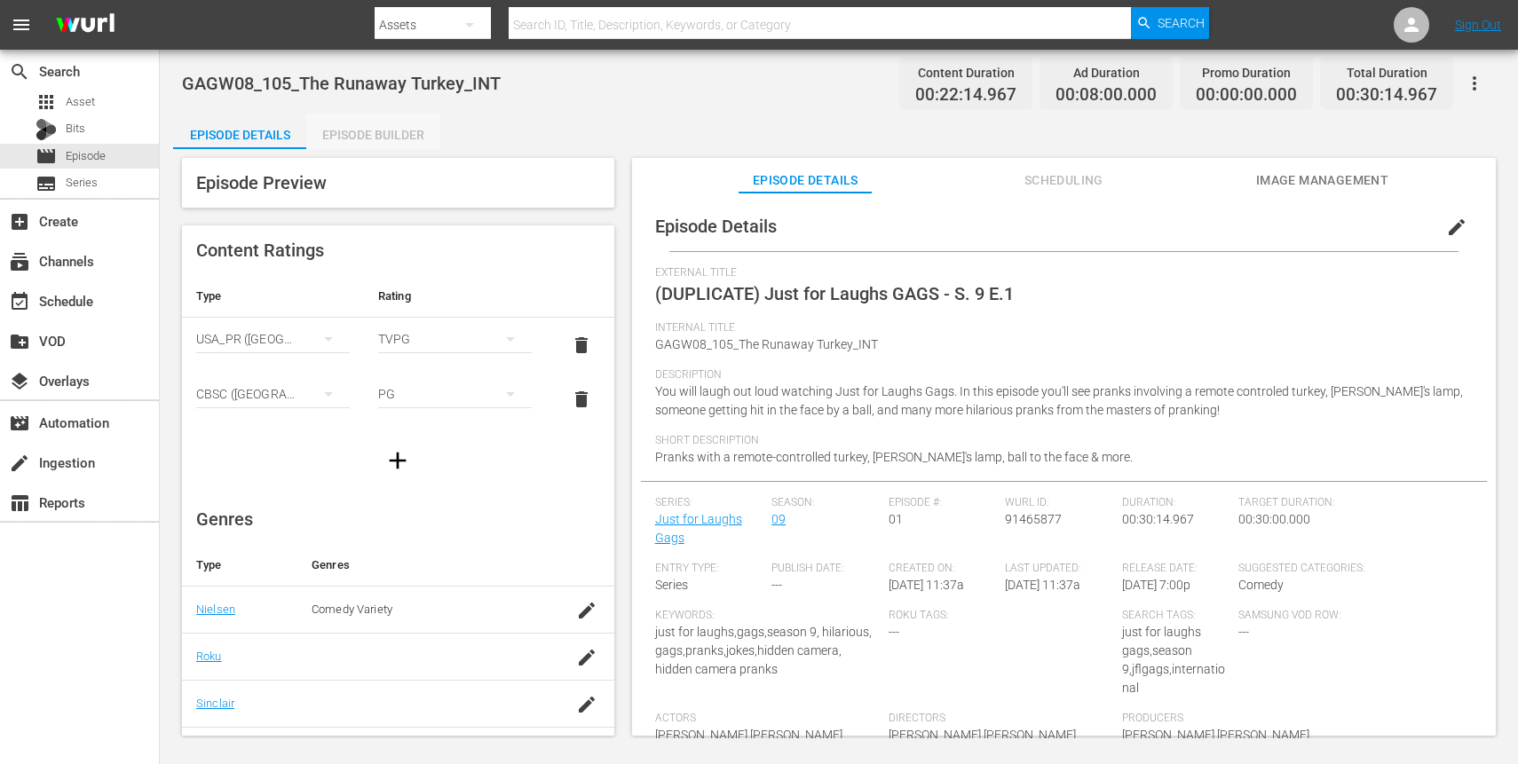
click at [403, 137] on div "Episode Builder" at bounding box center [372, 135] width 133 height 43
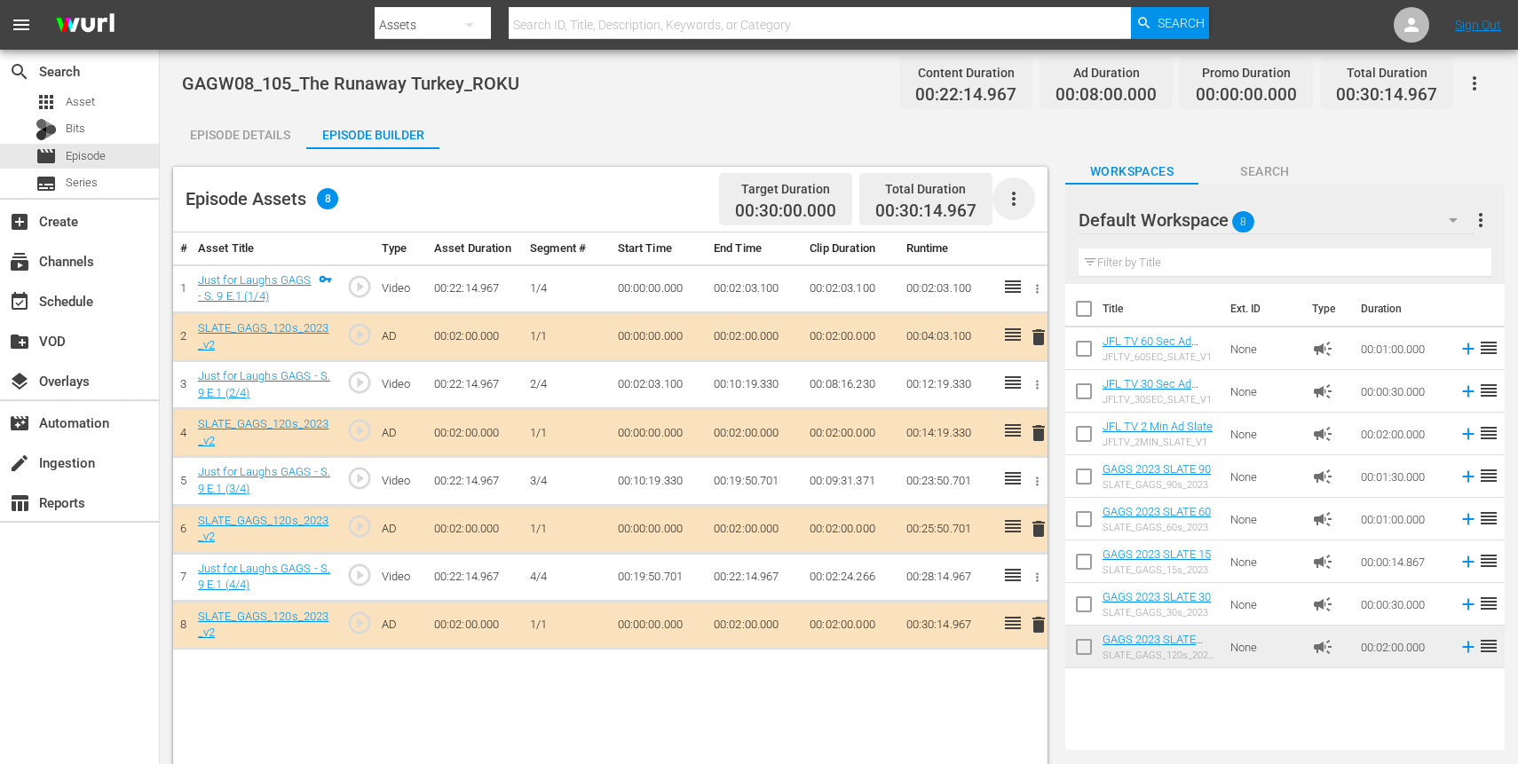
click at [1021, 203] on icon "button" at bounding box center [1013, 198] width 21 height 21
click at [1030, 265] on div "Clear Ads" at bounding box center [1067, 248] width 121 height 43
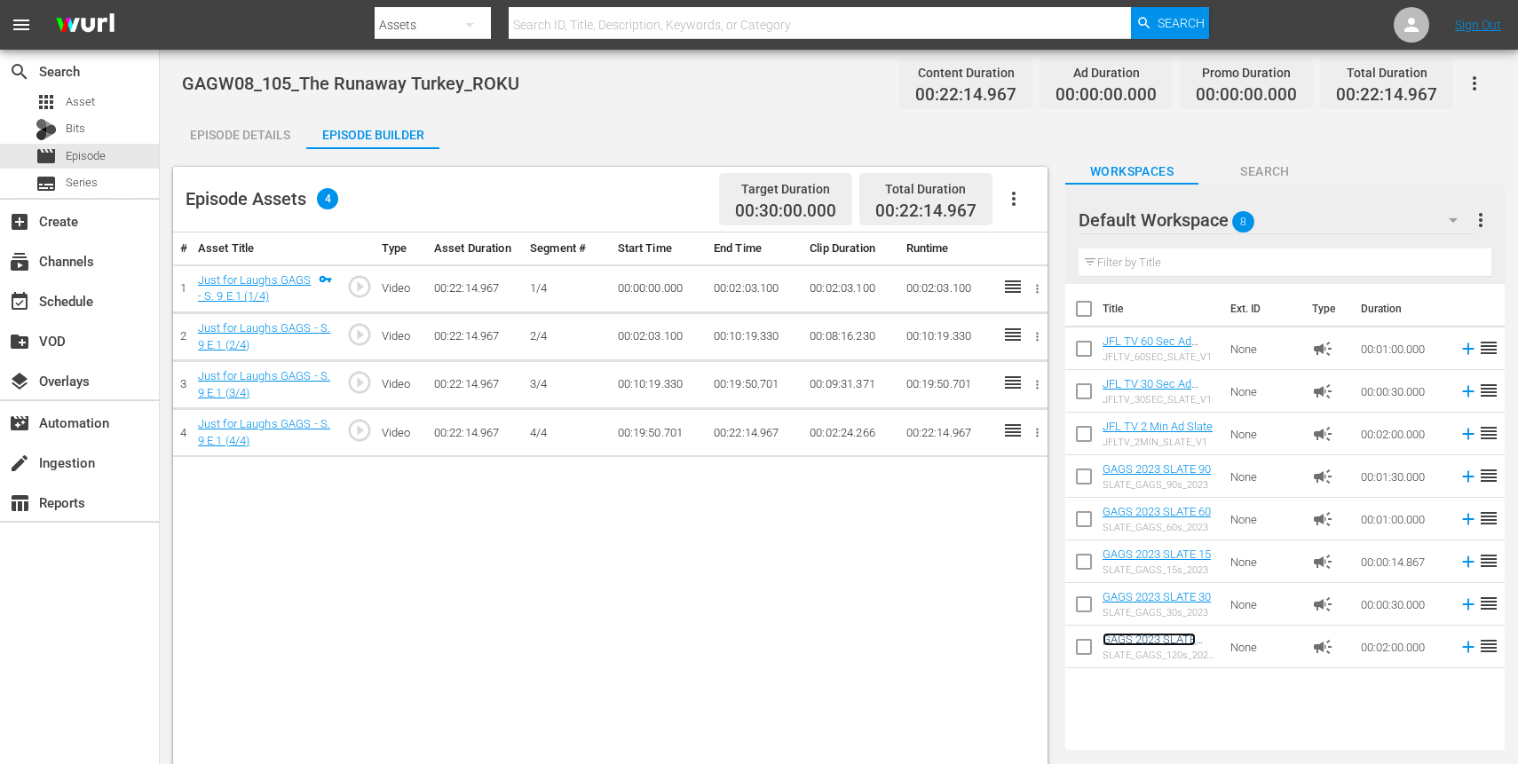
click at [1173, 645] on link "GAGS 2023 SLATE 120 V2" at bounding box center [1149, 646] width 93 height 27
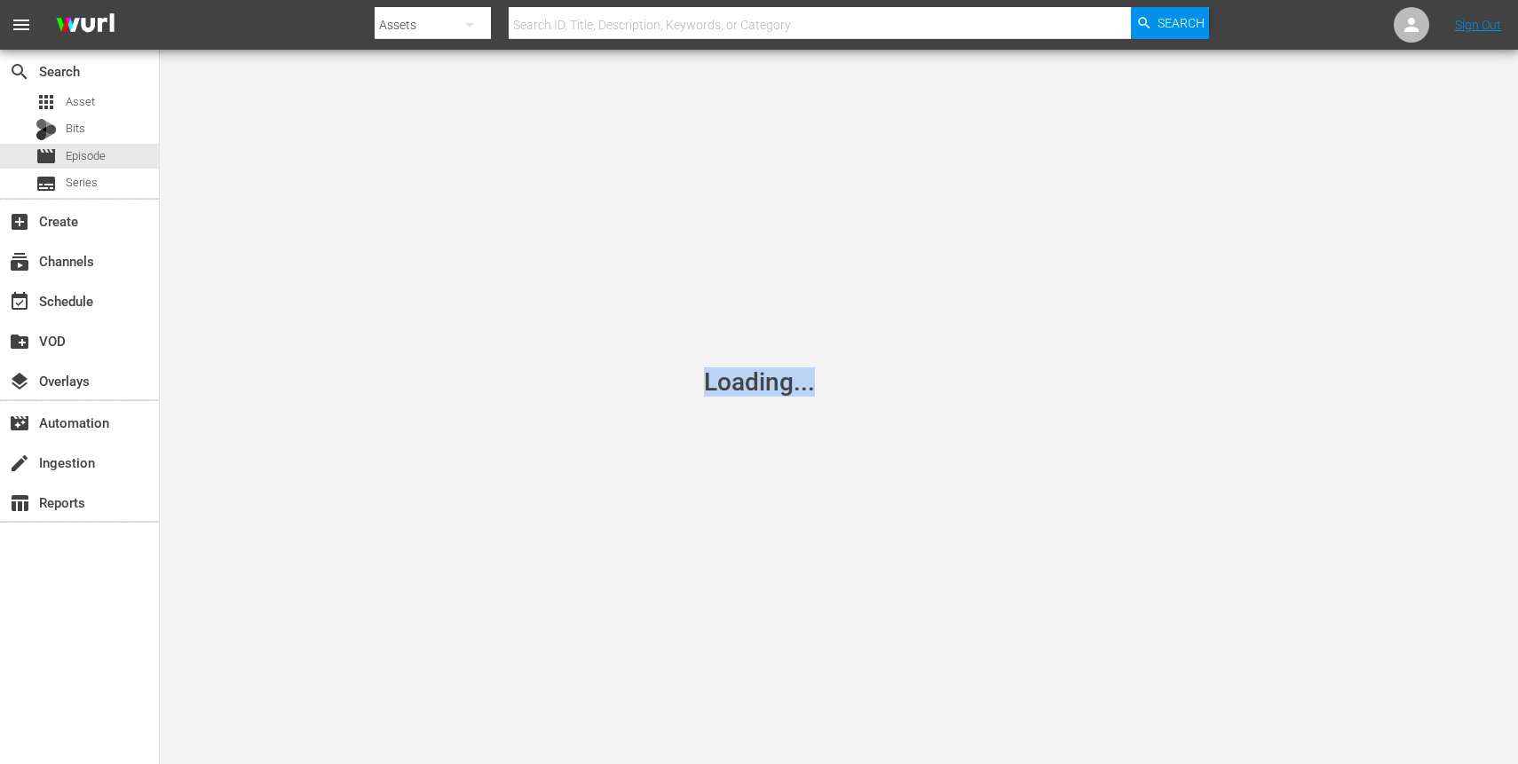
click at [894, 625] on div "Loading..." at bounding box center [759, 382] width 1518 height 764
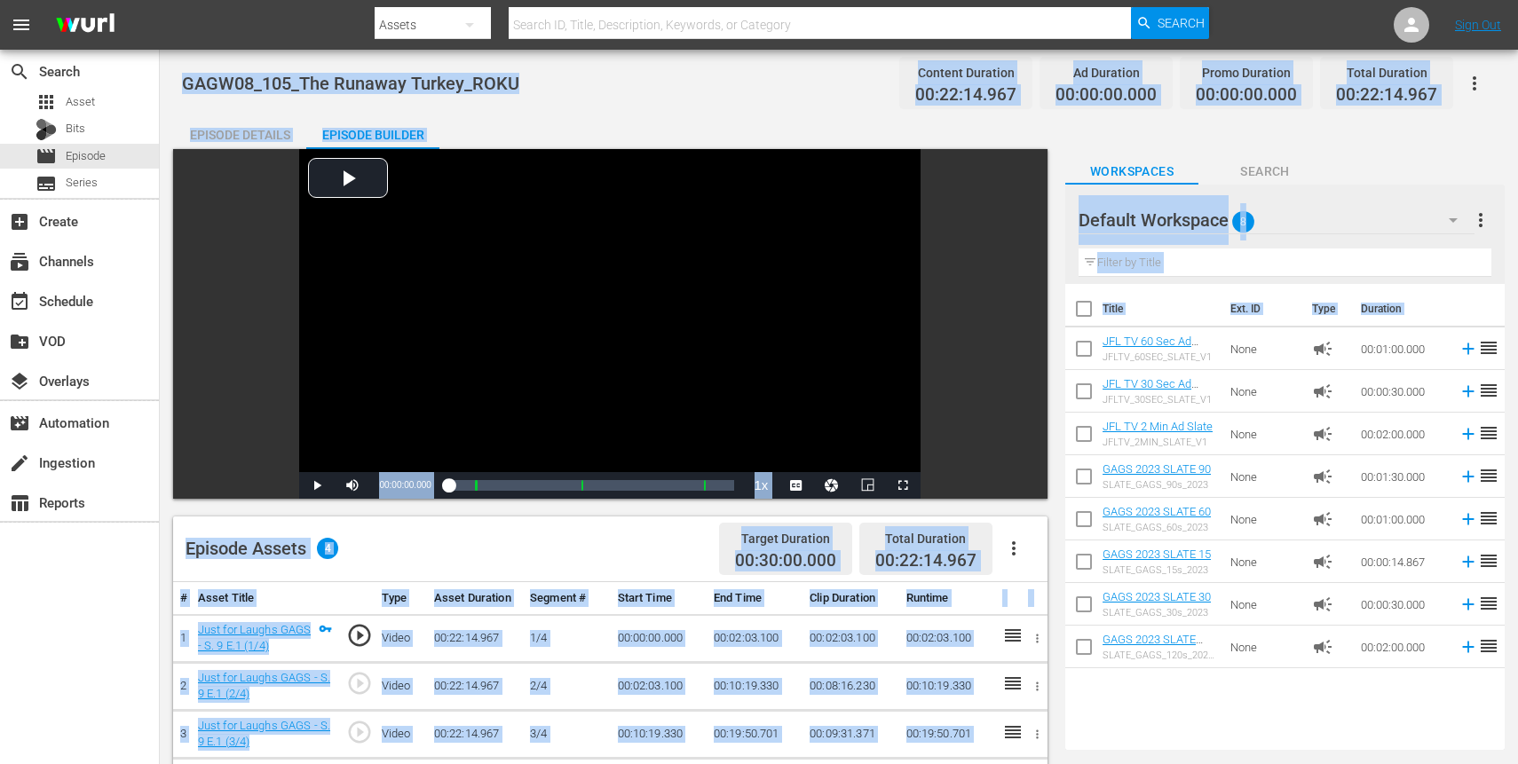
click at [1166, 717] on div "Title Ext. ID Type Duration JFL TV 60 Sec Ad Slate JFLTV_60SEC_SLATE_V1 None ca…" at bounding box center [1284, 513] width 439 height 459
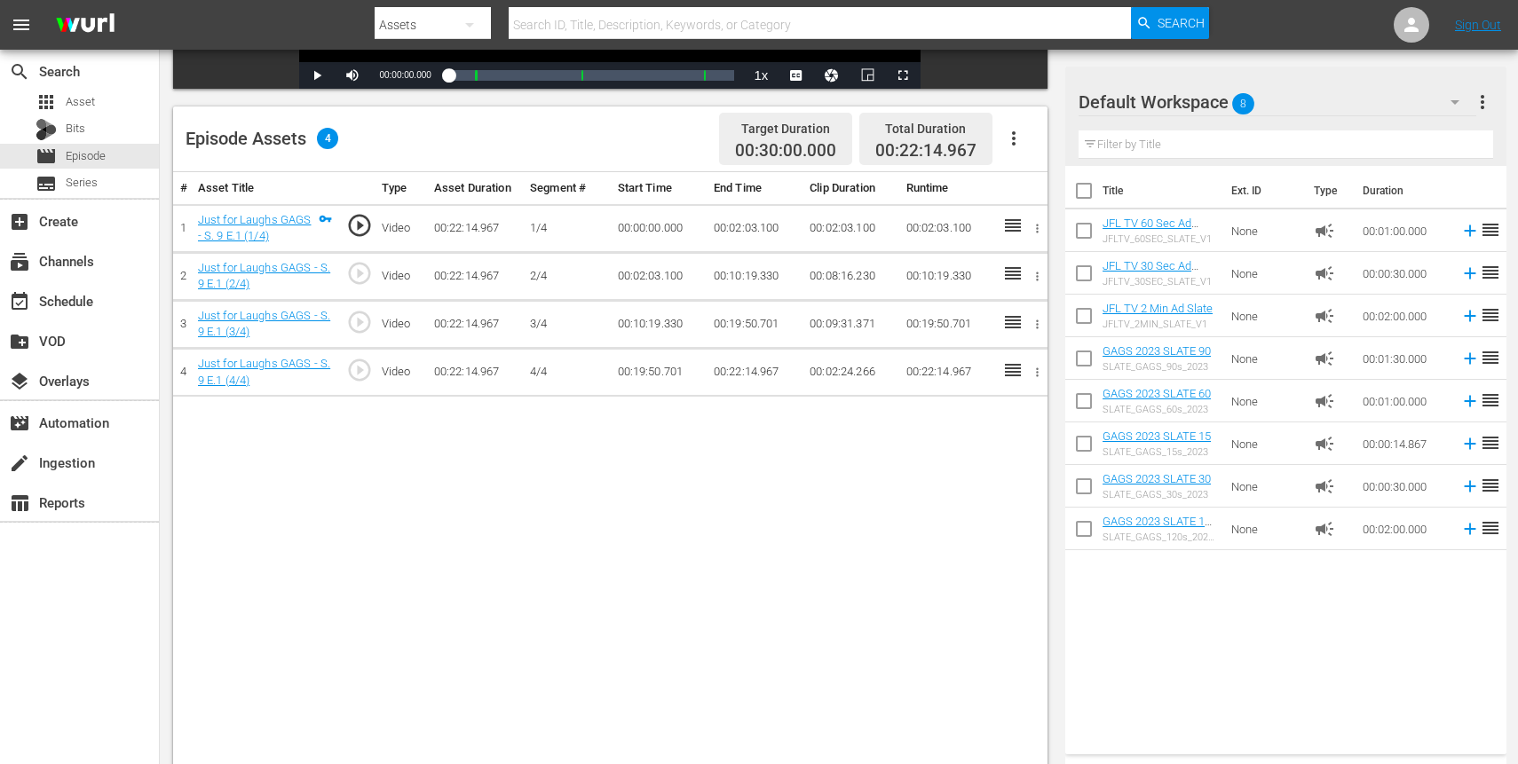
scroll to position [415, 0]
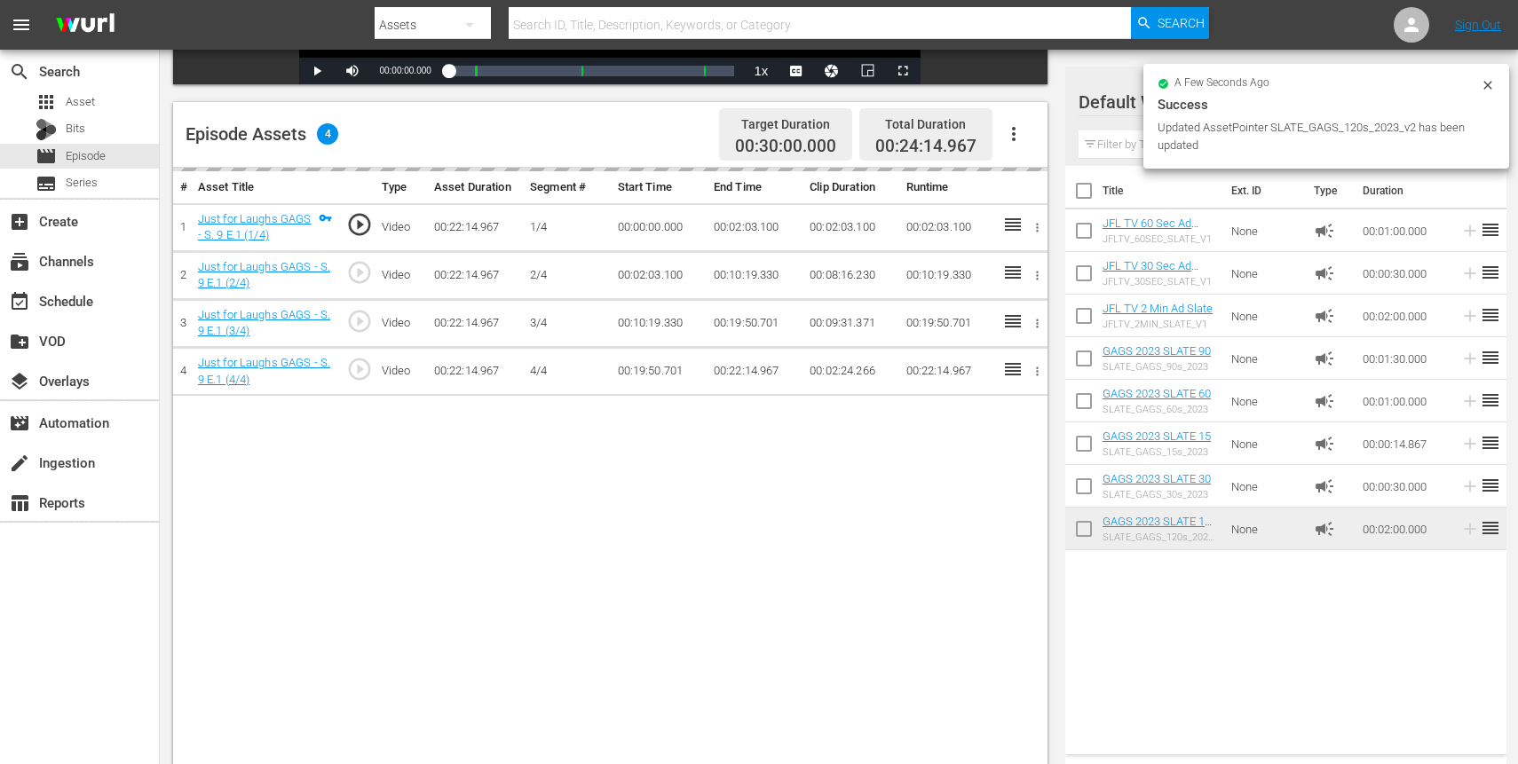
click at [798, 284] on td "00:10:19.330" at bounding box center [755, 275] width 96 height 48
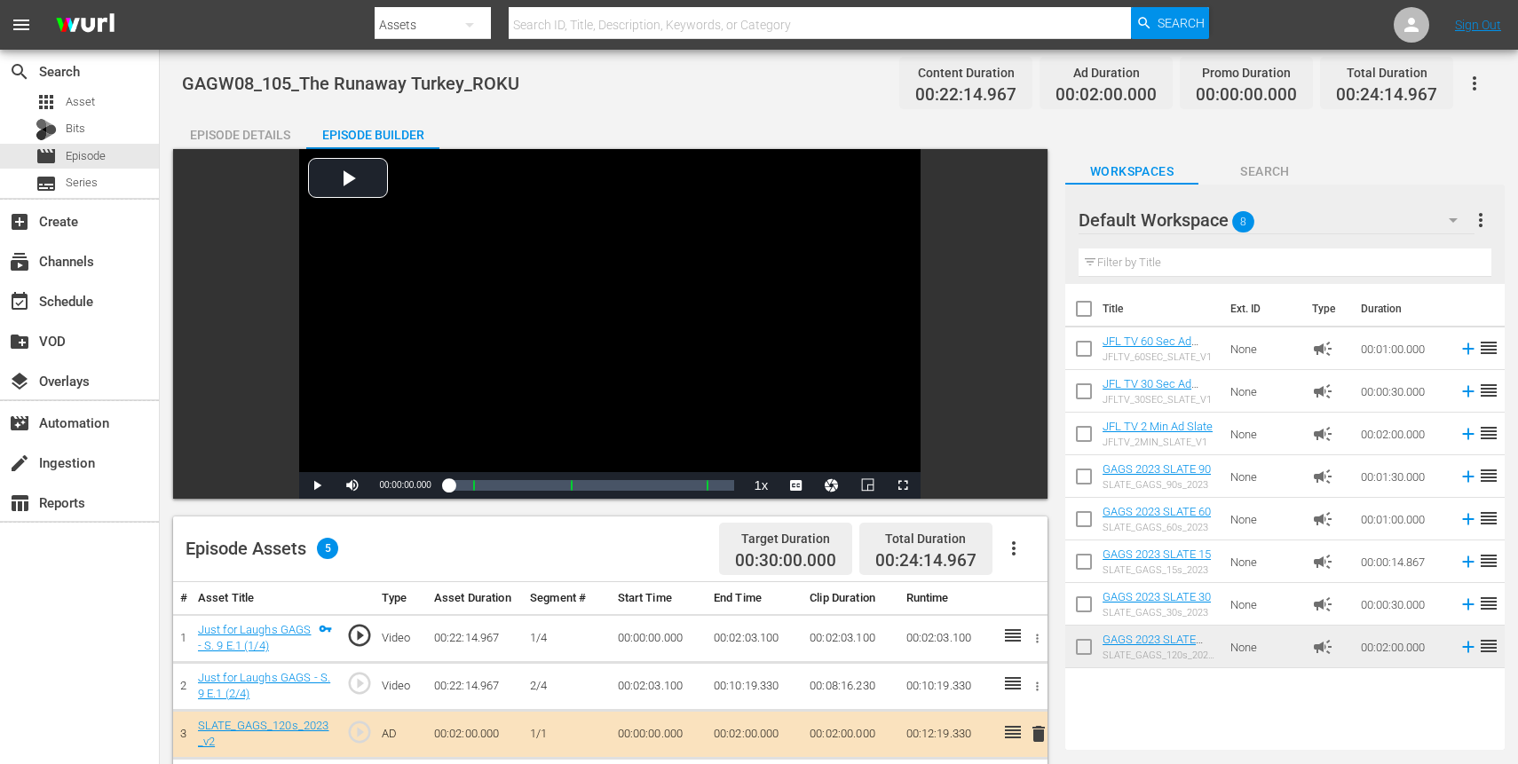
scroll to position [0, 0]
click at [222, 129] on div "Episode Details" at bounding box center [239, 135] width 133 height 43
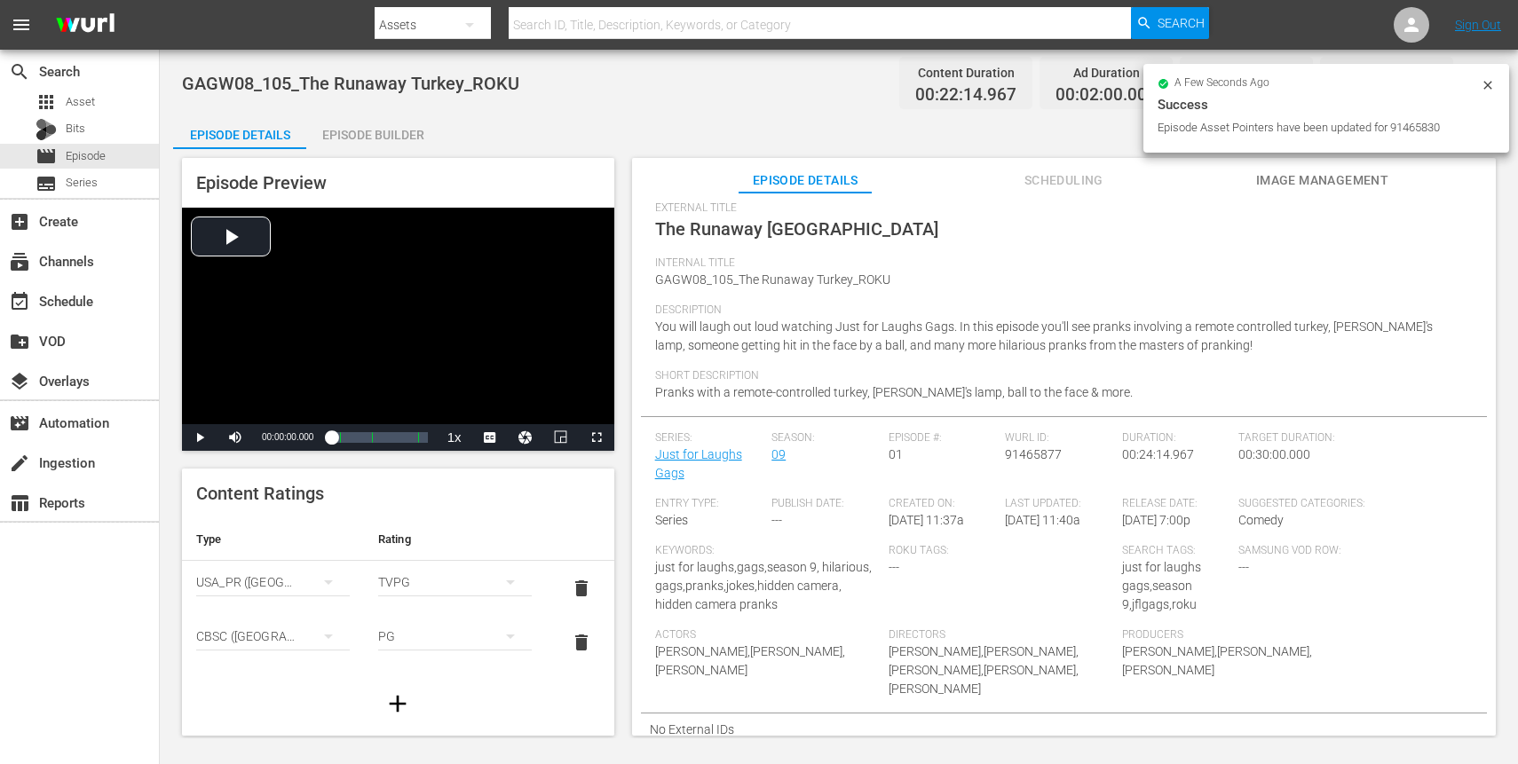
scroll to position [67, 0]
click at [60, 154] on div "movie Episode" at bounding box center [71, 156] width 70 height 25
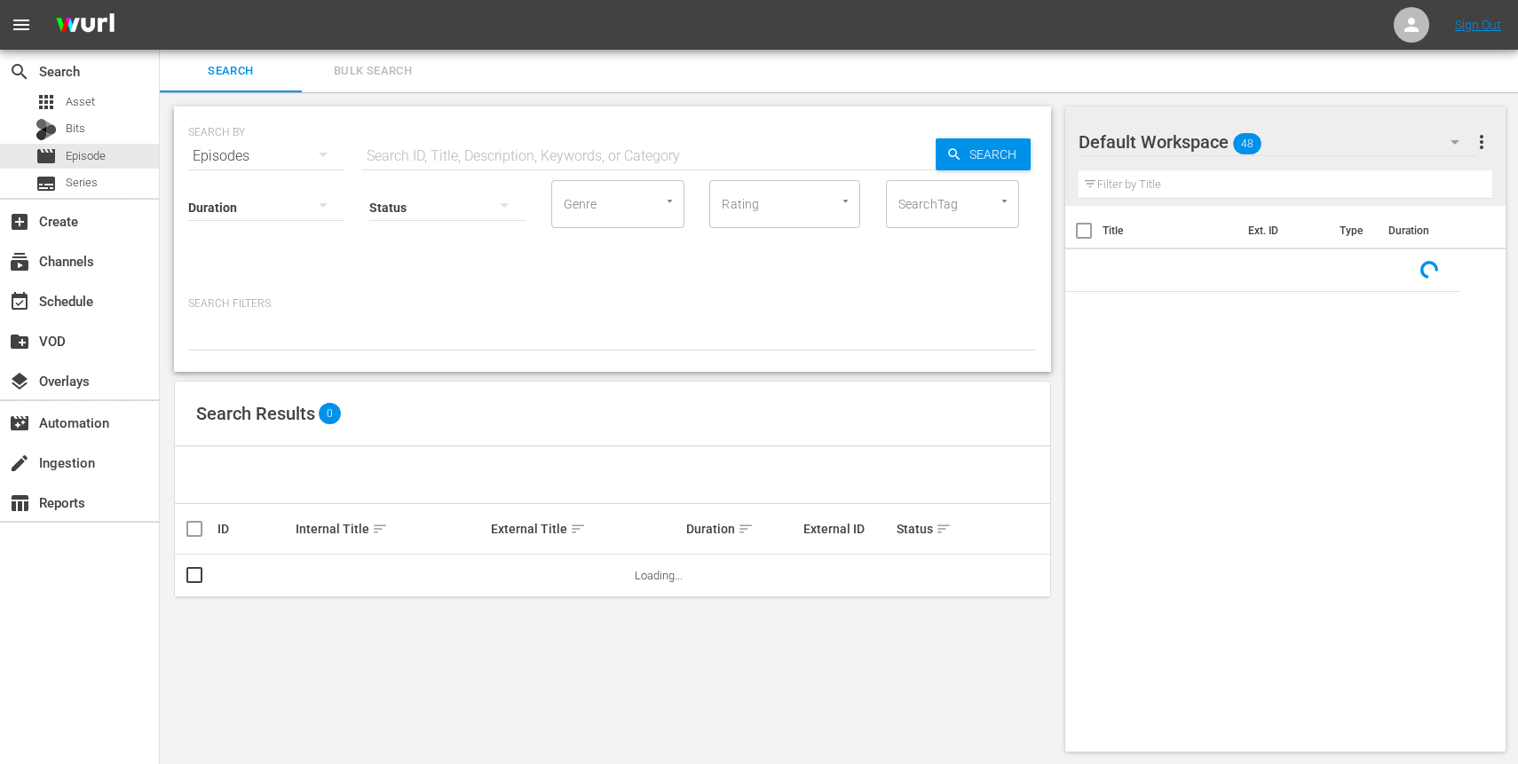
click at [912, 224] on div "SearchTag" at bounding box center [952, 204] width 133 height 48
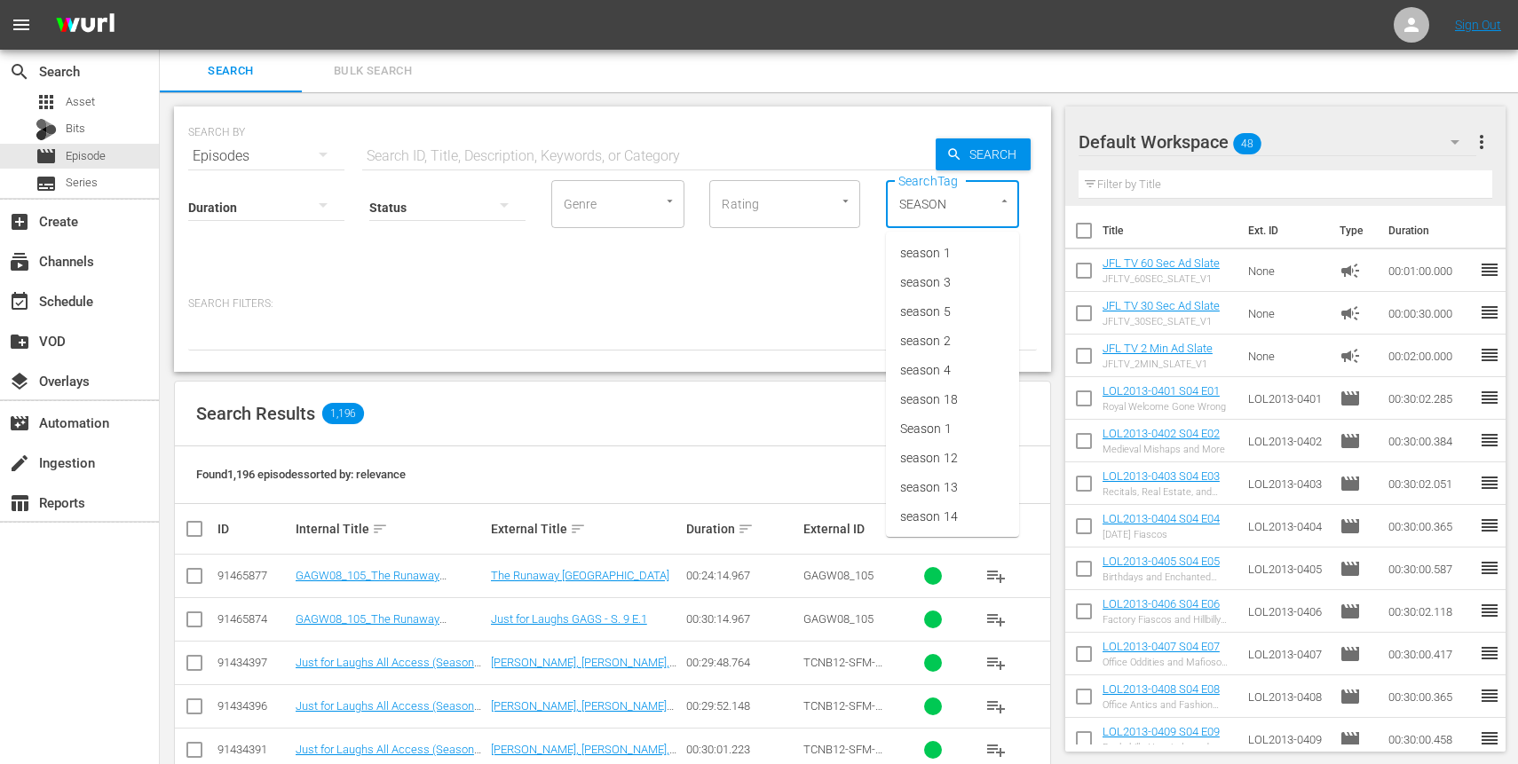
type input "SEASON 9"
click at [929, 271] on ul "season 9" at bounding box center [952, 254] width 133 height 44
click at [937, 253] on span "season 9" at bounding box center [925, 253] width 51 height 19
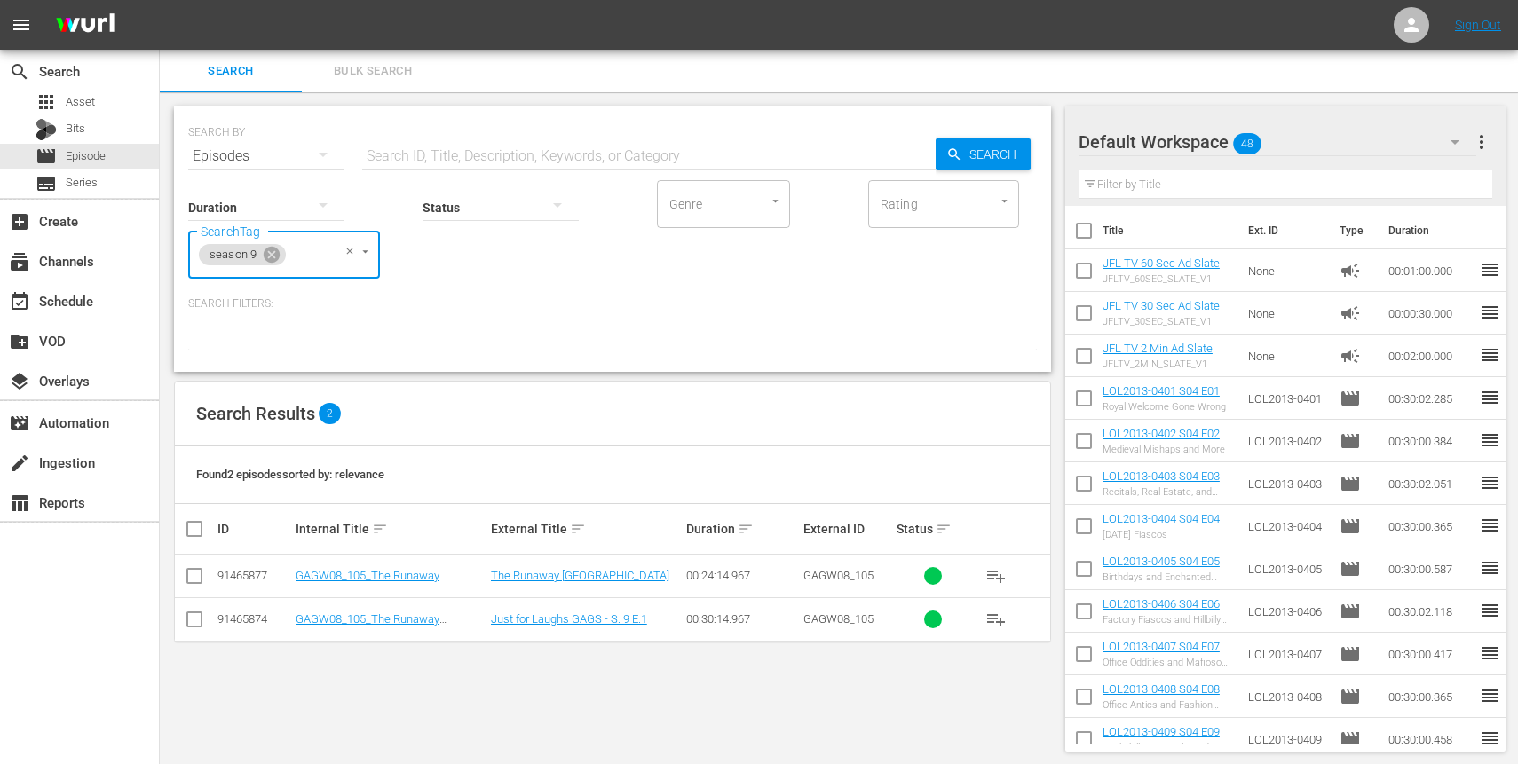
scroll to position [2, 0]
type input "ROKU"
click at [225, 297] on span "roku" at bounding box center [214, 302] width 25 height 19
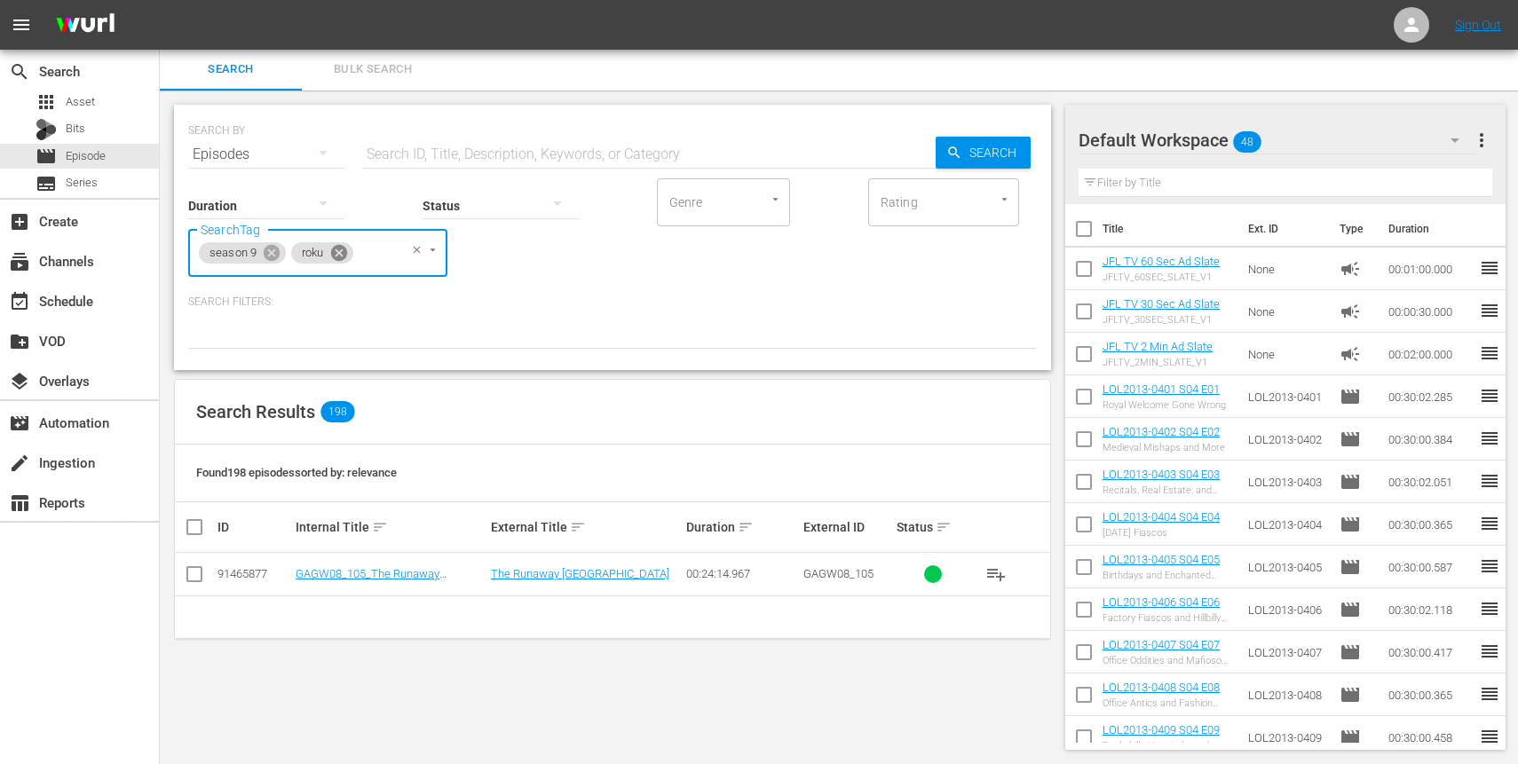
click at [339, 251] on icon at bounding box center [338, 253] width 16 height 16
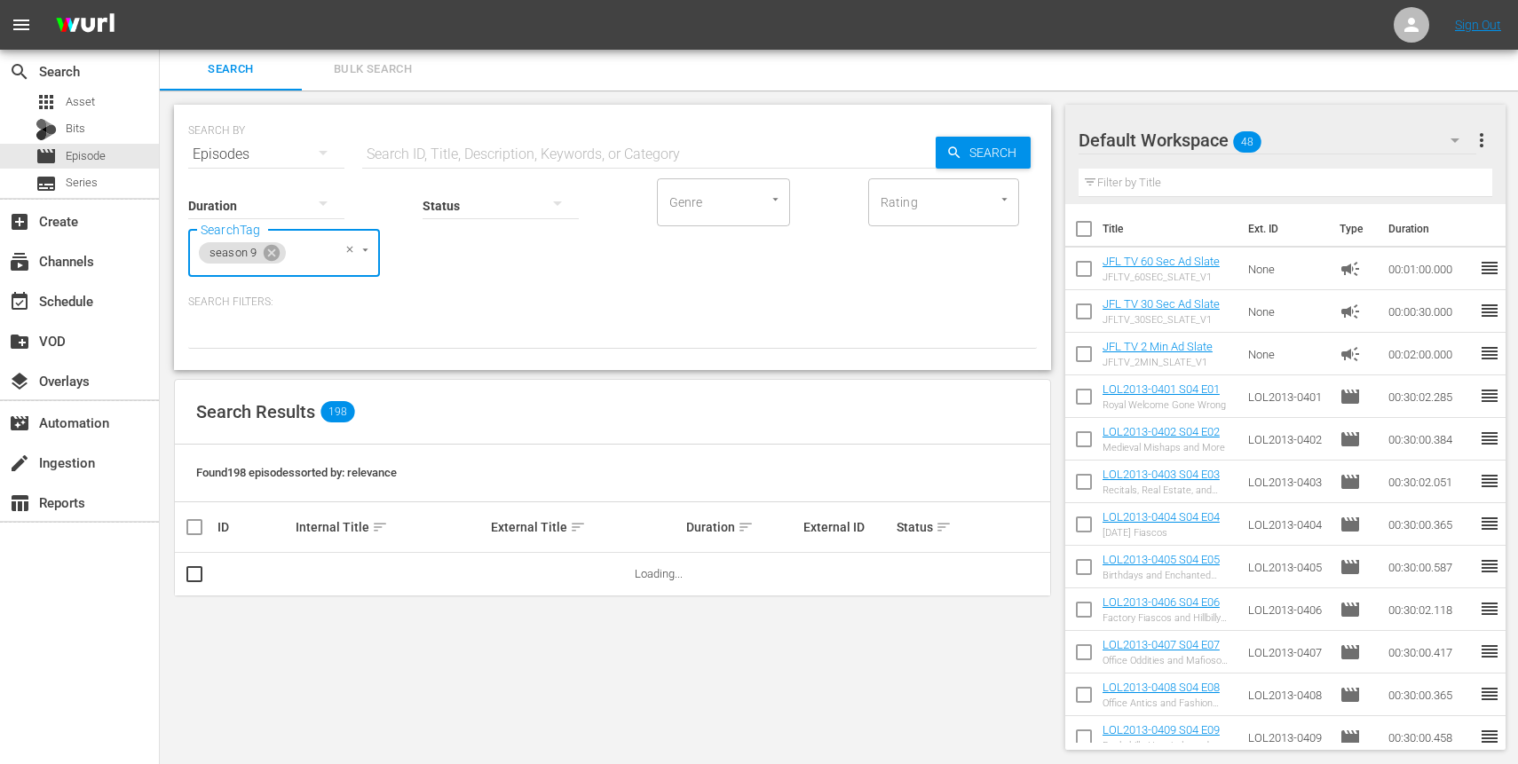
click at [337, 246] on div "season 9 SearchTag" at bounding box center [284, 253] width 192 height 48
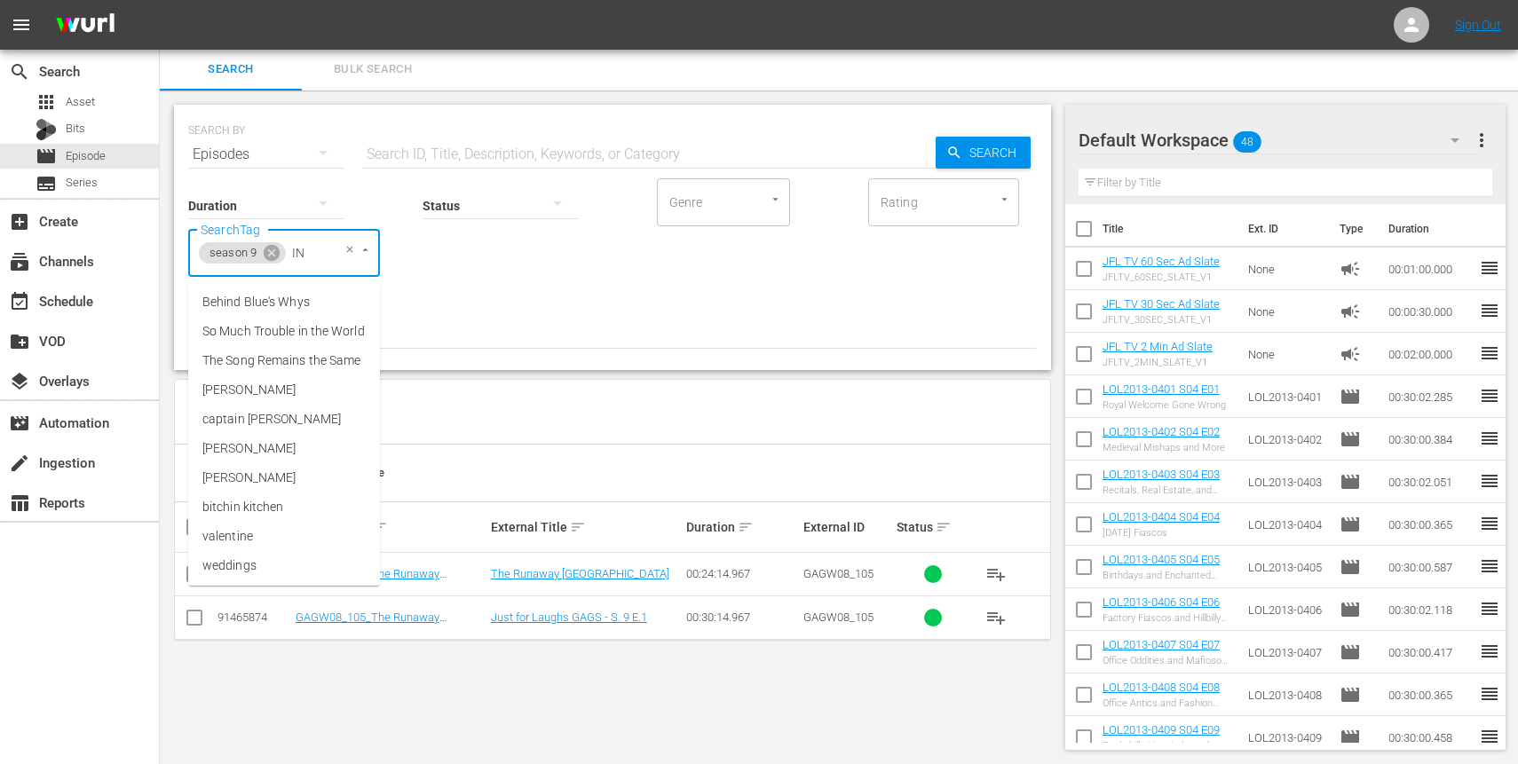
type input "IN"
click at [486, 306] on p "Search Filters:" at bounding box center [612, 302] width 849 height 15
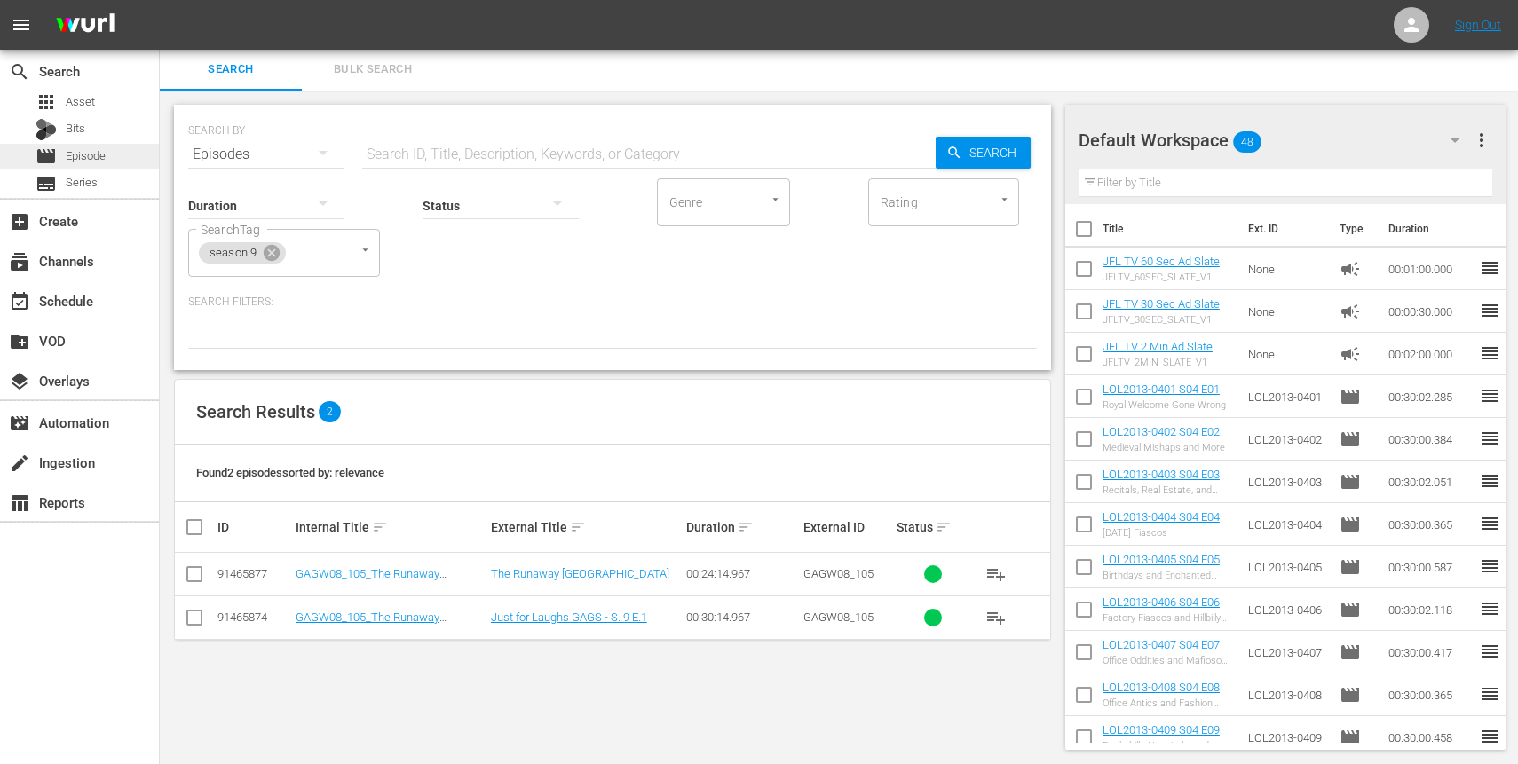
click at [91, 154] on span "Episode" at bounding box center [86, 156] width 40 height 18
click at [107, 109] on div "apps Asset" at bounding box center [79, 102] width 159 height 25
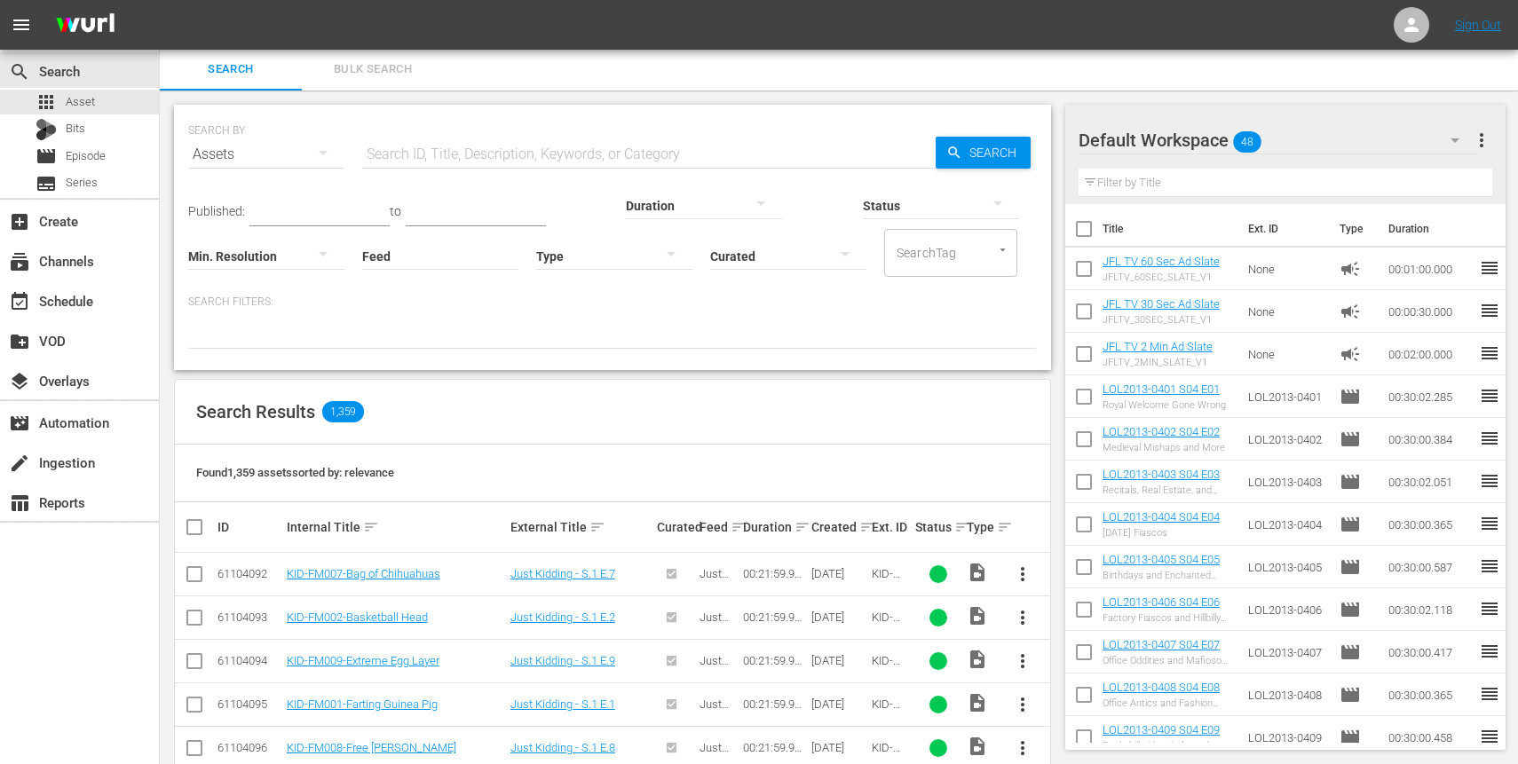
click at [431, 154] on input "text" at bounding box center [648, 154] width 573 height 43
click at [981, 254] on div at bounding box center [994, 250] width 32 height 19
click at [962, 262] on div "SearchTag" at bounding box center [950, 253] width 133 height 48
click at [1002, 257] on button "Open" at bounding box center [1002, 249] width 17 height 17
click at [1006, 254] on icon "Close" at bounding box center [1002, 249] width 13 height 13
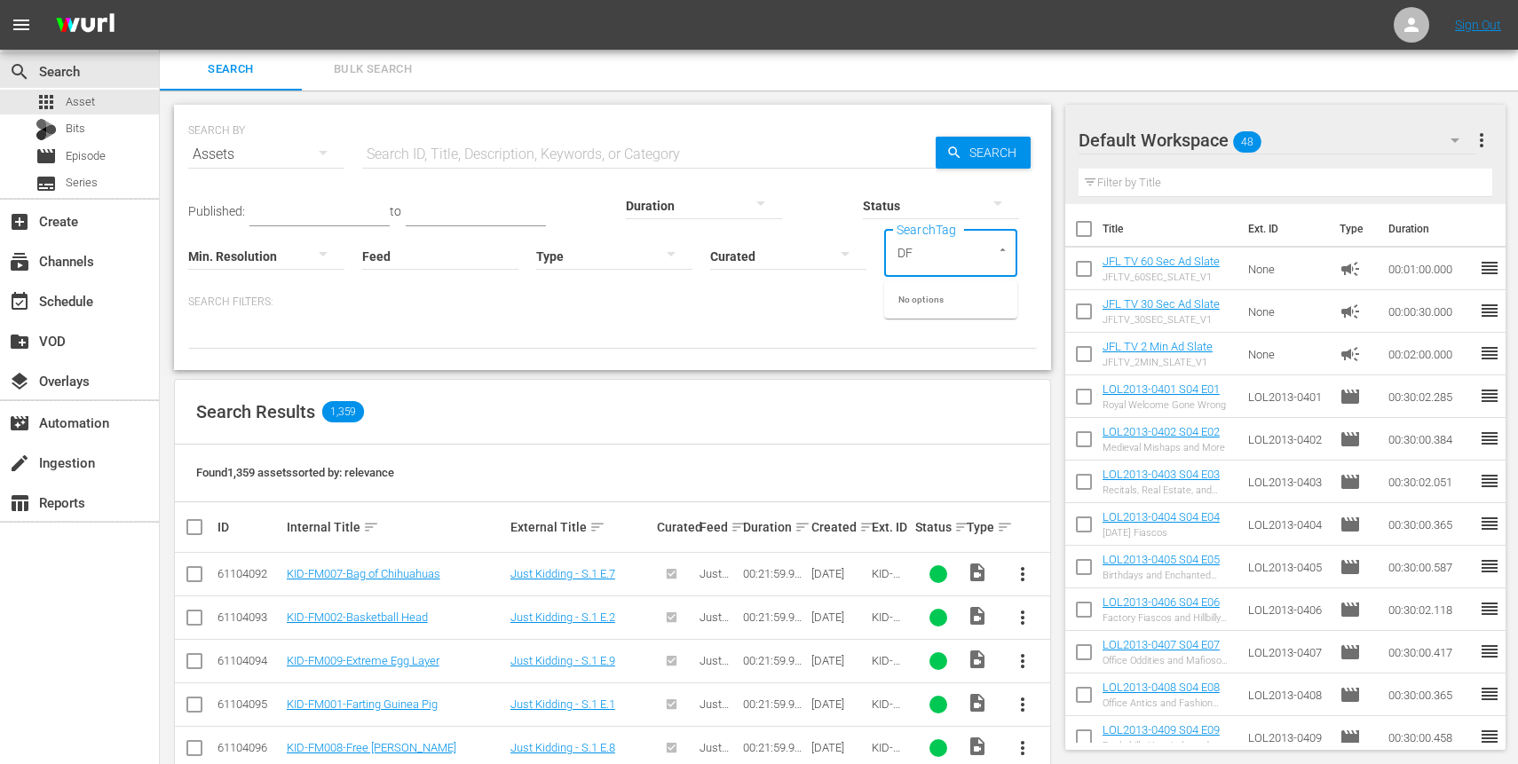
type input "D"
click at [582, 146] on input "text" at bounding box center [648, 154] width 573 height 43
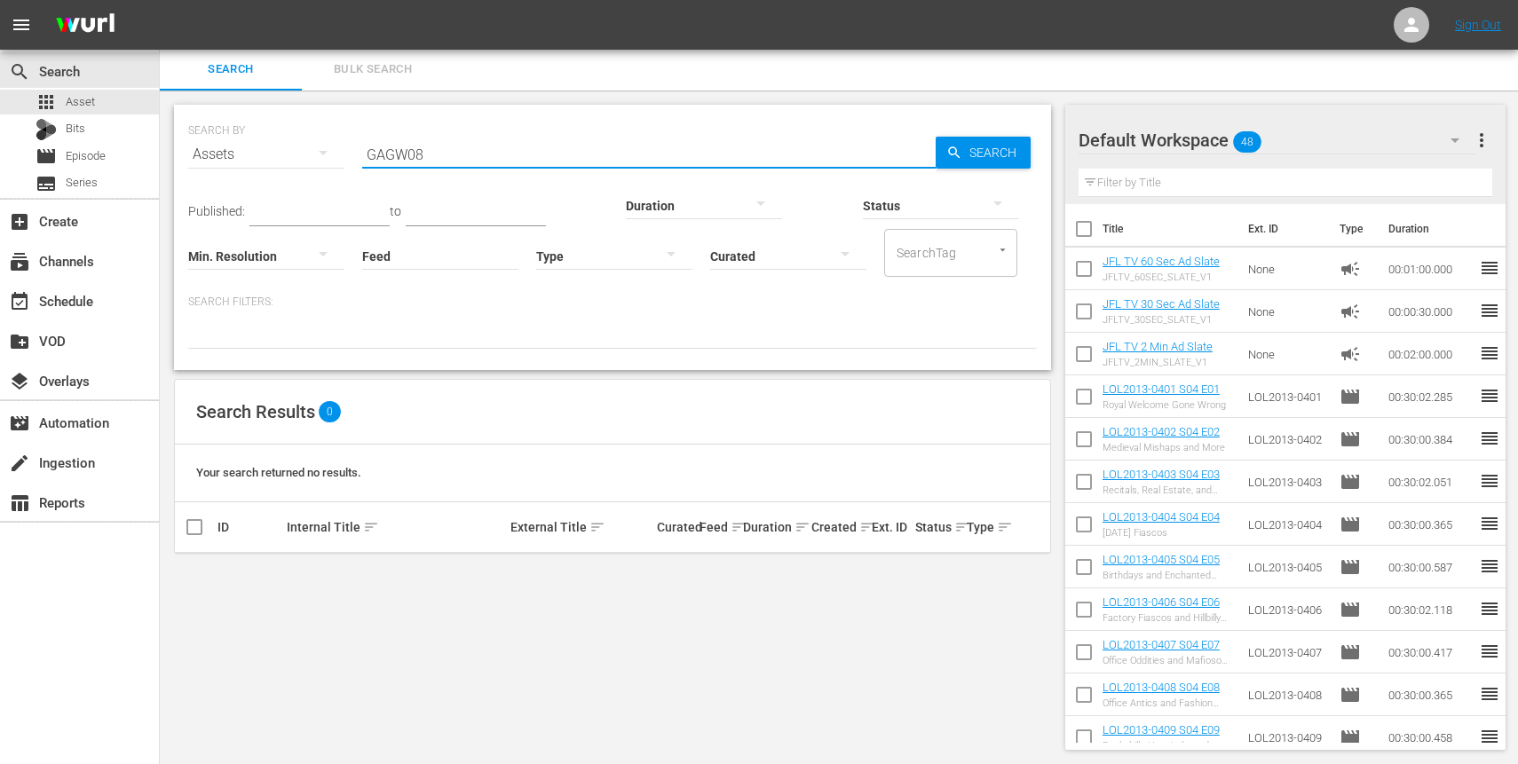
type input "GAGW08"
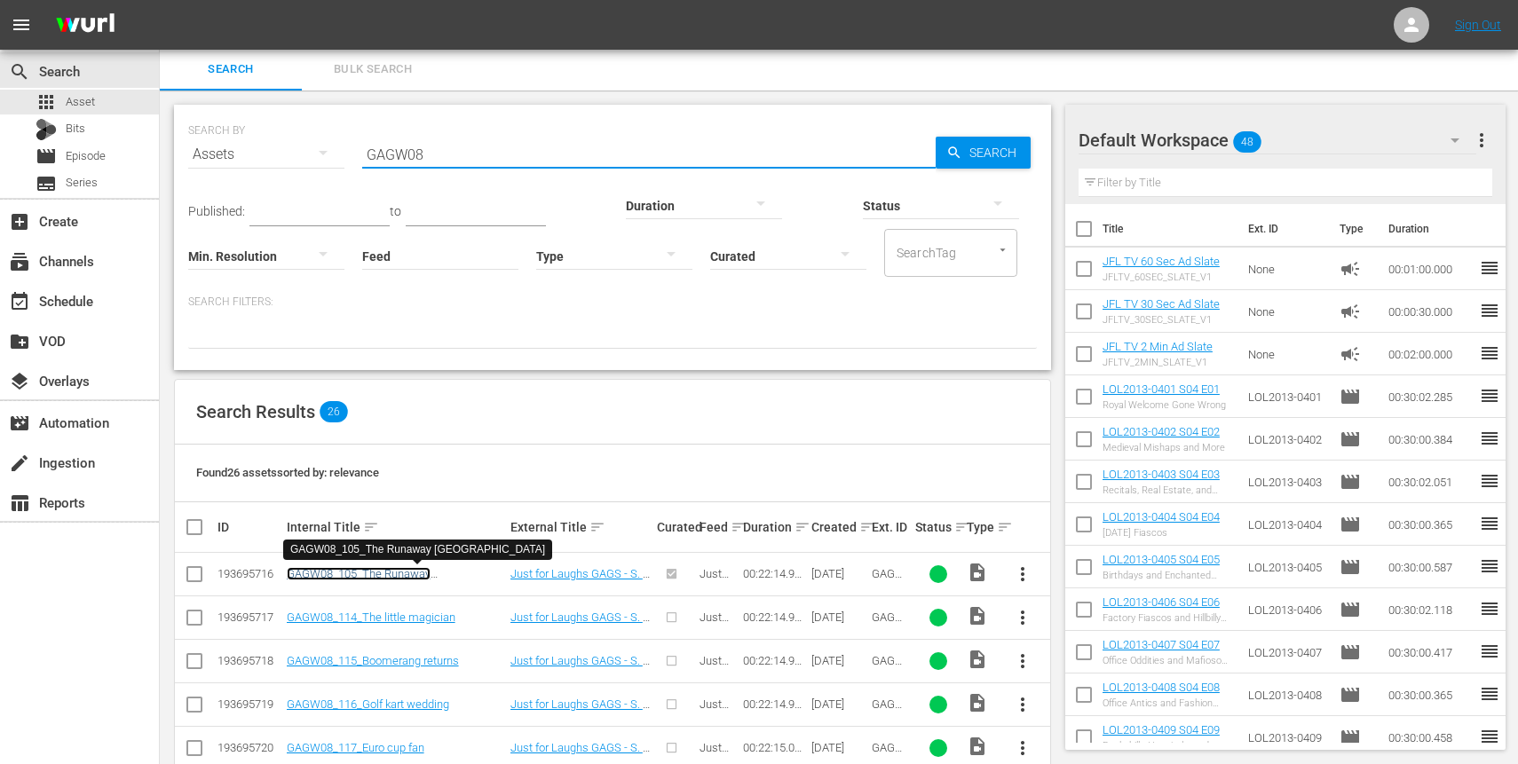
click at [386, 570] on link "GAGW08_105_The Runaway [GEOGRAPHIC_DATA]" at bounding box center [359, 580] width 144 height 27
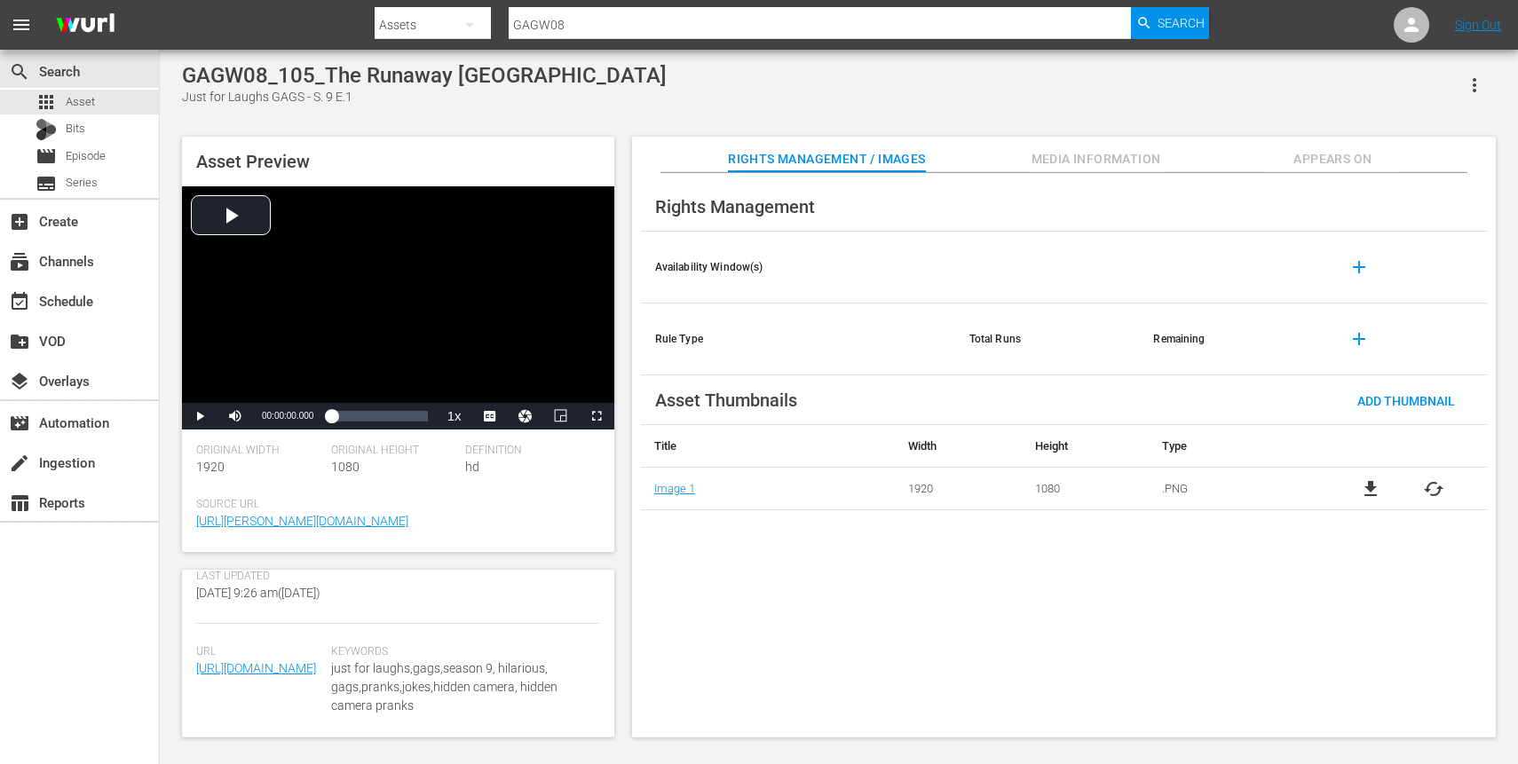
scroll to position [541, 0]
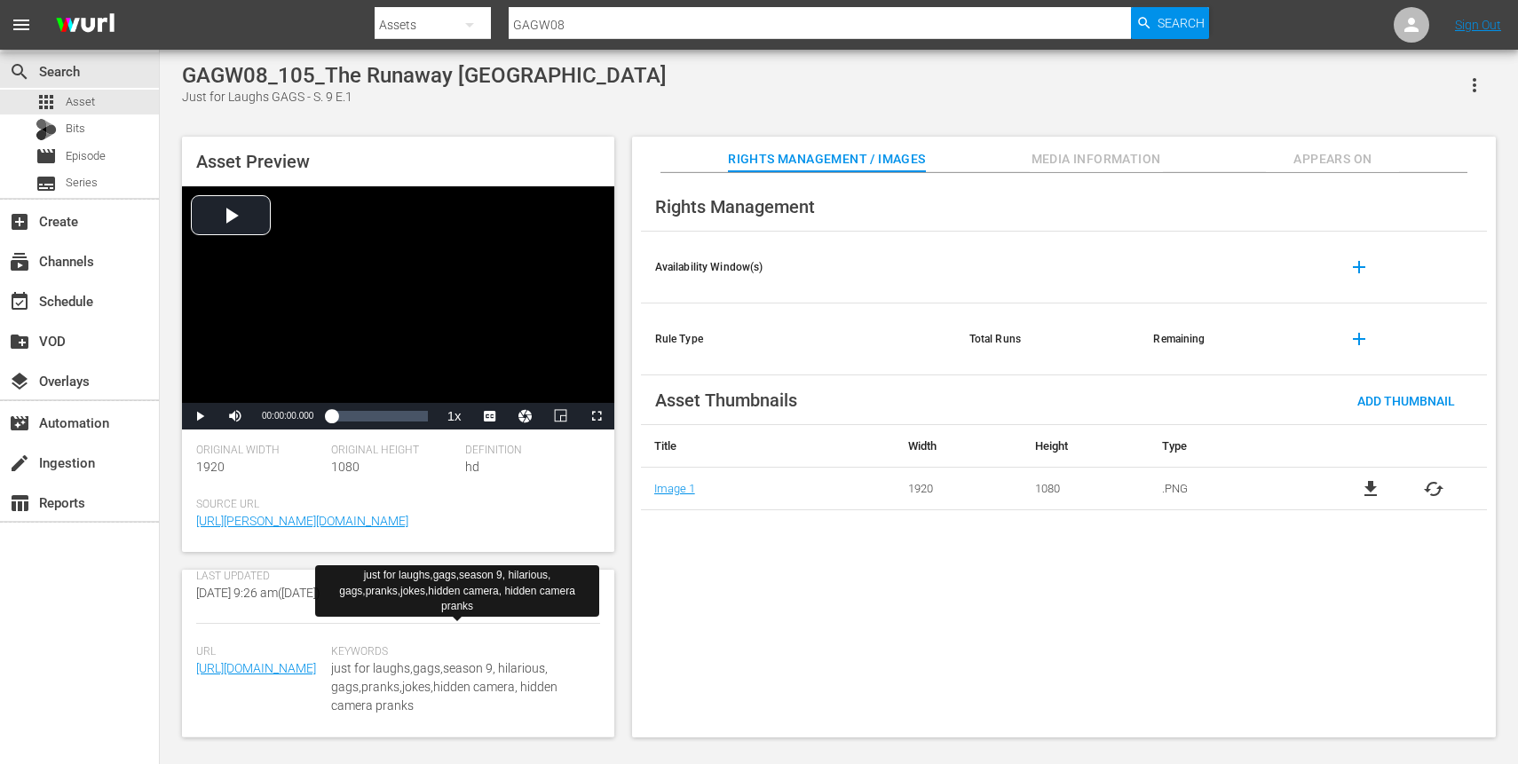
click at [412, 660] on span "just for laughs,gags,season 9, hilarious, gags,pranks,jokes,hidden camera, hidd…" at bounding box center [461, 688] width 260 height 56
click at [464, 660] on span "just for laughs,gags,season 9, hilarious, gags,pranks,jokes,hidden camera, hidd…" at bounding box center [461, 688] width 260 height 56
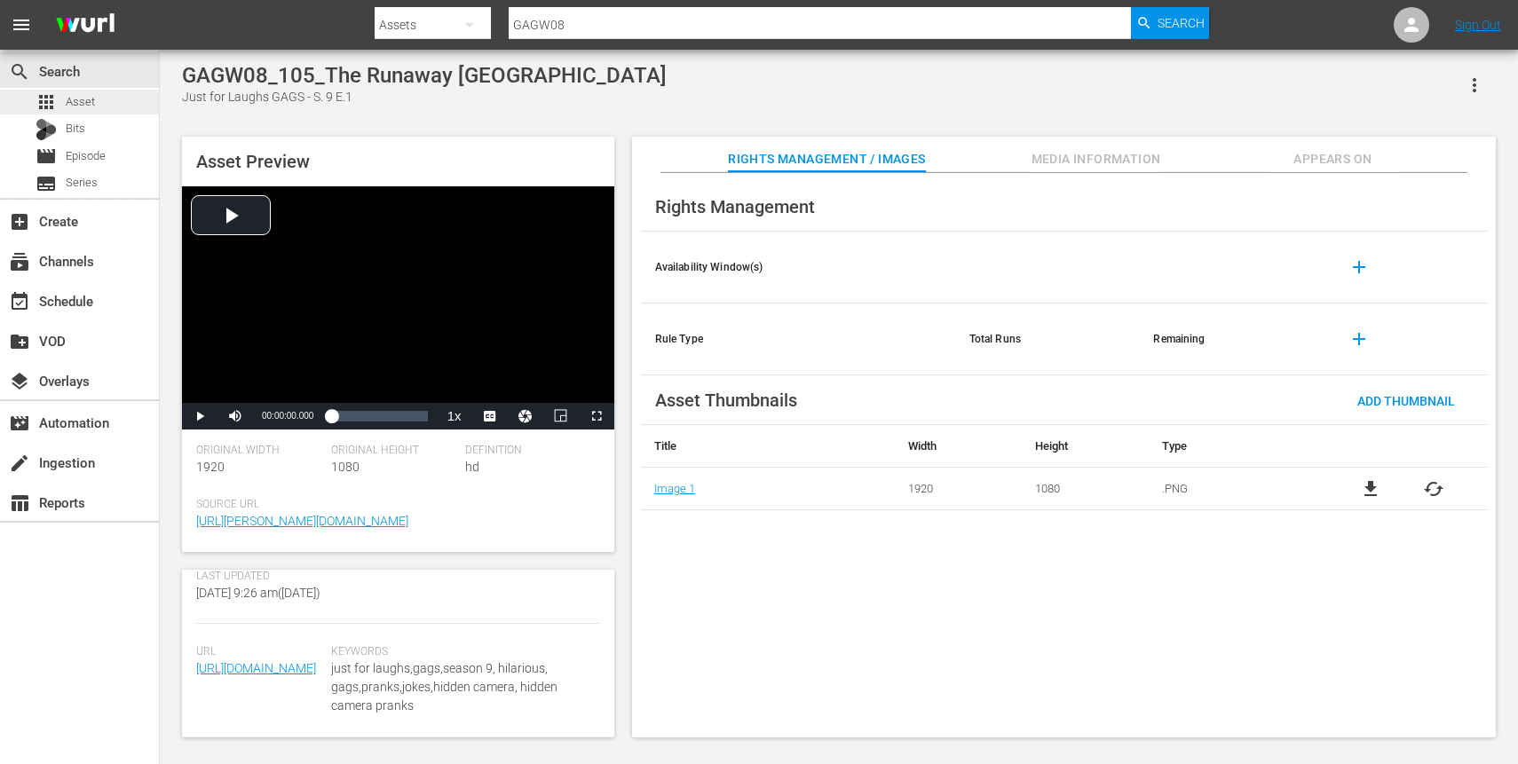
click at [104, 104] on div "apps Asset" at bounding box center [79, 102] width 159 height 25
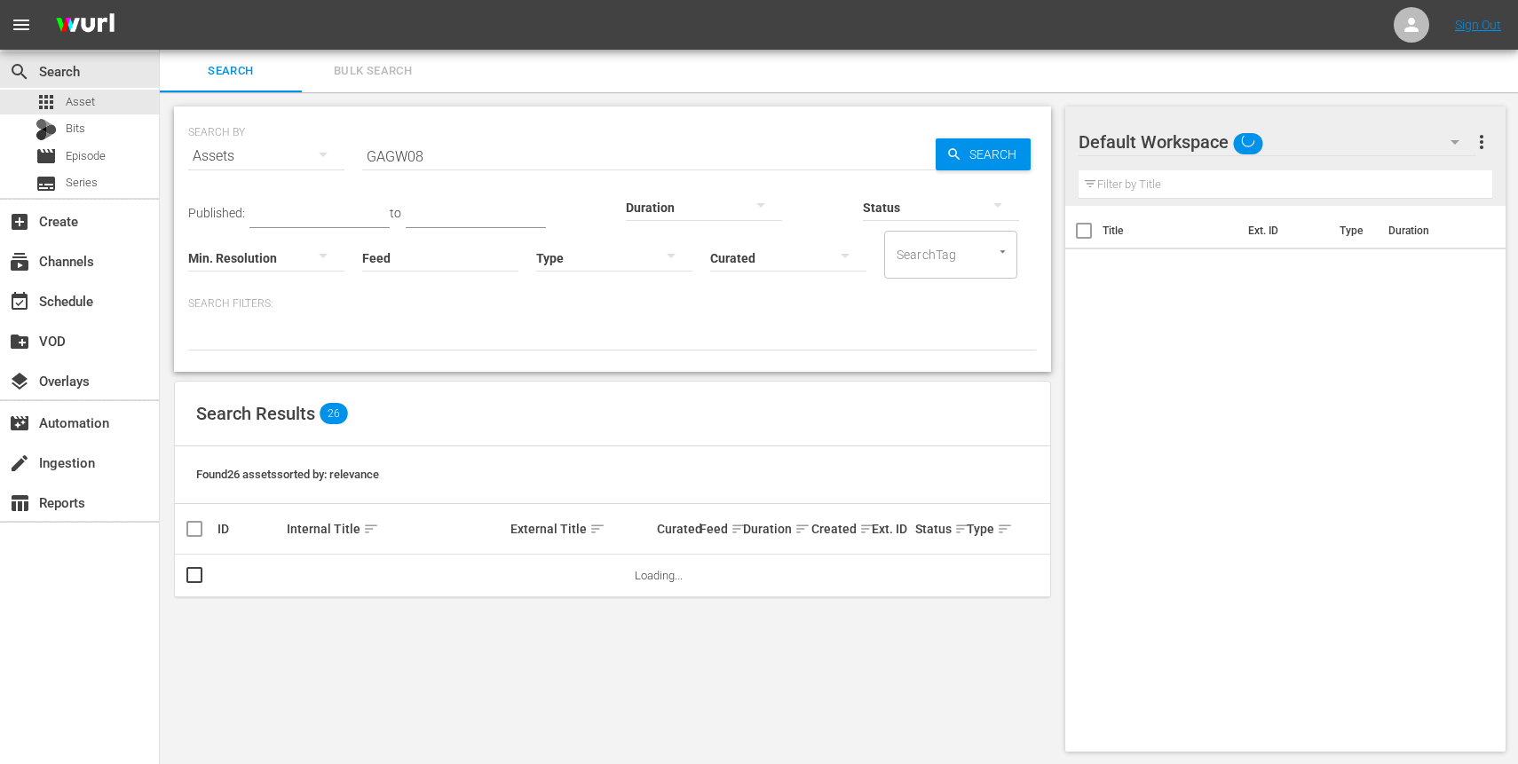
click at [464, 147] on input "GAGW08" at bounding box center [648, 156] width 573 height 43
click at [464, 151] on input "GAGW08" at bounding box center [648, 156] width 573 height 43
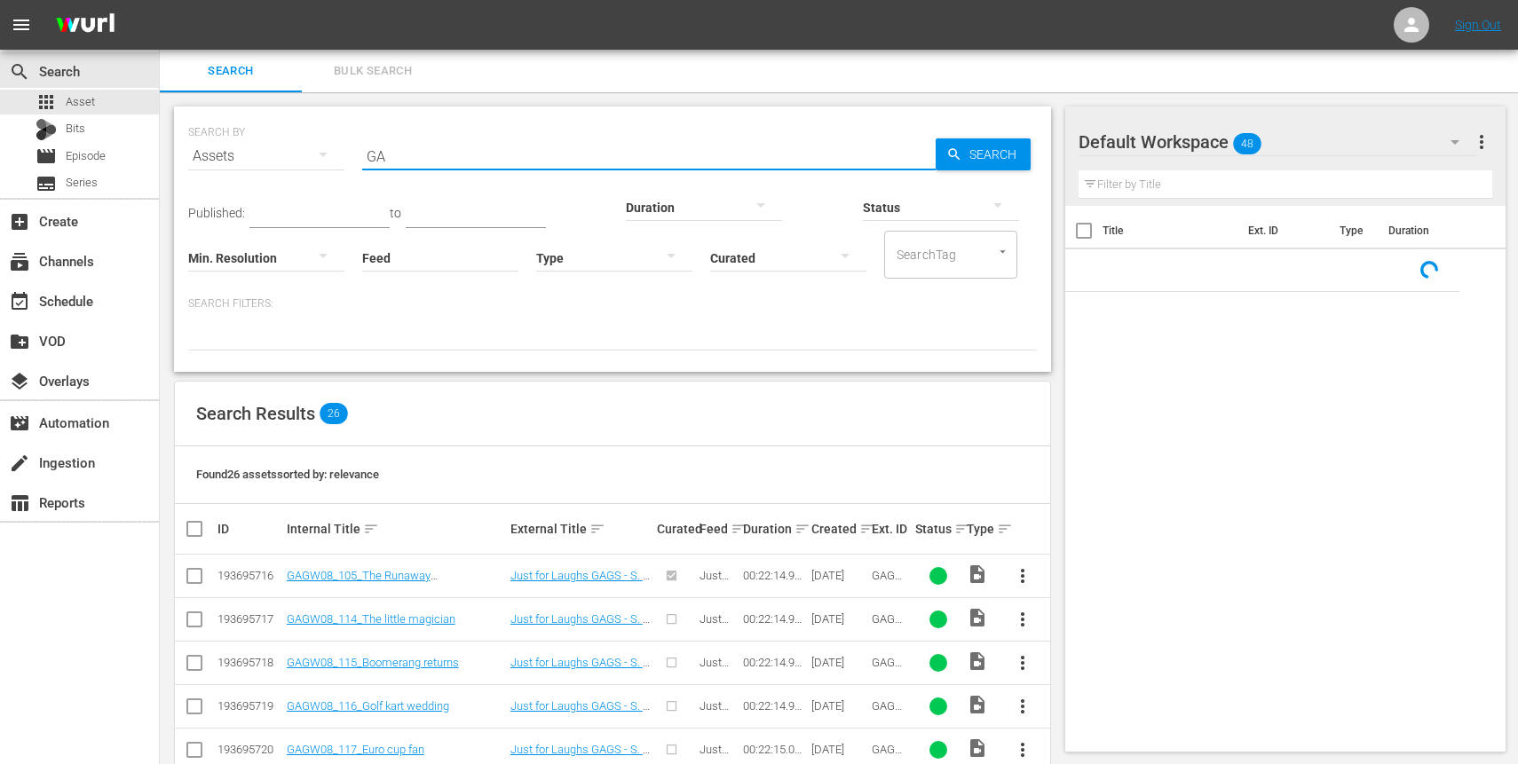
type input "G"
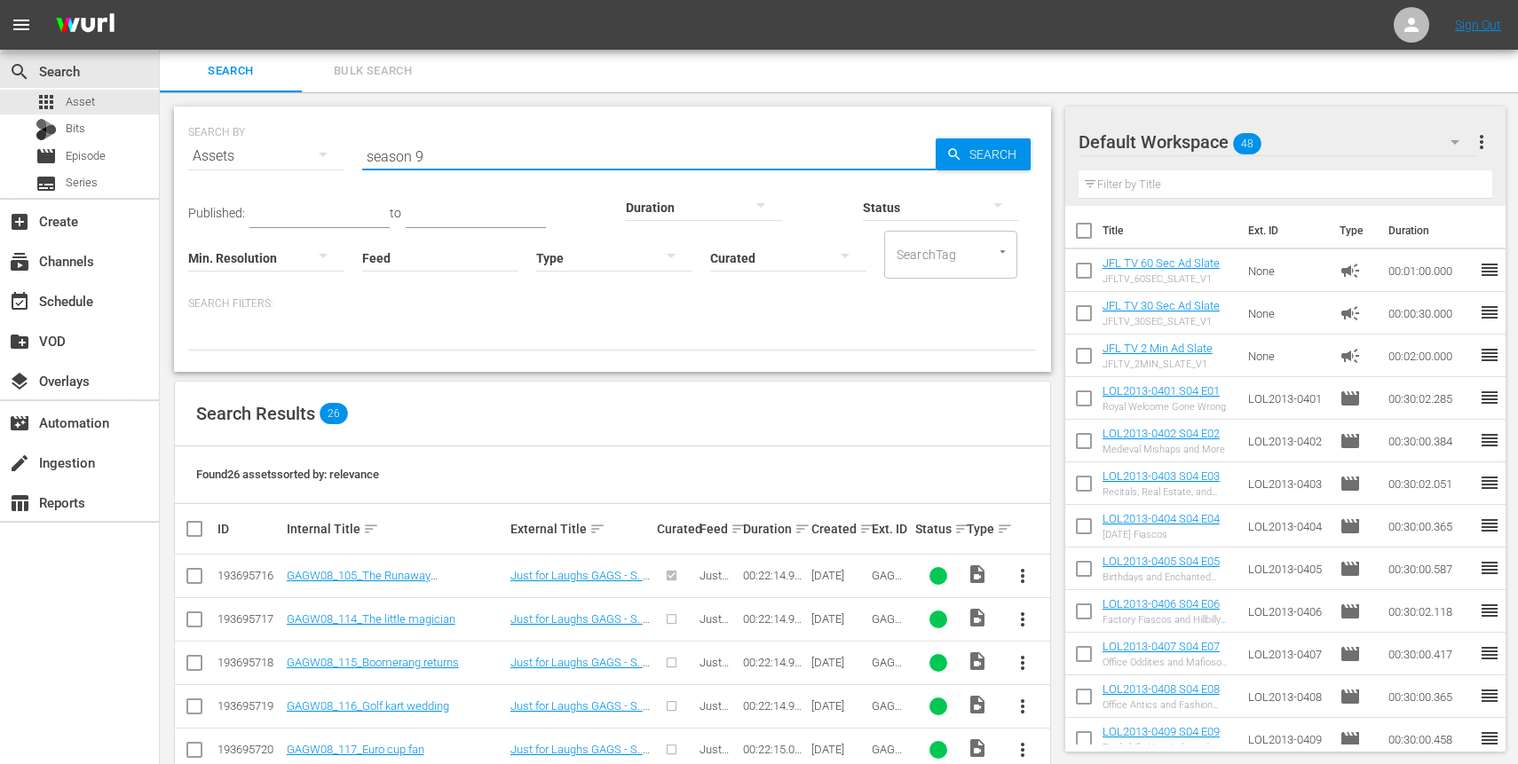
type input "season 9"
click at [450, 157] on input "season 9" at bounding box center [648, 156] width 573 height 43
click at [450, 156] on input "season 9" at bounding box center [648, 156] width 573 height 43
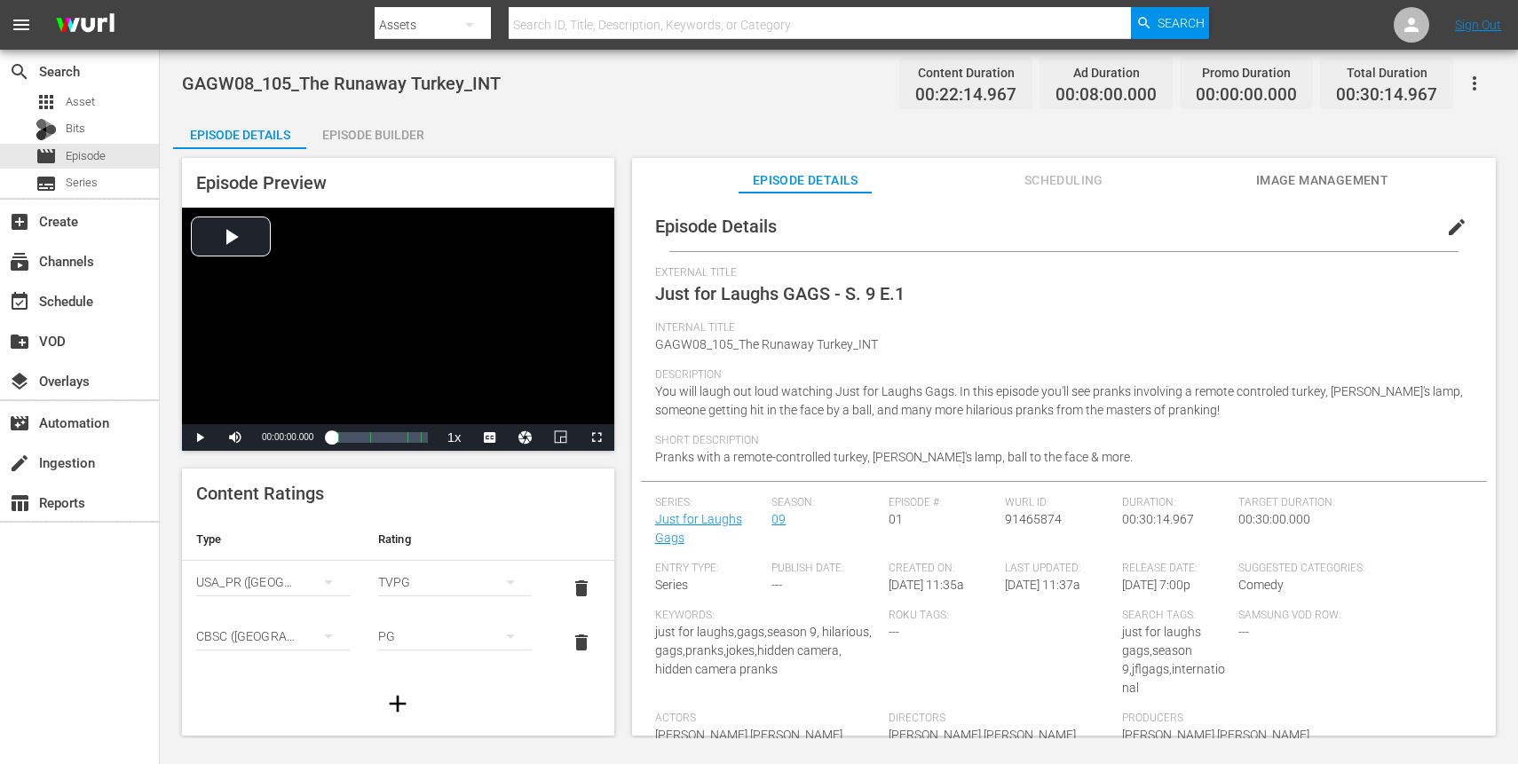
click at [856, 296] on span "Just for Laughs GAGS - S. 9 E.1" at bounding box center [779, 293] width 249 height 21
click at [884, 301] on span "Just for Laughs GAGS - S. 9 E.1" at bounding box center [779, 293] width 249 height 21
click at [1258, 413] on div "Description You will laugh out loud watching Just for Laughs Gags. In this epis…" at bounding box center [1064, 401] width 818 height 66
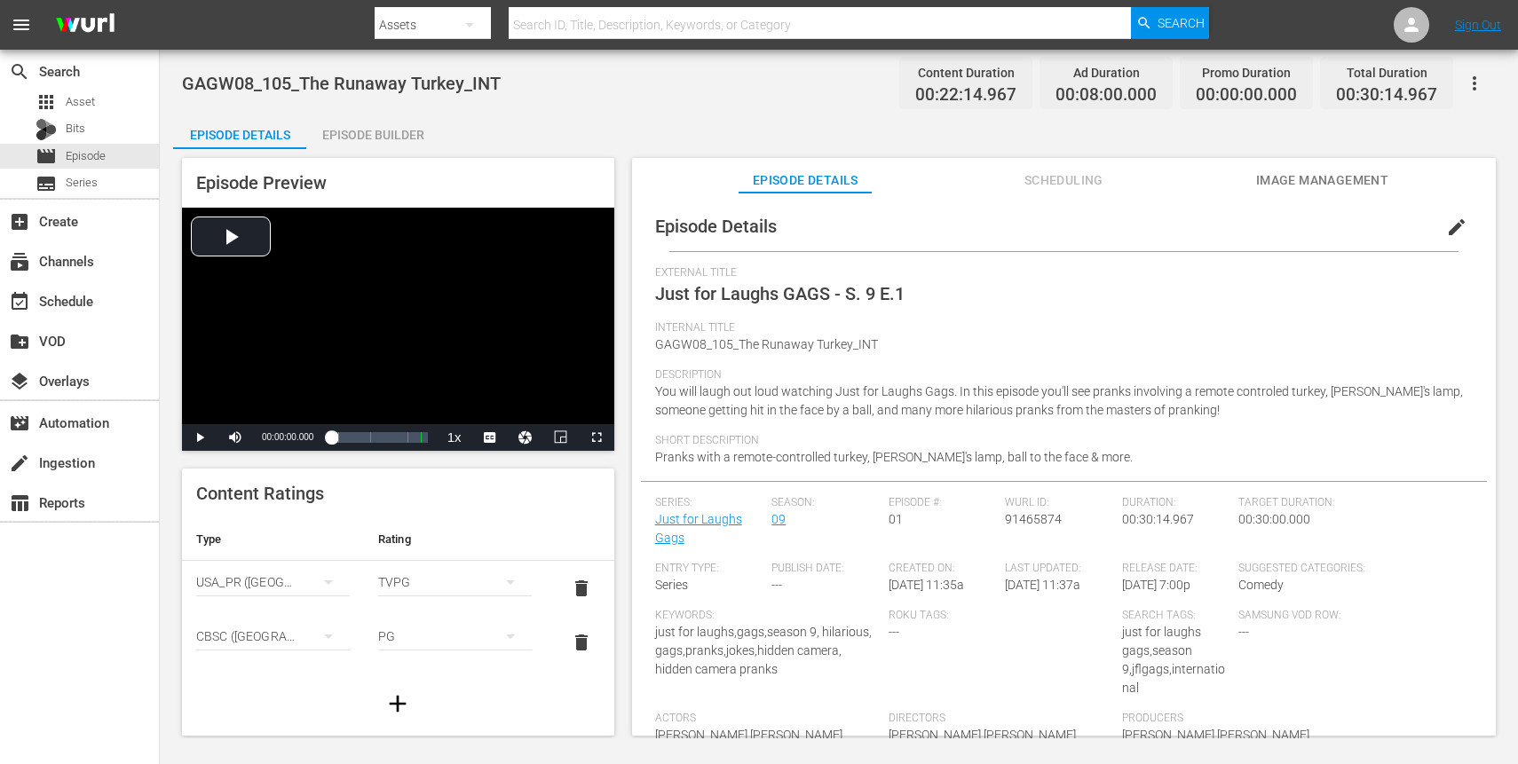
click at [1187, 413] on span "You will laugh out loud watching Just for Laughs Gags. In this episode you'll s…" at bounding box center [1059, 400] width 808 height 33
click at [1446, 227] on span "edit" at bounding box center [1456, 227] width 21 height 21
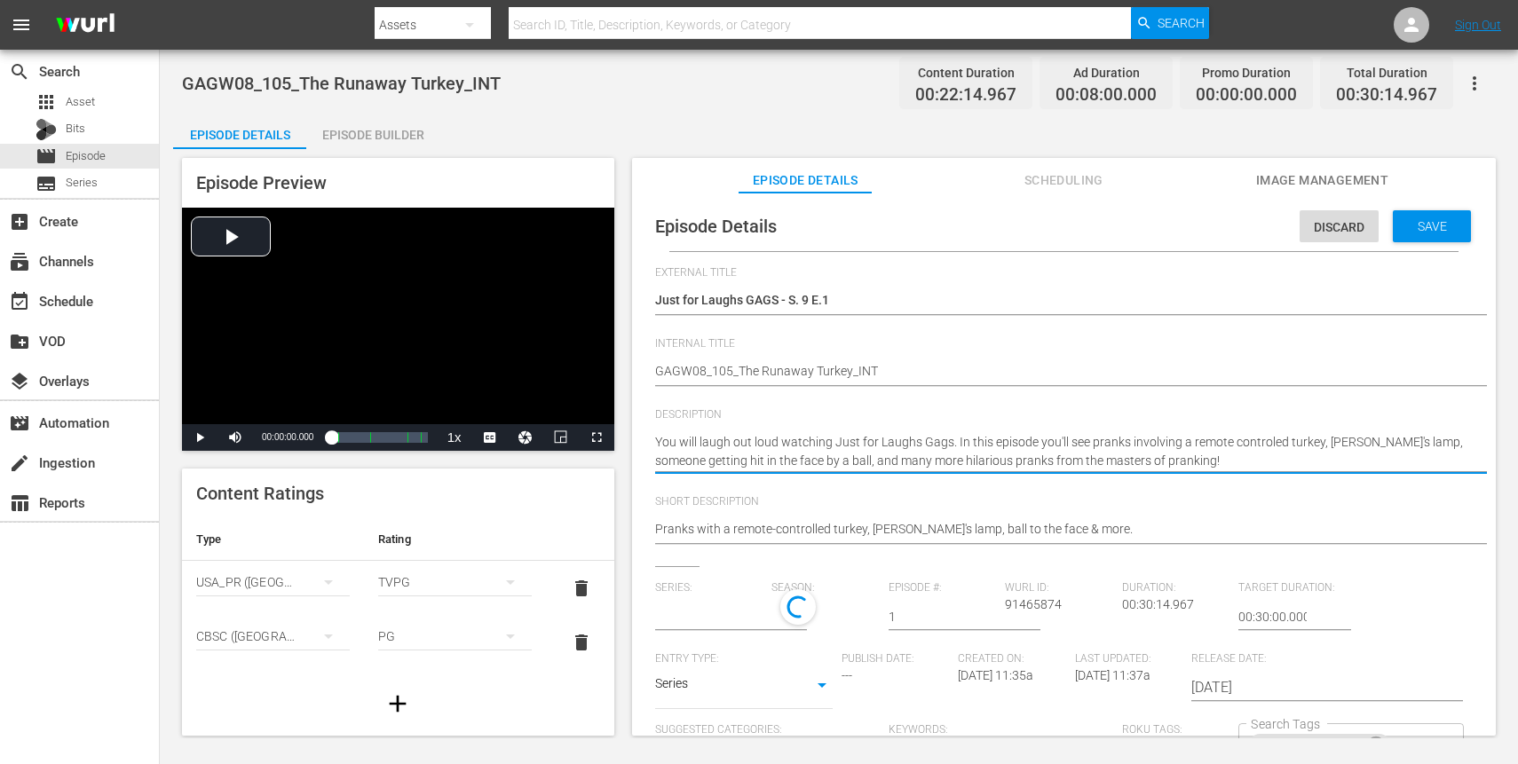
type input "Just for Laughs Gags"
click at [1270, 447] on textarea "You will laugh out loud watching Just for Laughs Gags. In this episode you'll s…" at bounding box center [1059, 451] width 809 height 37
type textarea "You will laugh out loud watching Just for Laughs Gags. In this episode you'll s…"
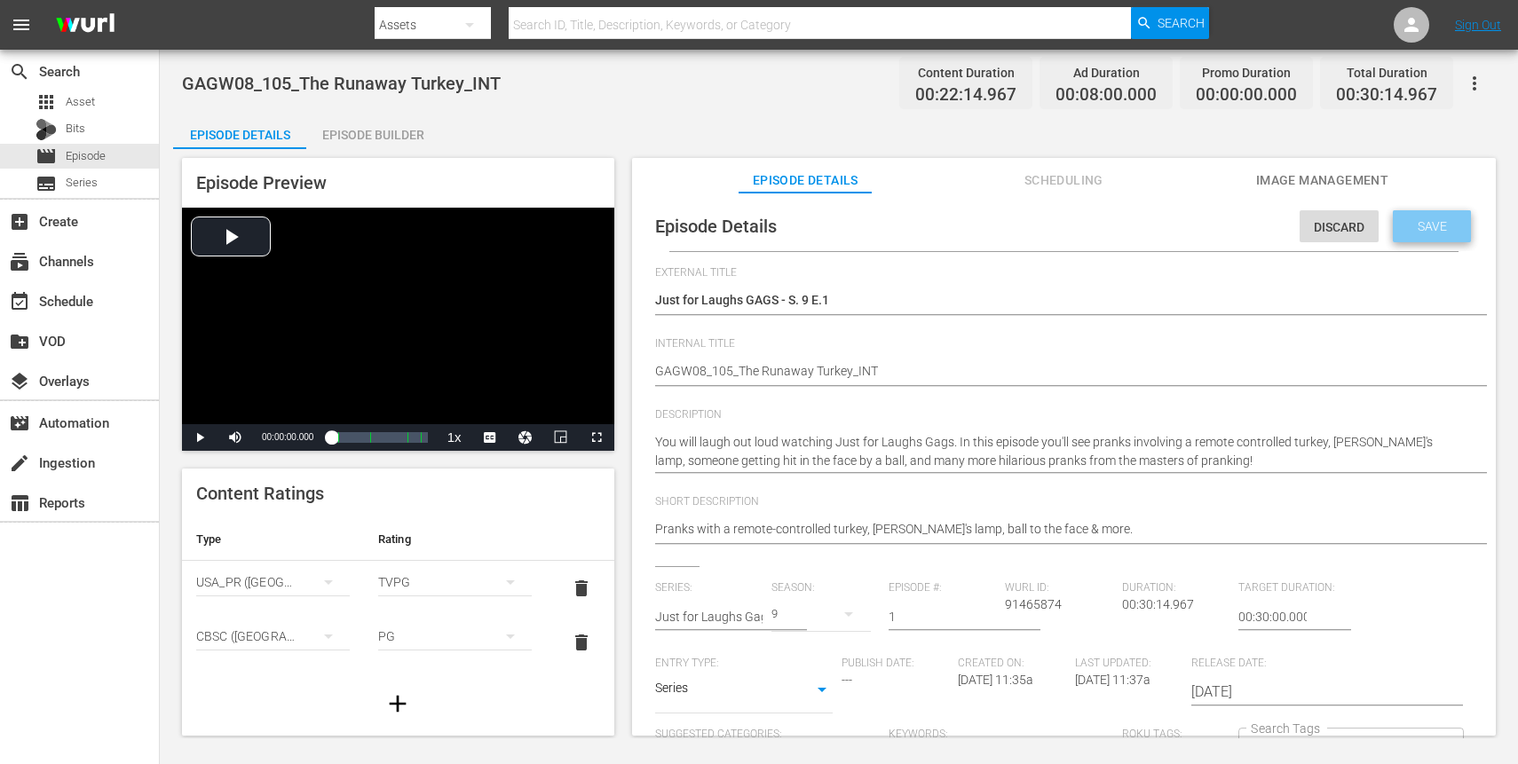
click at [1404, 221] on span "Save" at bounding box center [1433, 226] width 58 height 14
